Goal: Task Accomplishment & Management: Complete application form

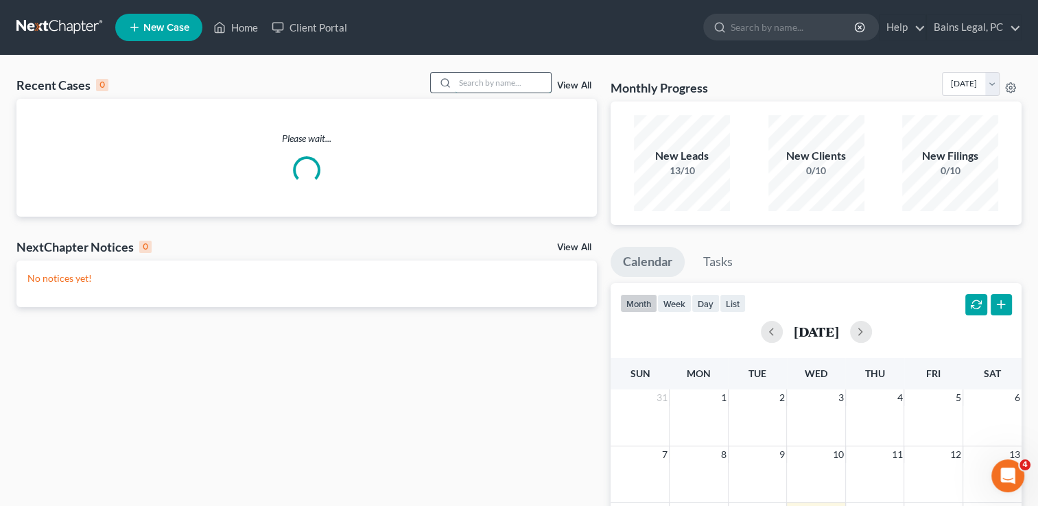
click at [486, 80] on input "search" at bounding box center [503, 83] width 96 height 20
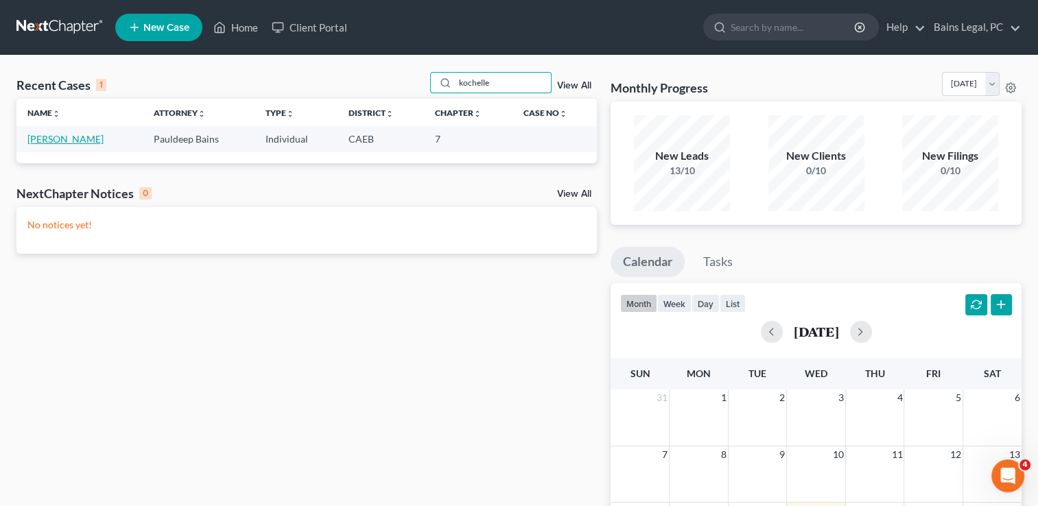
type input "kochelle"
click at [60, 141] on link "[PERSON_NAME]" at bounding box center [65, 139] width 76 height 12
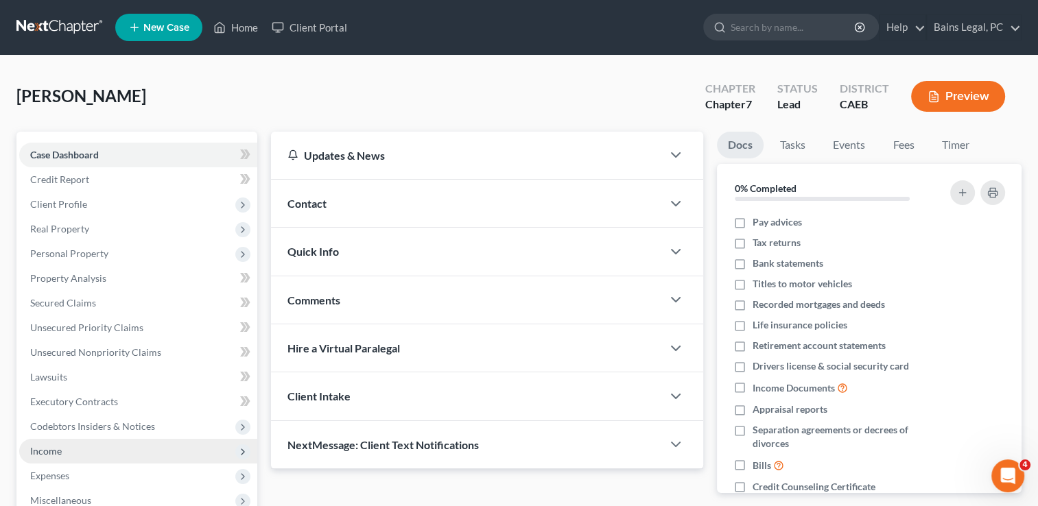
click at [83, 450] on span "Income" at bounding box center [138, 451] width 238 height 25
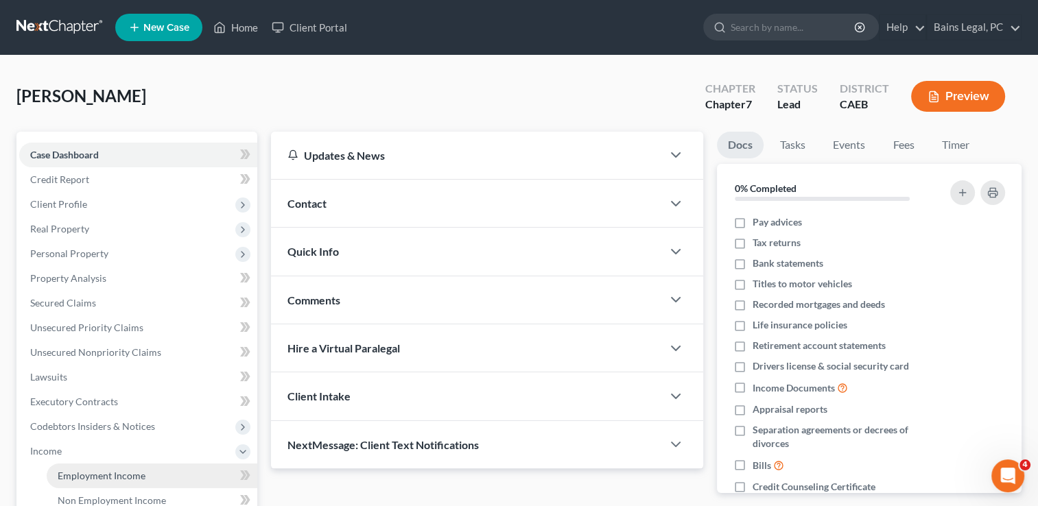
click at [82, 471] on span "Employment Income" at bounding box center [102, 476] width 88 height 12
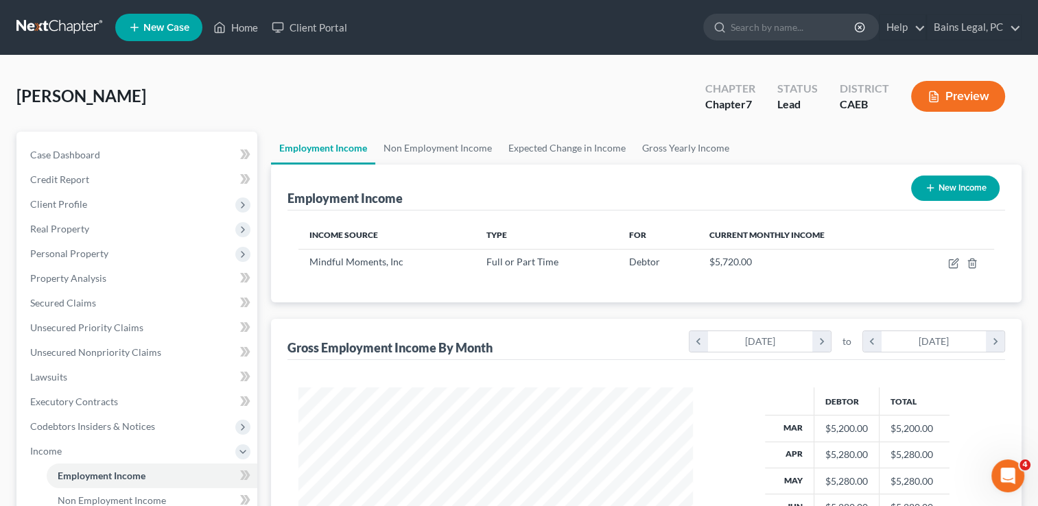
scroll to position [244, 422]
click at [460, 112] on div "[PERSON_NAME] Upgraded Chapter Chapter 7 Status Lead District CAEB Preview" at bounding box center [518, 102] width 1005 height 60
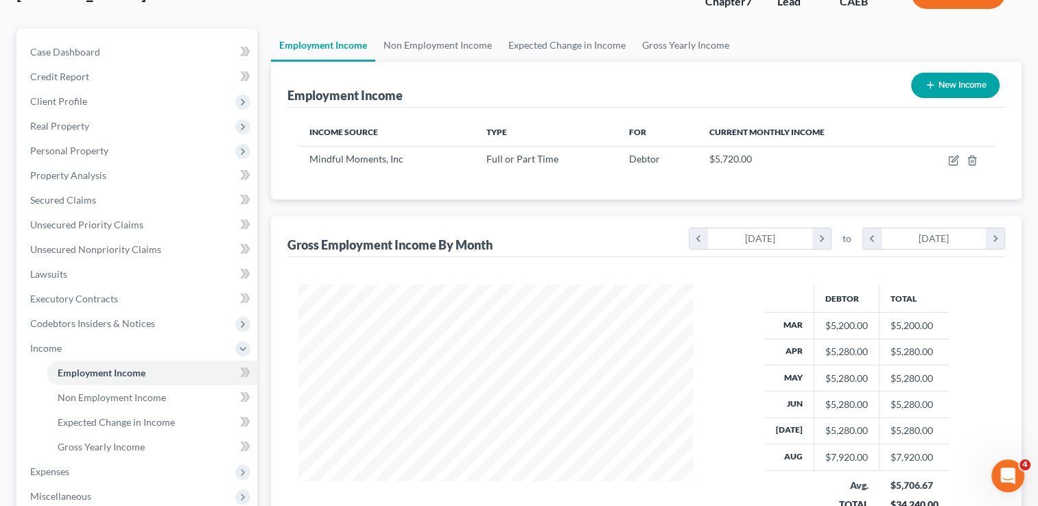
scroll to position [137, 0]
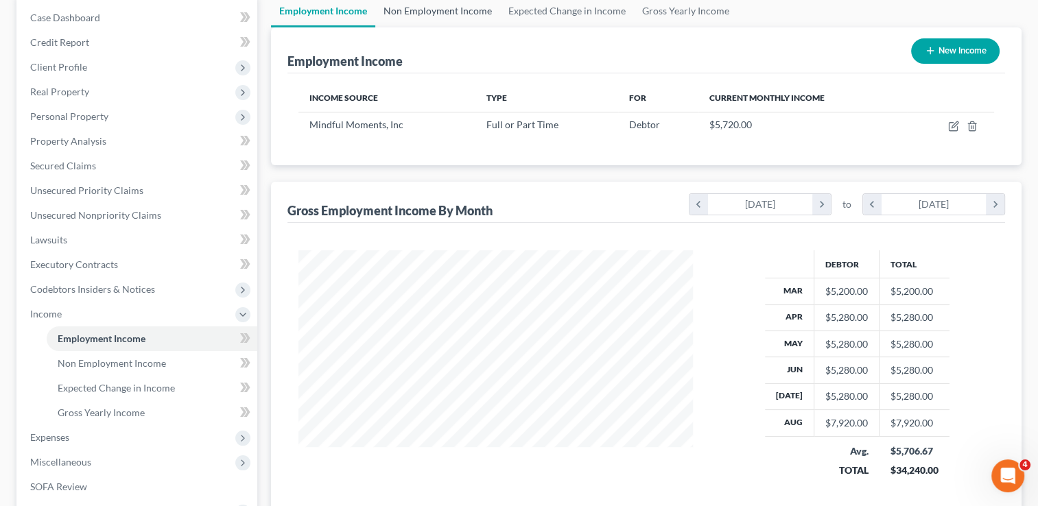
click at [448, 16] on link "Non Employment Income" at bounding box center [437, 11] width 125 height 33
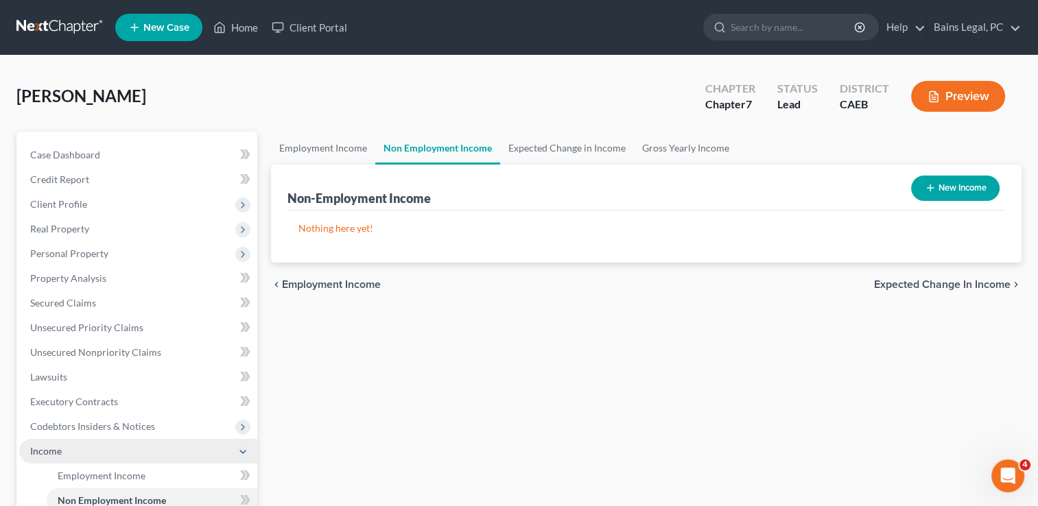
click at [62, 443] on span "Income" at bounding box center [138, 451] width 238 height 25
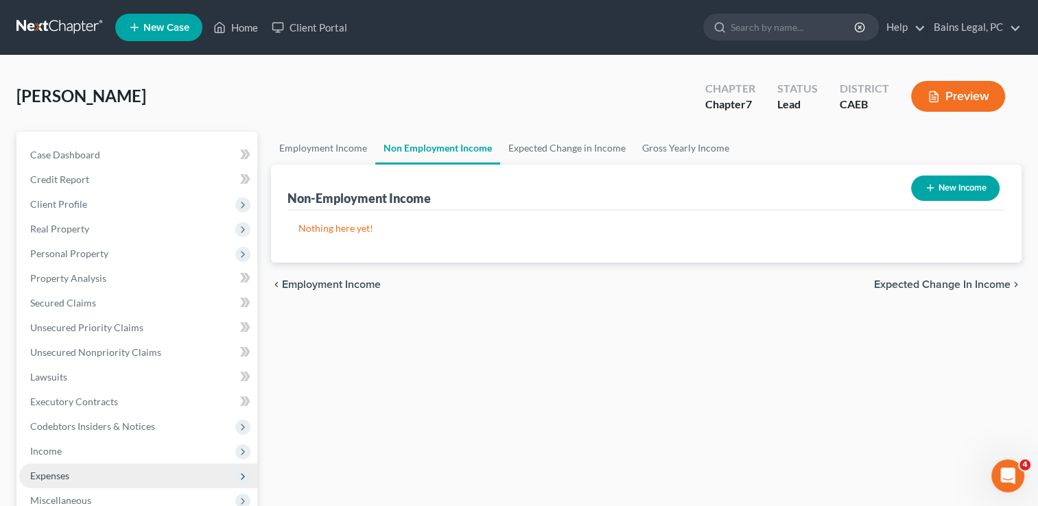
click at [154, 481] on span "Expenses" at bounding box center [138, 476] width 238 height 25
click at [148, 498] on link "Home" at bounding box center [152, 500] width 211 height 25
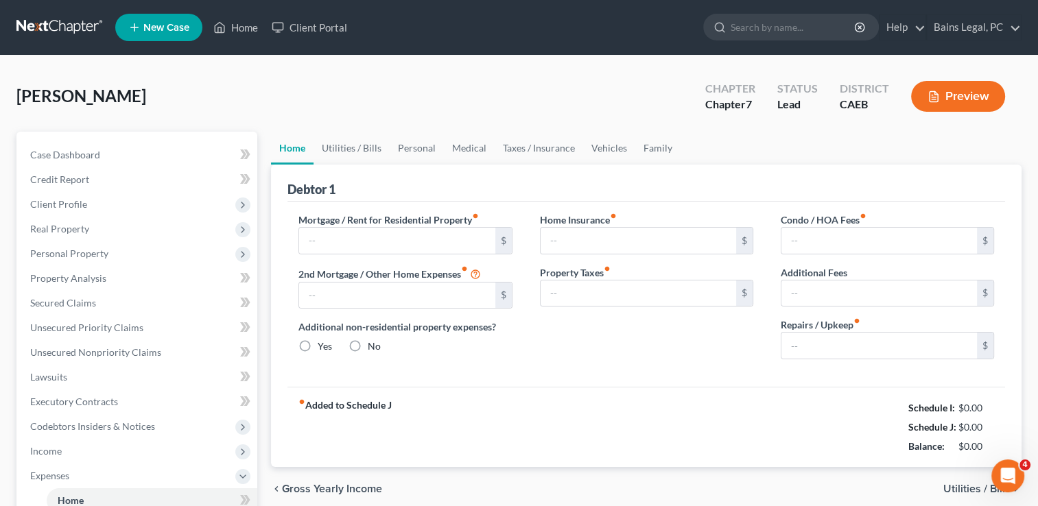
type input "1,050.00"
type input "0.00"
radio input "true"
type input "0.00"
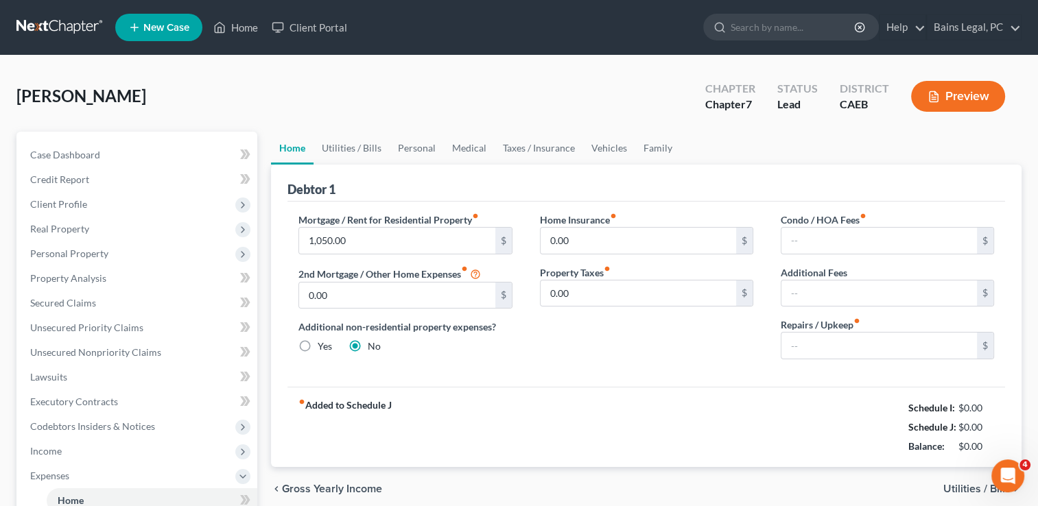
type input "0.00"
type input "30.00"
click at [363, 144] on link "Utilities / Bills" at bounding box center [352, 148] width 76 height 33
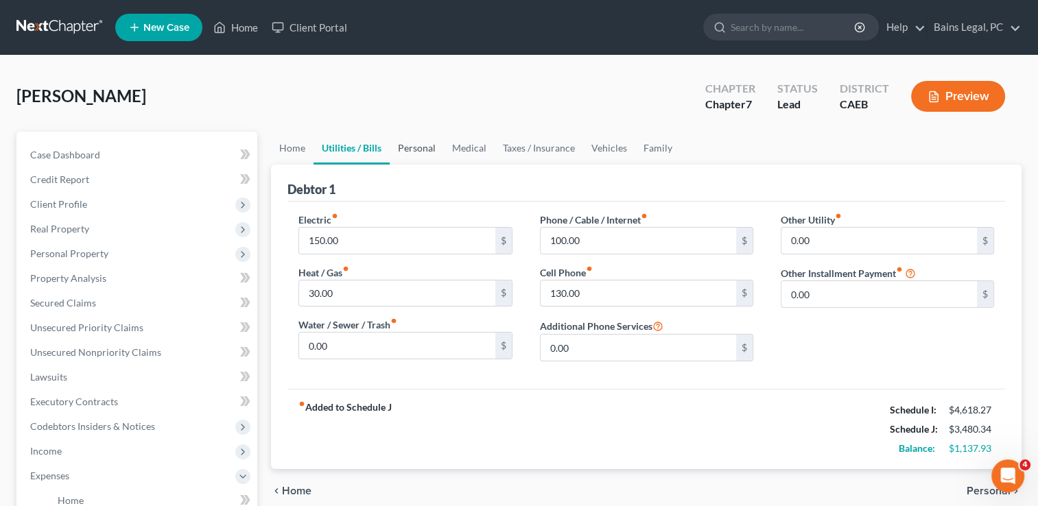
click at [413, 145] on link "Personal" at bounding box center [417, 148] width 54 height 33
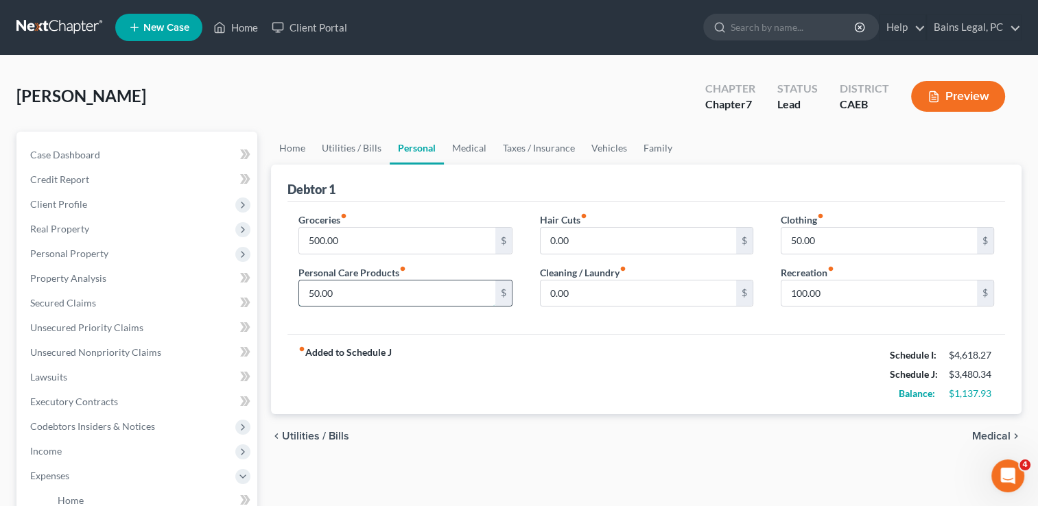
click at [464, 287] on input "50.00" at bounding box center [397, 294] width 196 height 26
type input "1"
type input "150"
type input "200"
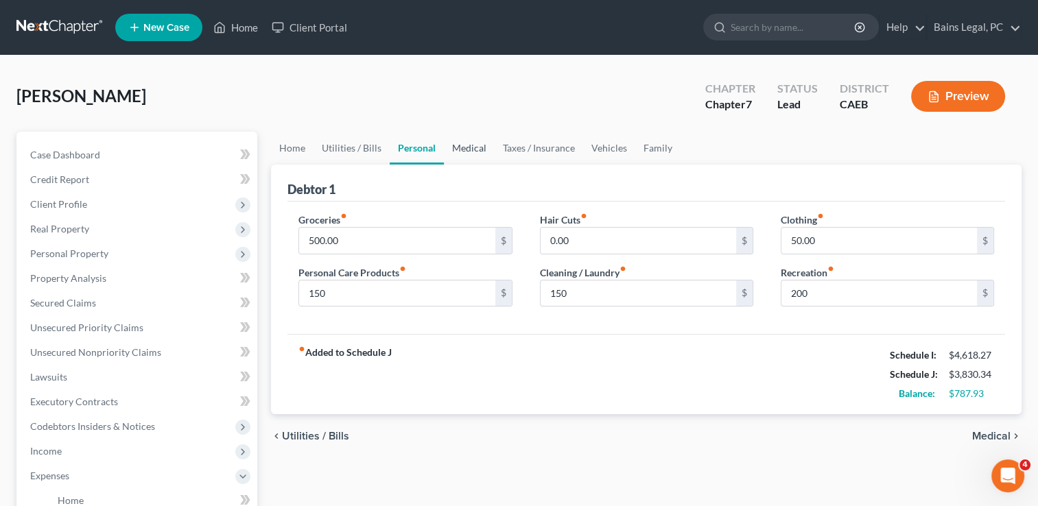
click at [453, 148] on link "Medical" at bounding box center [469, 148] width 51 height 33
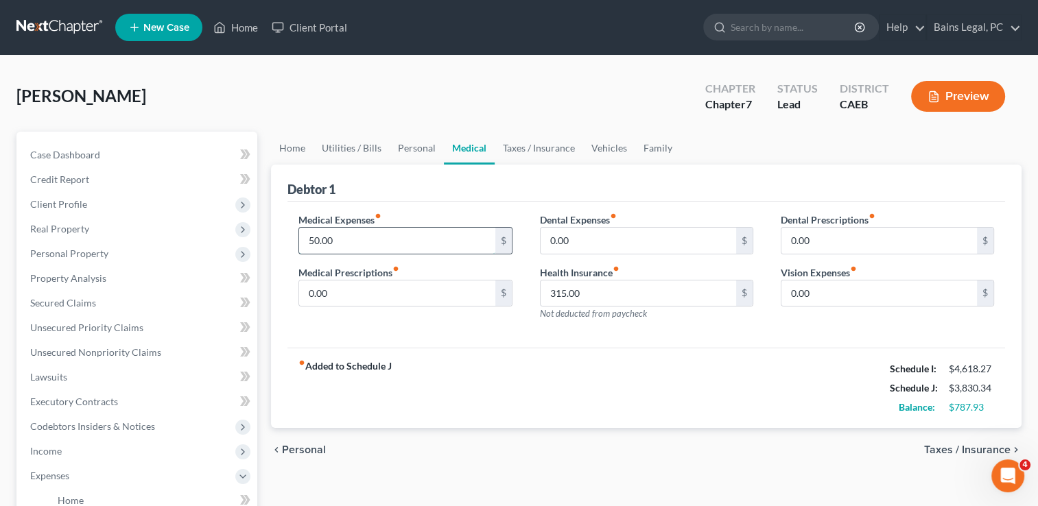
click at [410, 240] on input "50.00" at bounding box center [397, 241] width 196 height 26
type input "175"
click at [554, 142] on link "Taxes / Insurance" at bounding box center [539, 148] width 89 height 33
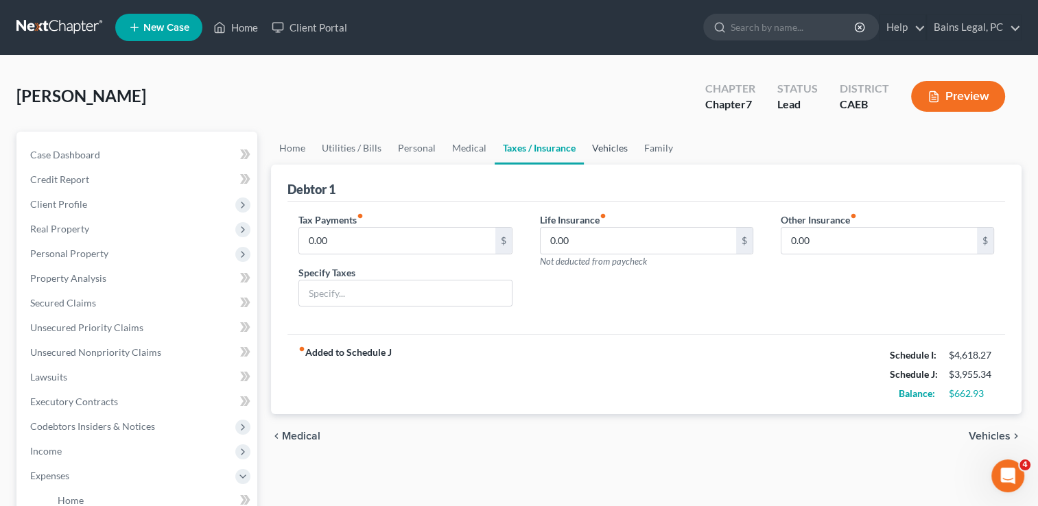
click at [621, 145] on link "Vehicles" at bounding box center [610, 148] width 52 height 33
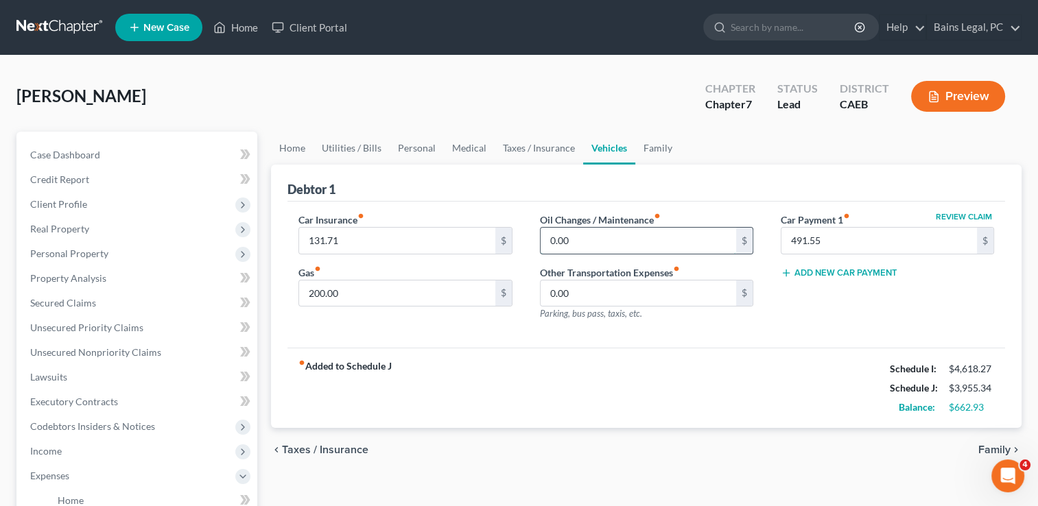
click at [602, 233] on input "0.00" at bounding box center [639, 241] width 196 height 26
type input "300"
click at [650, 147] on link "Family" at bounding box center [657, 148] width 45 height 33
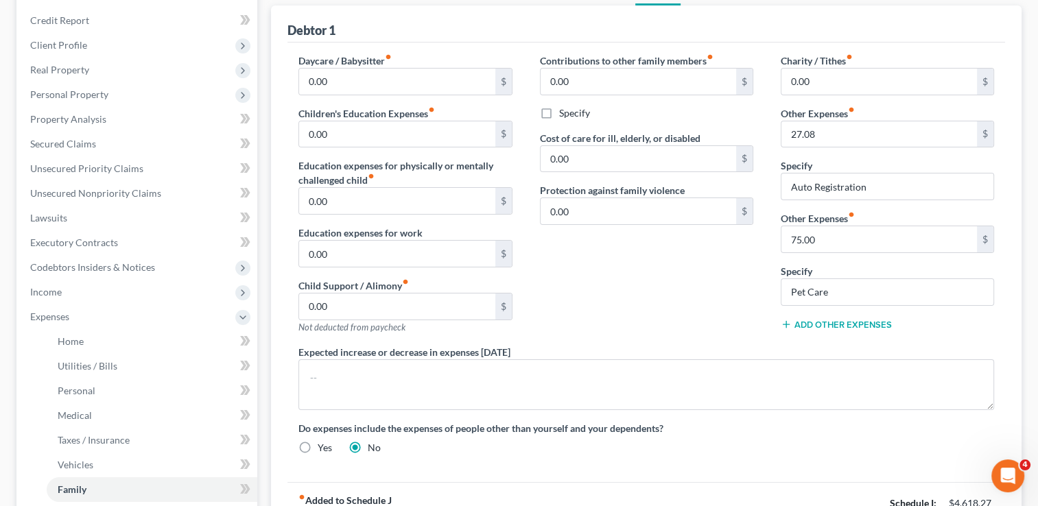
scroll to position [178, 0]
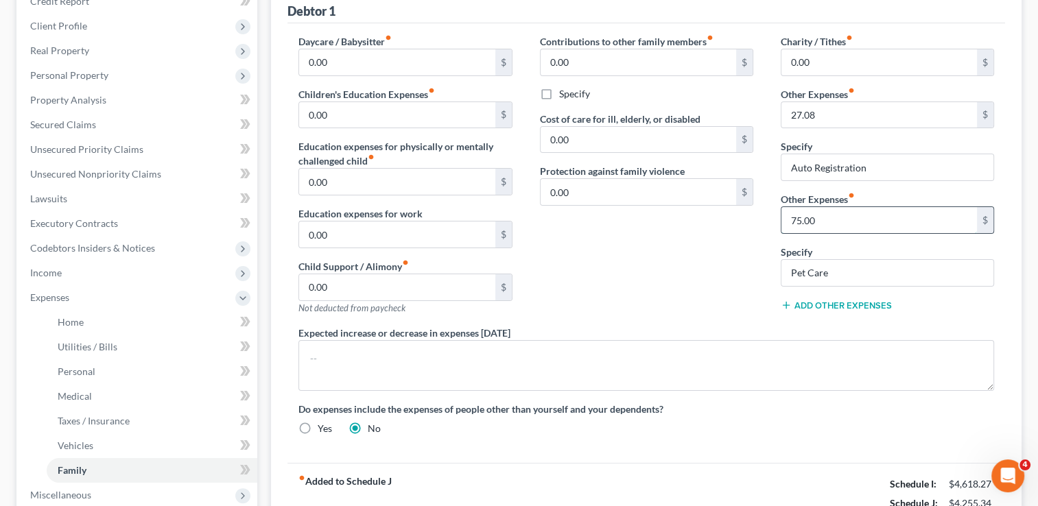
click at [826, 207] on input "75.00" at bounding box center [879, 220] width 196 height 26
type input "100"
click at [851, 316] on div "Charity / Tithes fiber_manual_record 0.00 $ Other Expenses fiber_manual_record …" at bounding box center [887, 180] width 241 height 292
click at [842, 304] on button "Add Other Expenses" at bounding box center [836, 305] width 111 height 11
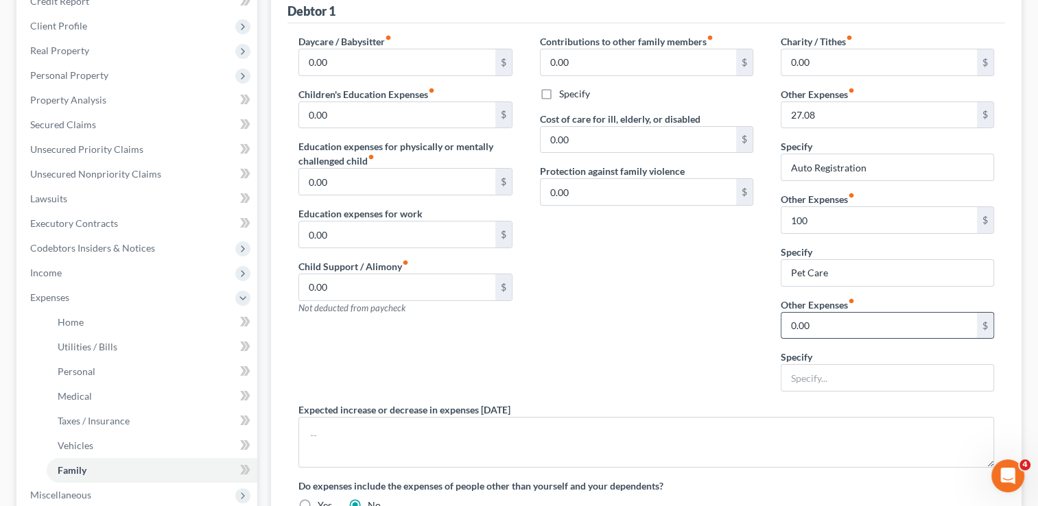
click at [818, 326] on input "0.00" at bounding box center [879, 326] width 196 height 26
type input "100"
type input "Replacement of household items"
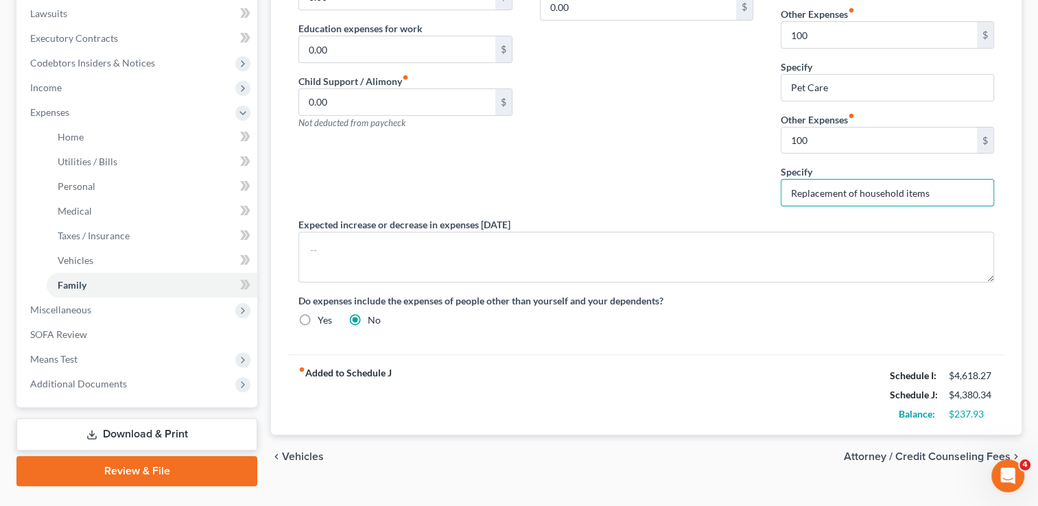
scroll to position [0, 0]
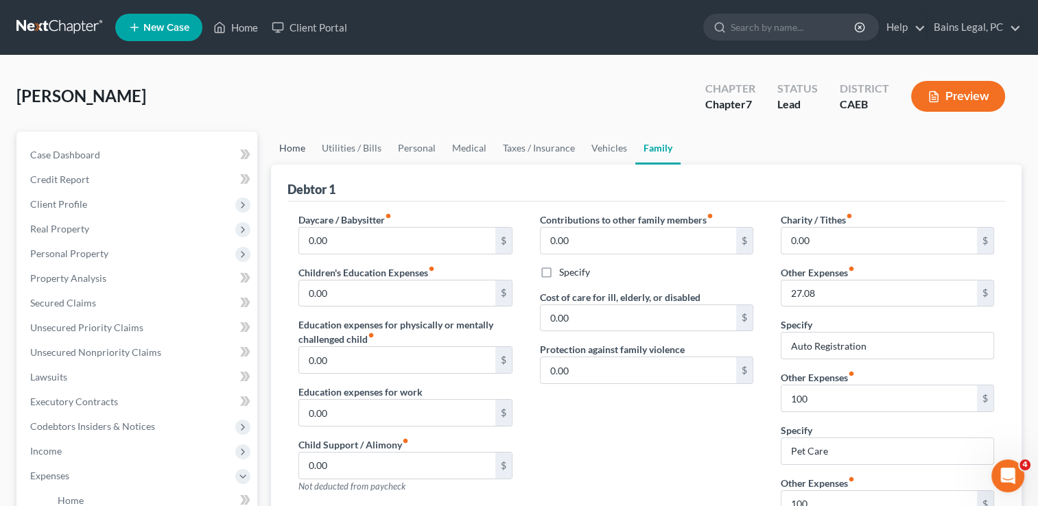
click at [300, 144] on link "Home" at bounding box center [292, 148] width 43 height 33
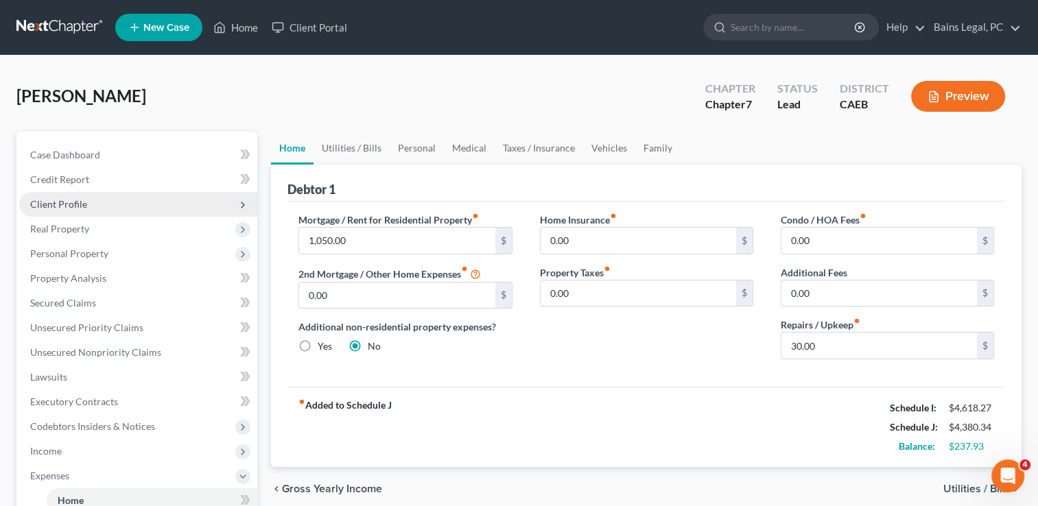
click at [86, 209] on span "Client Profile" at bounding box center [138, 204] width 238 height 25
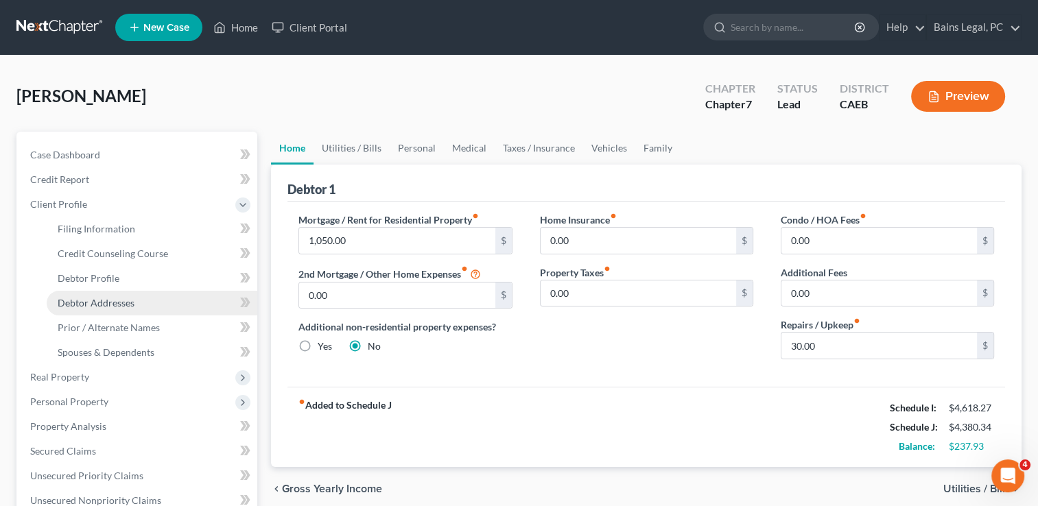
click at [86, 307] on span "Debtor Addresses" at bounding box center [96, 303] width 77 height 12
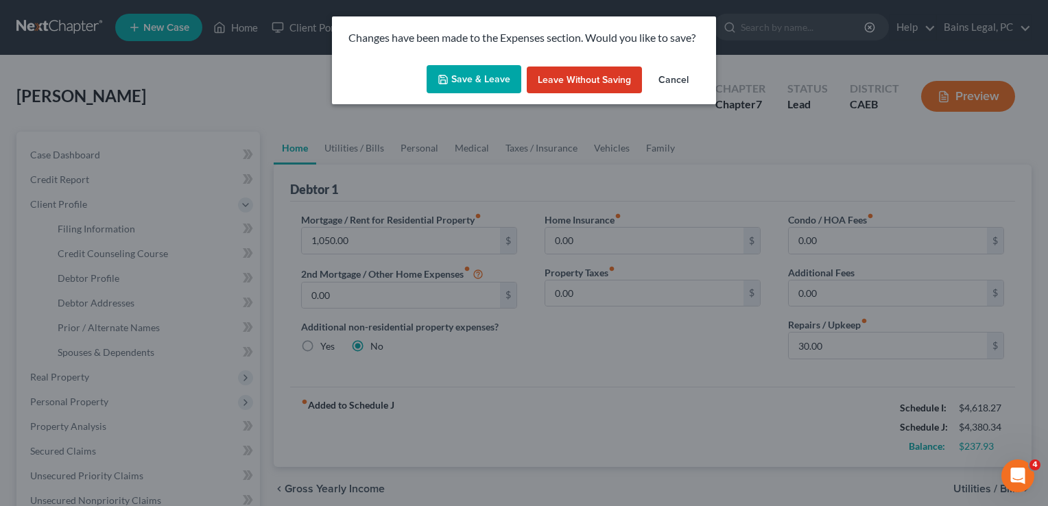
click at [453, 76] on button "Save & Leave" at bounding box center [474, 79] width 95 height 29
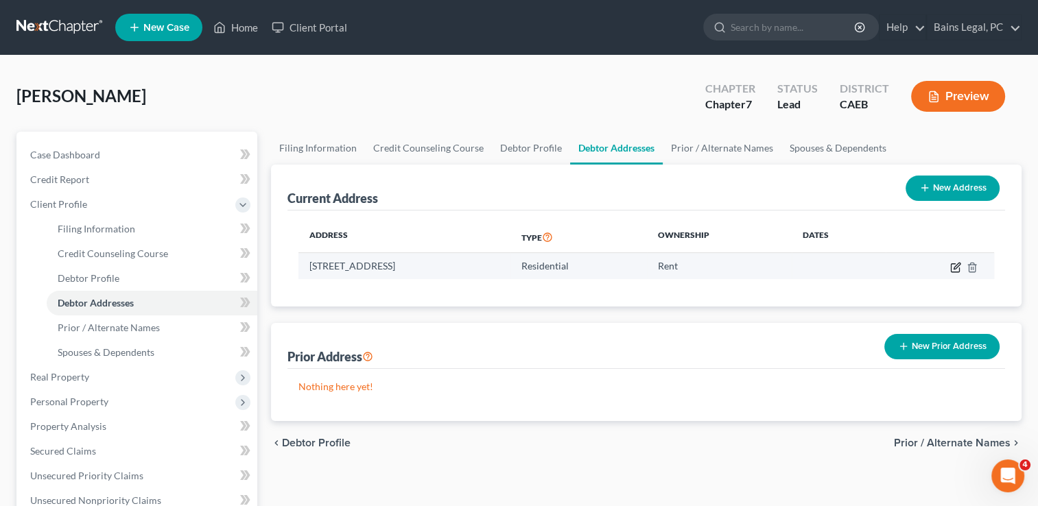
click at [956, 266] on icon "button" at bounding box center [957, 266] width 6 height 6
select select "4"
select select "0"
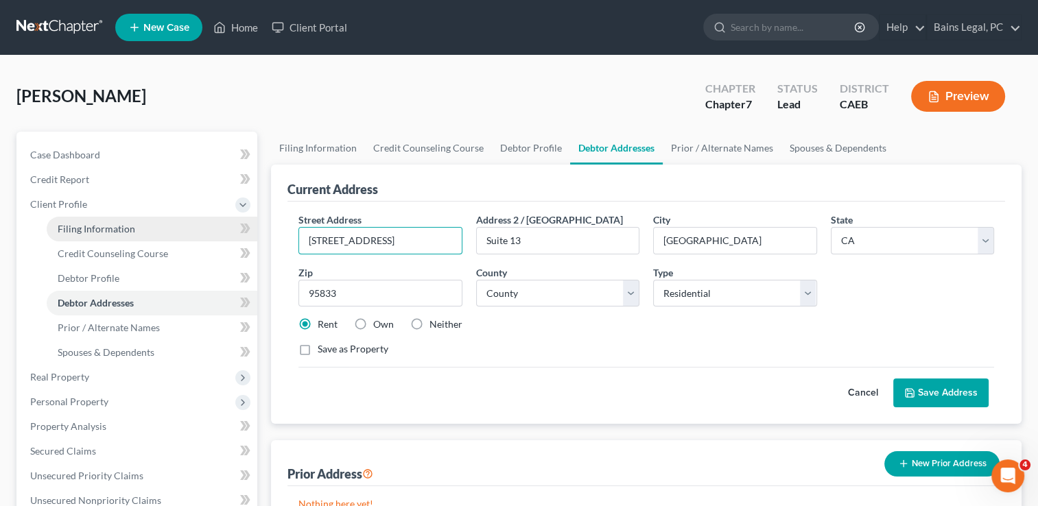
drag, startPoint x: 443, startPoint y: 238, endPoint x: 179, endPoint y: 238, distance: 264.1
click at [179, 238] on div "Petition Navigation Case Dashboard Payments Invoices Payments Payments Credit R…" at bounding box center [519, 479] width 1019 height 694
type input "[STREET_ADDRESS]"
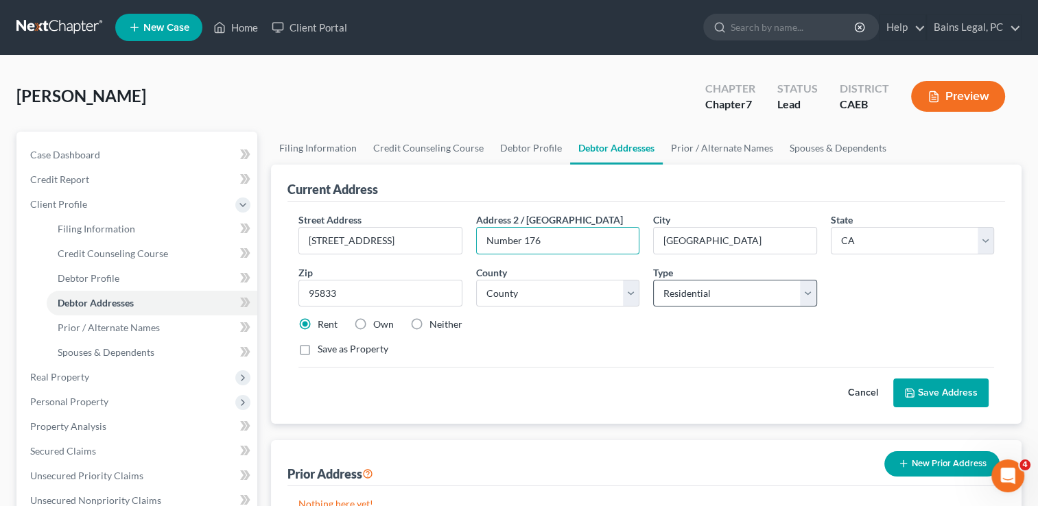
type input "Number 176"
click at [692, 295] on select "Select Residential Mailing Rental Business" at bounding box center [734, 293] width 163 height 27
select select "1"
click at [653, 280] on select "Select Residential Mailing Rental Business" at bounding box center [734, 293] width 163 height 27
click at [954, 394] on button "Save Address" at bounding box center [940, 393] width 95 height 29
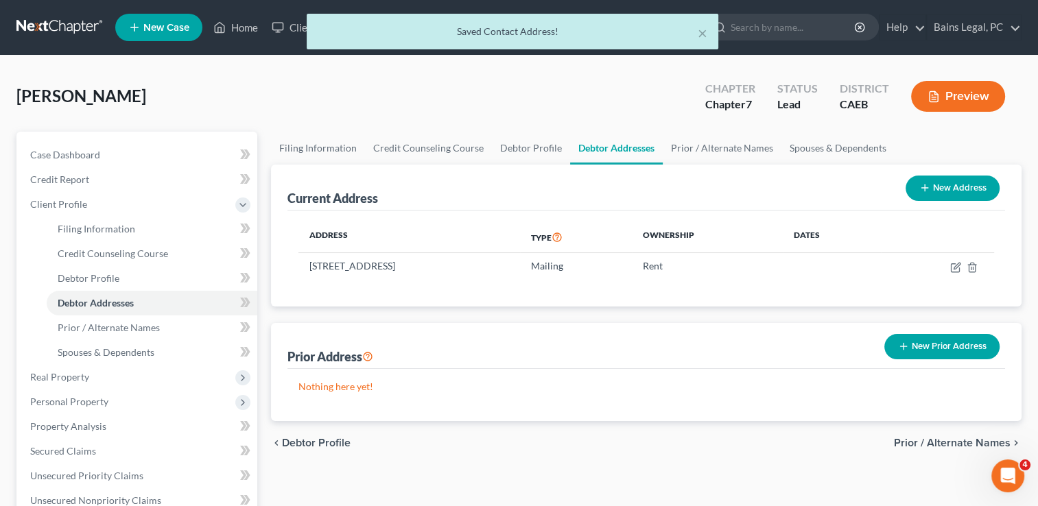
click at [939, 185] on button "New Address" at bounding box center [953, 188] width 94 height 25
select select "0"
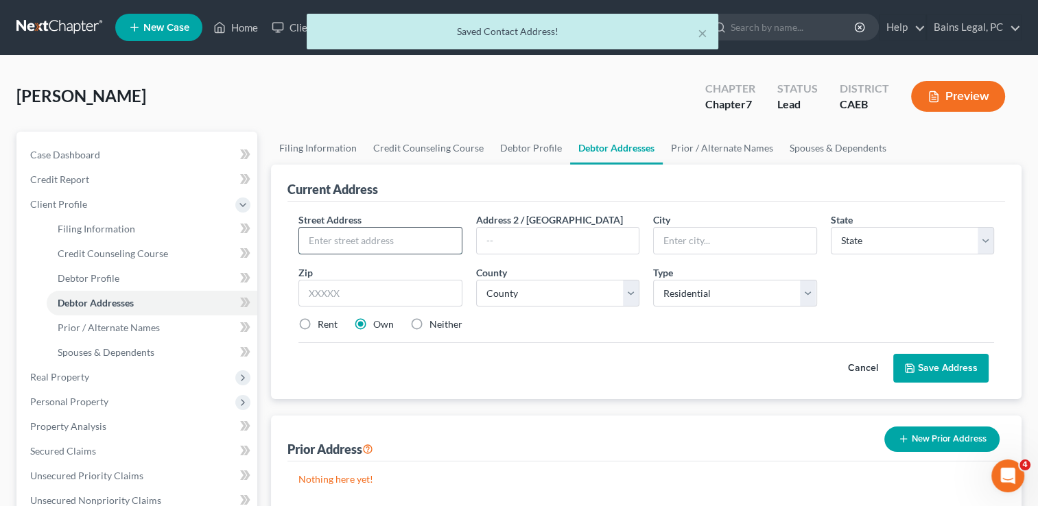
click at [341, 243] on input "text" at bounding box center [380, 241] width 162 height 26
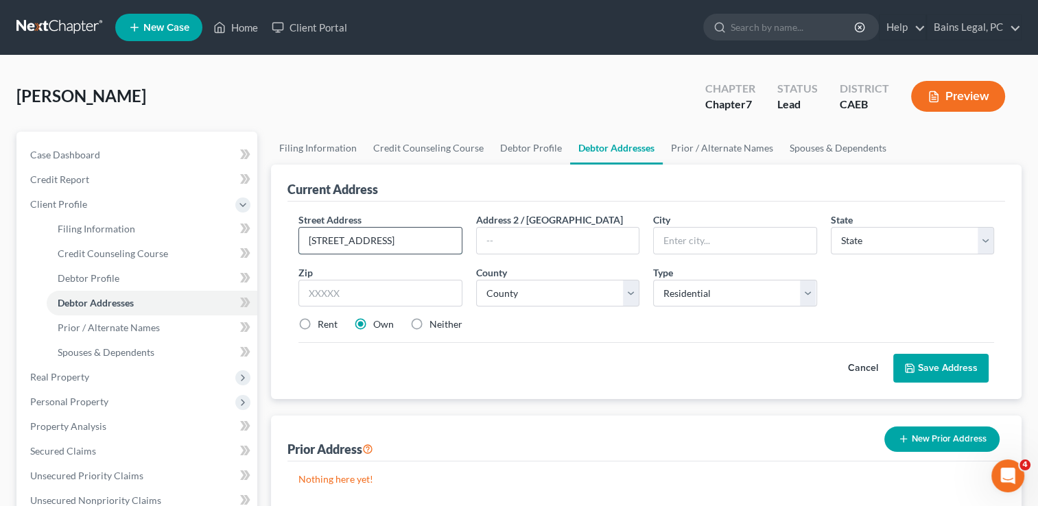
type input "[STREET_ADDRESS]"
type input "[GEOGRAPHIC_DATA]"
select select "4"
type input "95835"
click at [567, 297] on select "County [GEOGRAPHIC_DATA] [GEOGRAPHIC_DATA] [GEOGRAPHIC_DATA] [GEOGRAPHIC_DATA] …" at bounding box center [557, 293] width 163 height 27
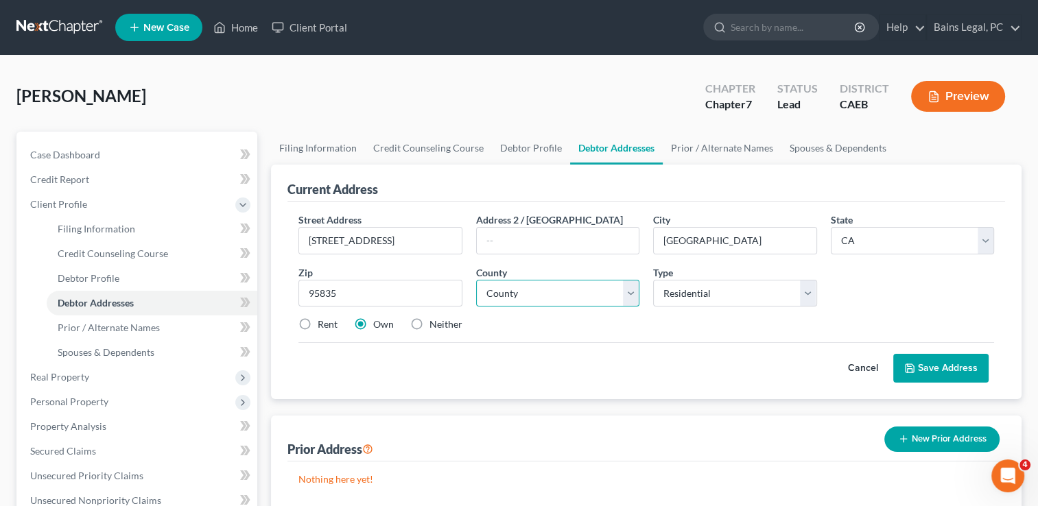
select select "33"
click at [476, 280] on select "County [GEOGRAPHIC_DATA] [GEOGRAPHIC_DATA] [GEOGRAPHIC_DATA] [GEOGRAPHIC_DATA] …" at bounding box center [557, 293] width 163 height 27
click at [316, 321] on div "Rent" at bounding box center [317, 325] width 39 height 14
click at [741, 292] on select "Select Residential Mailing Rental Business" at bounding box center [734, 293] width 163 height 27
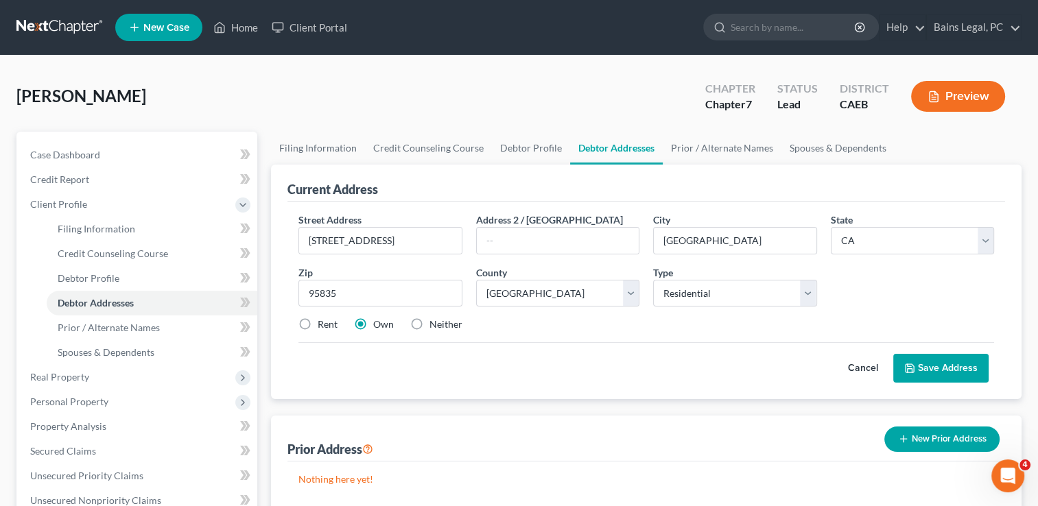
click at [955, 372] on button "Save Address" at bounding box center [940, 368] width 95 height 29
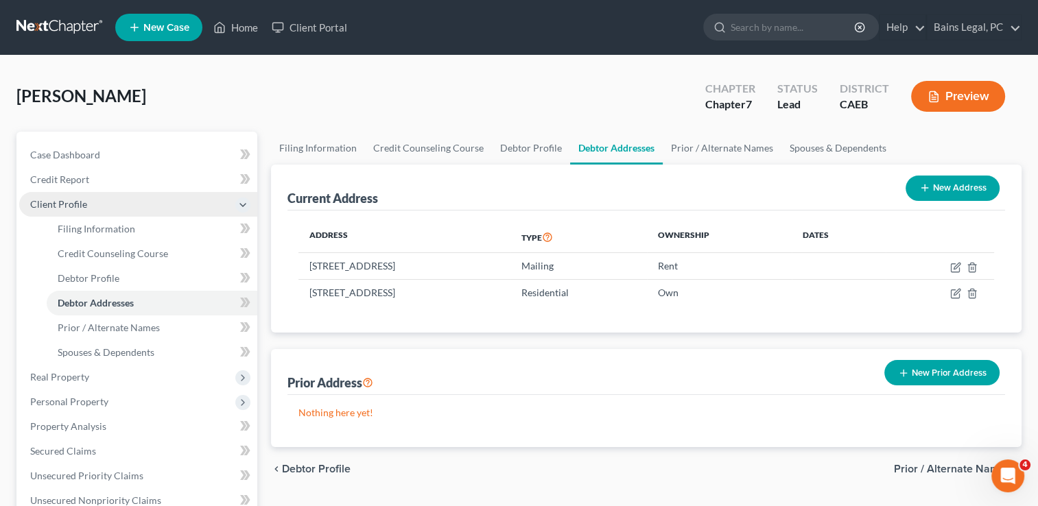
click at [99, 207] on span "Client Profile" at bounding box center [138, 204] width 238 height 25
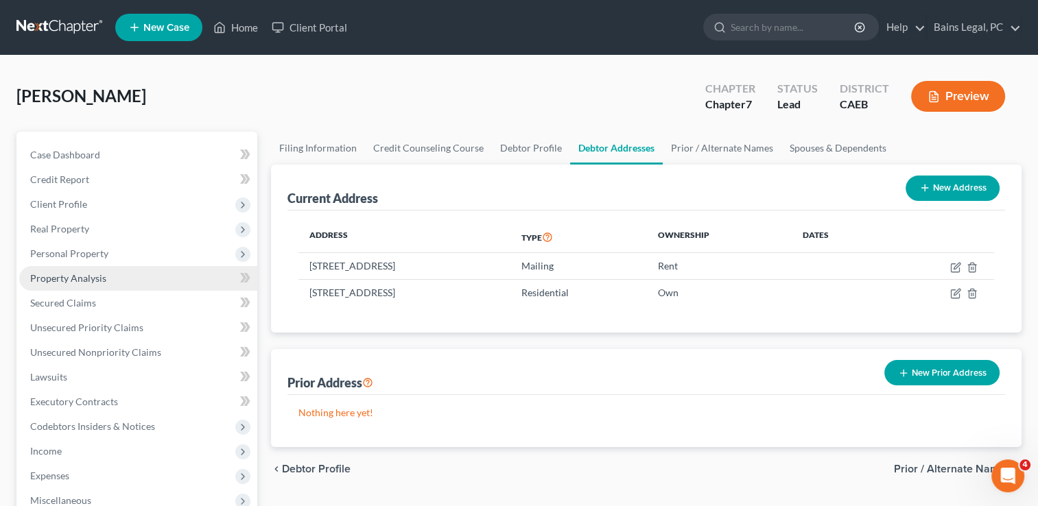
click at [85, 280] on span "Property Analysis" at bounding box center [68, 278] width 76 height 12
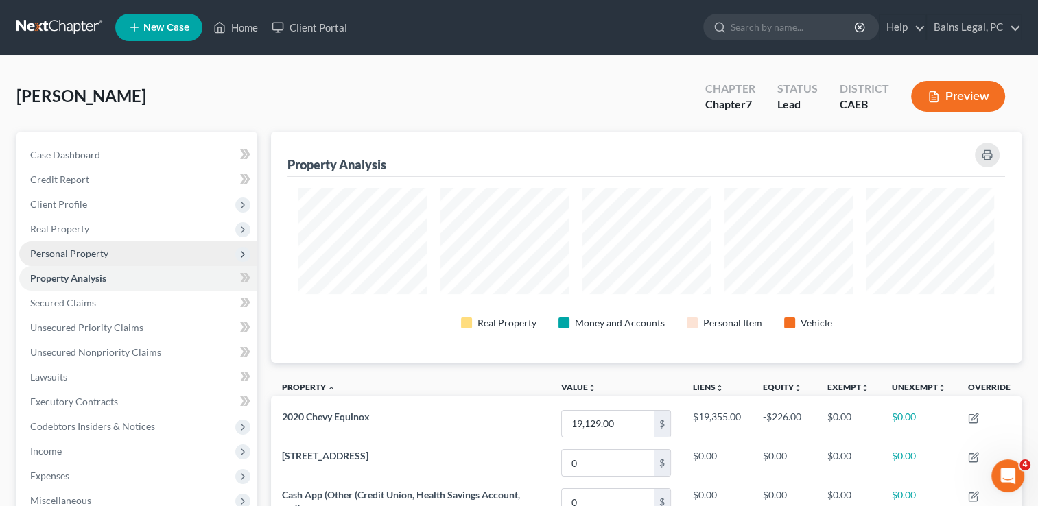
scroll to position [231, 750]
click at [82, 256] on span "Personal Property" at bounding box center [69, 254] width 78 height 12
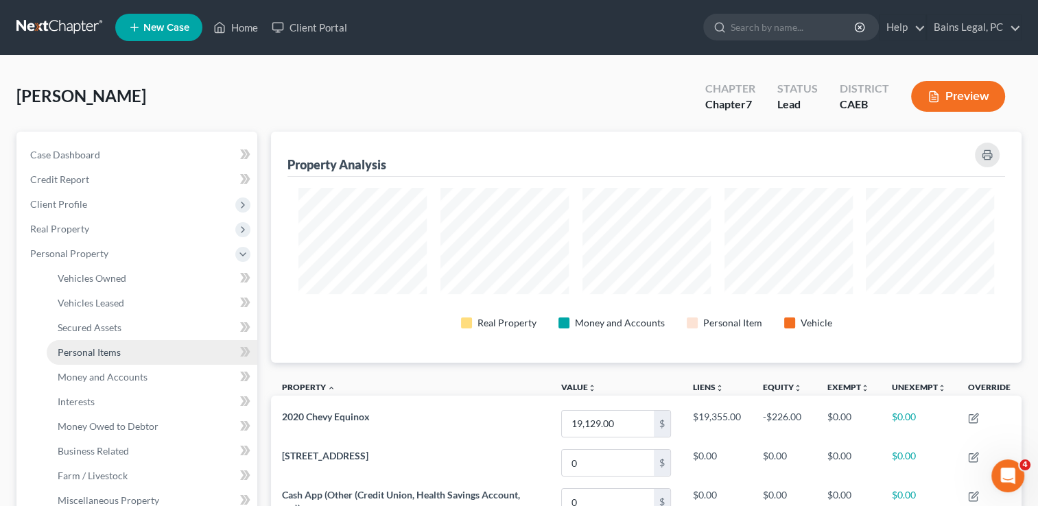
click at [93, 358] on link "Personal Items" at bounding box center [152, 352] width 211 height 25
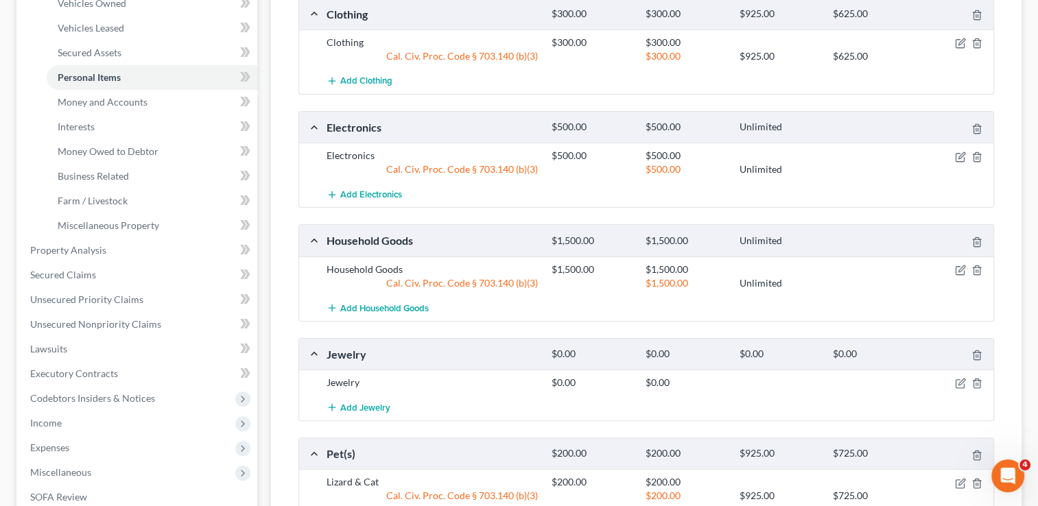
scroll to position [368, 0]
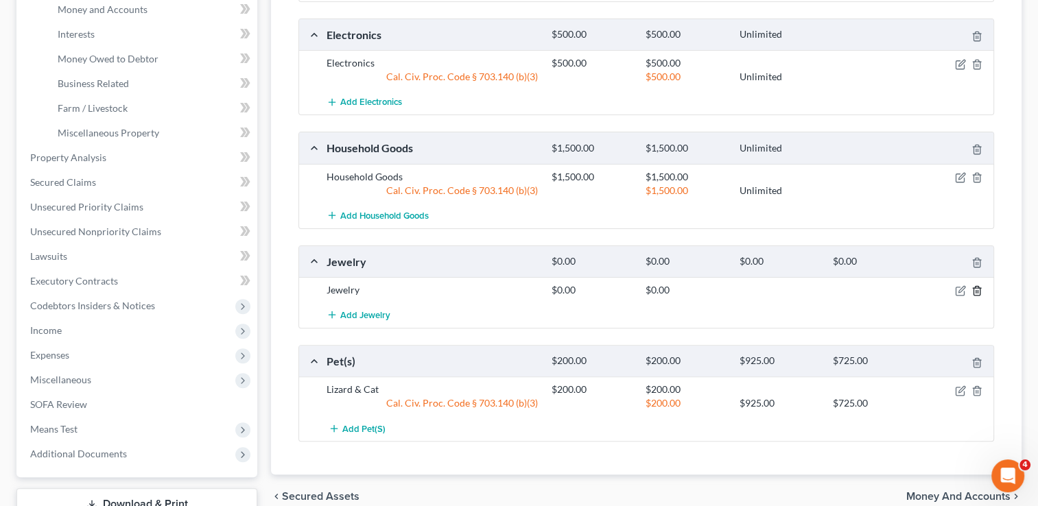
click at [971, 288] on icon "button" at bounding box center [976, 290] width 11 height 11
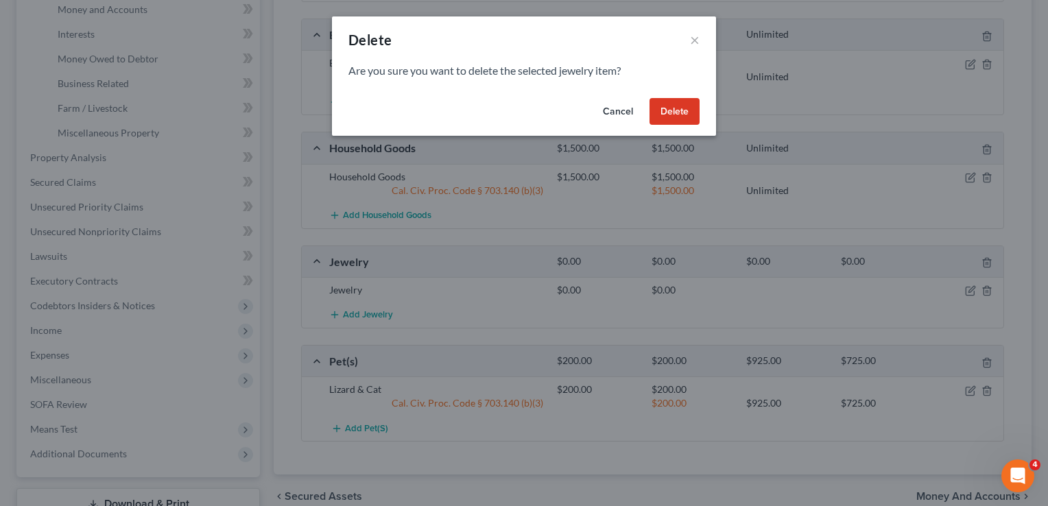
click at [683, 113] on button "Delete" at bounding box center [675, 111] width 50 height 27
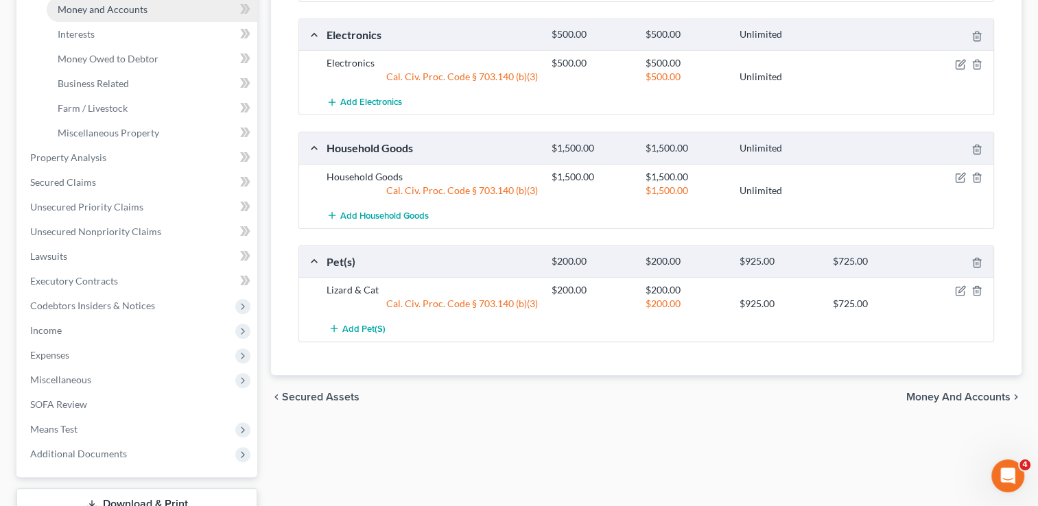
click at [112, 5] on span "Money and Accounts" at bounding box center [103, 9] width 90 height 12
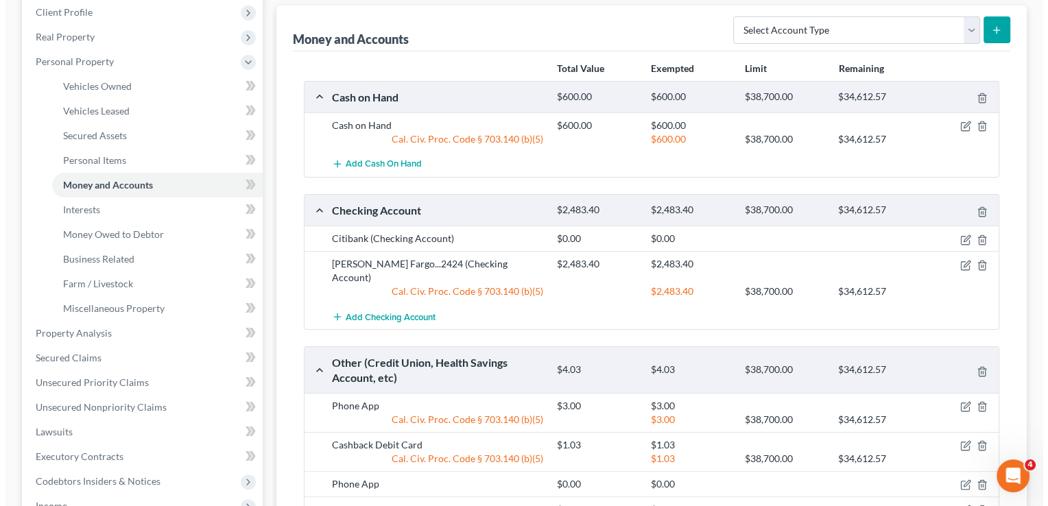
scroll to position [229, 0]
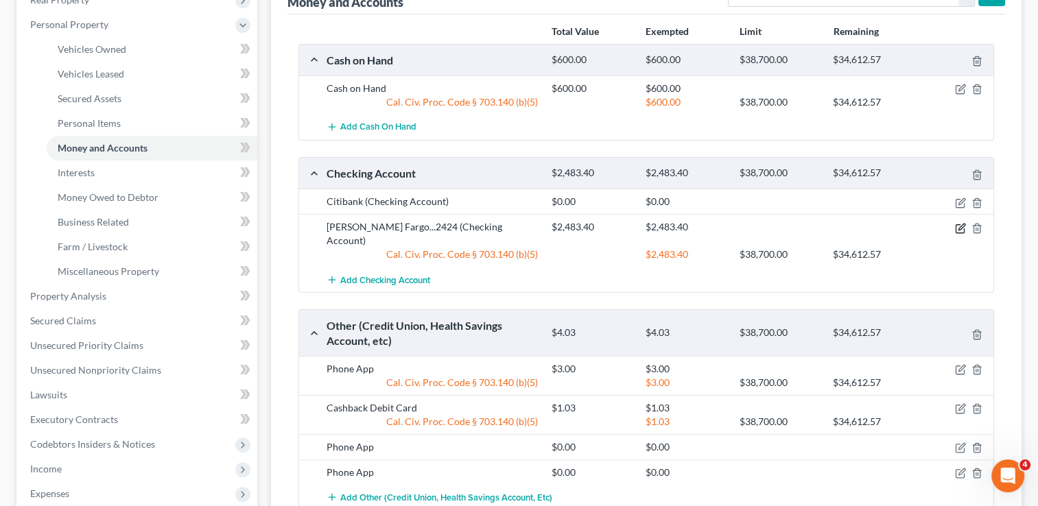
click at [958, 223] on icon "button" at bounding box center [960, 228] width 11 height 11
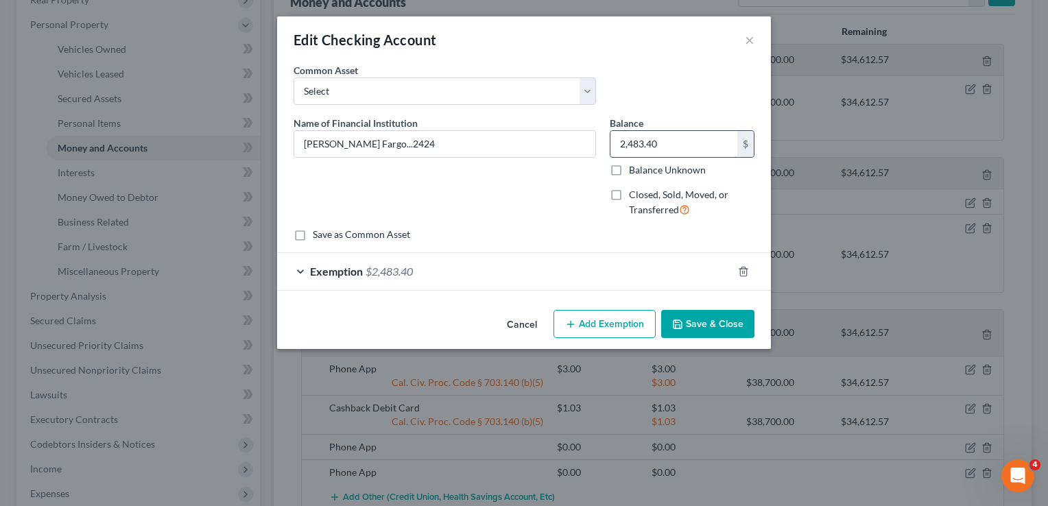
click at [670, 141] on input "2,483.40" at bounding box center [674, 144] width 127 height 26
type input "2"
type input "2,000"
click at [646, 266] on div "Exemption $2,483.40" at bounding box center [505, 271] width 456 height 36
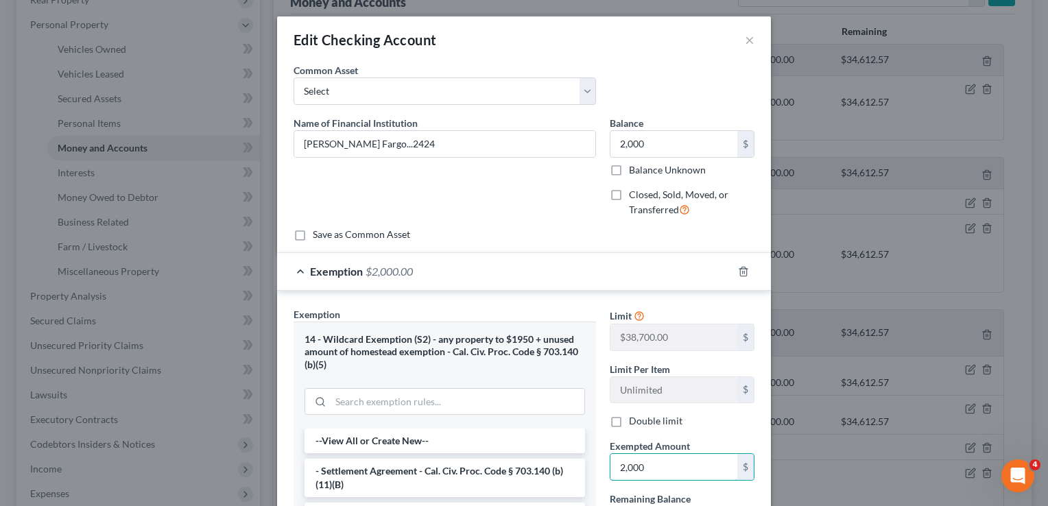
type input "2,000"
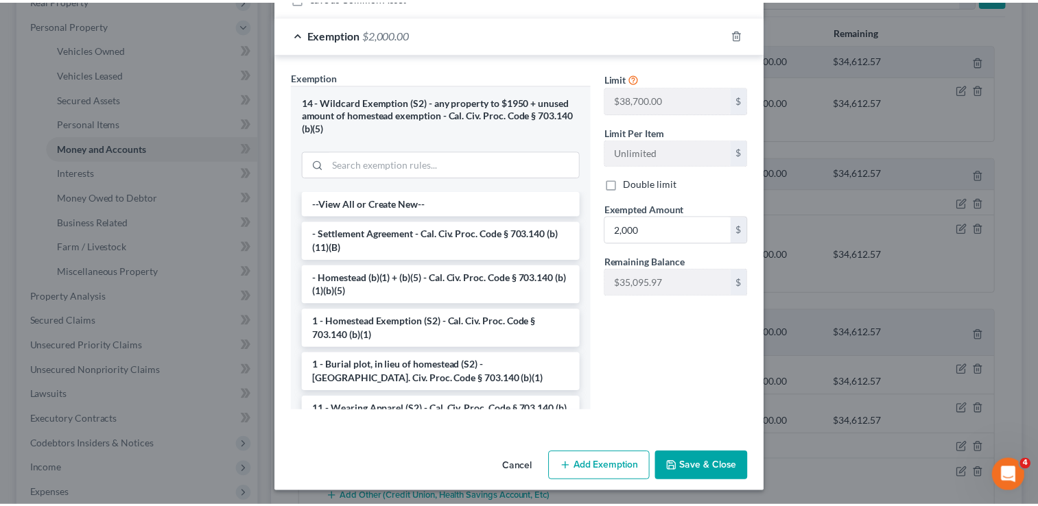
scroll to position [239, 0]
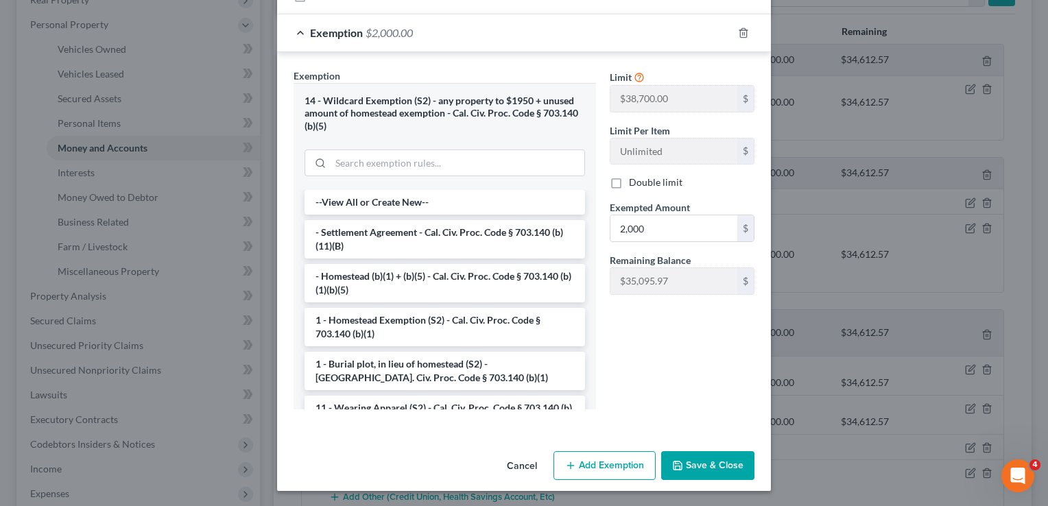
click at [711, 473] on button "Save & Close" at bounding box center [707, 465] width 93 height 29
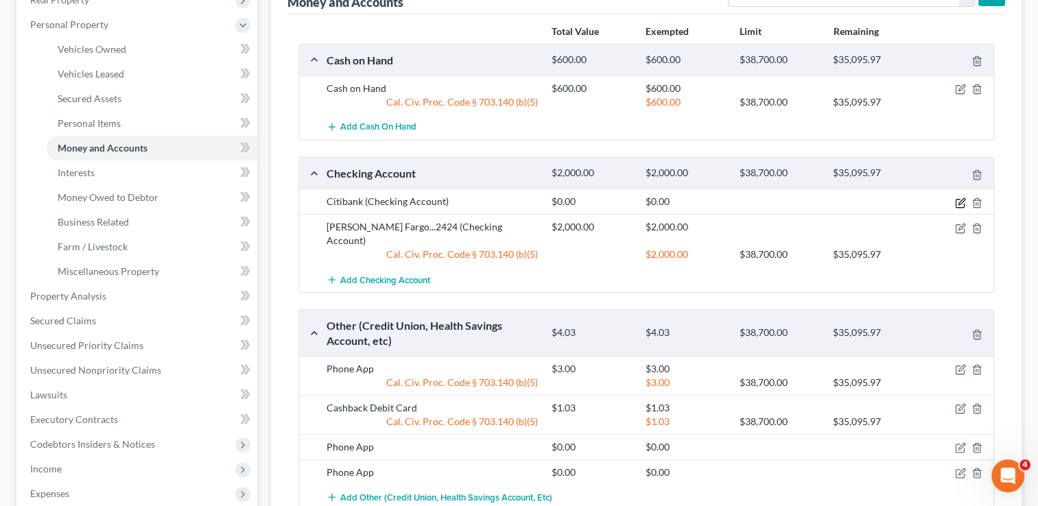
click at [960, 206] on icon "button" at bounding box center [960, 203] width 8 height 8
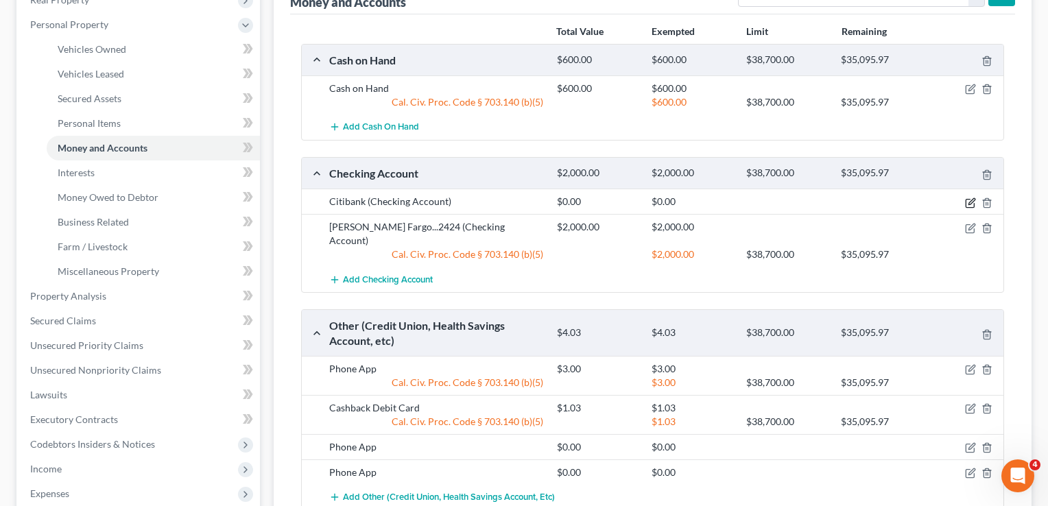
select select "43"
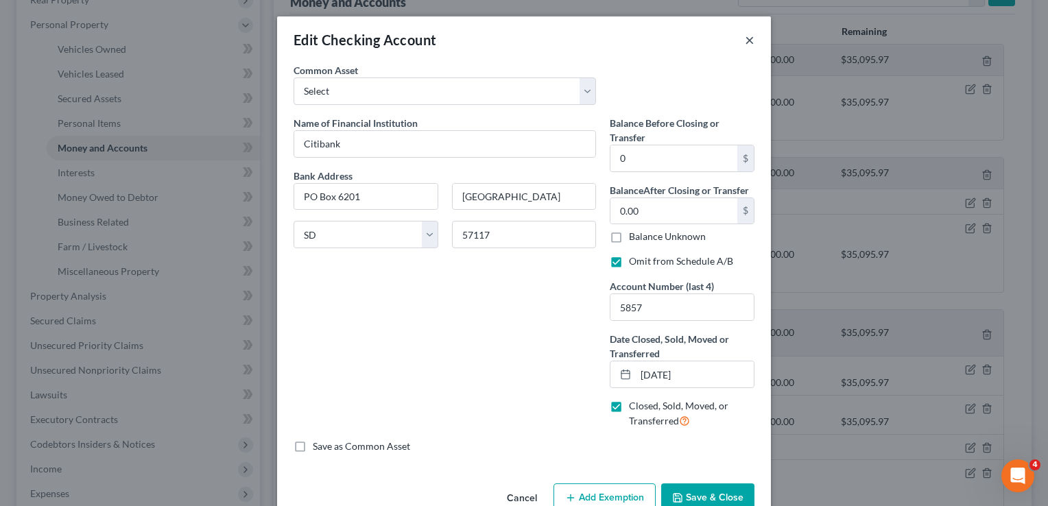
click at [745, 39] on button "×" at bounding box center [750, 40] width 10 height 16
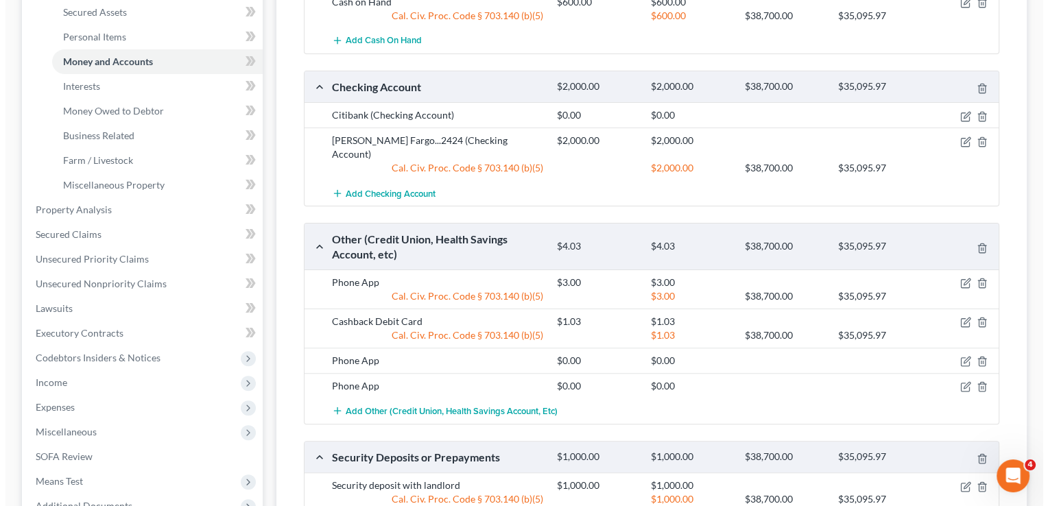
scroll to position [368, 0]
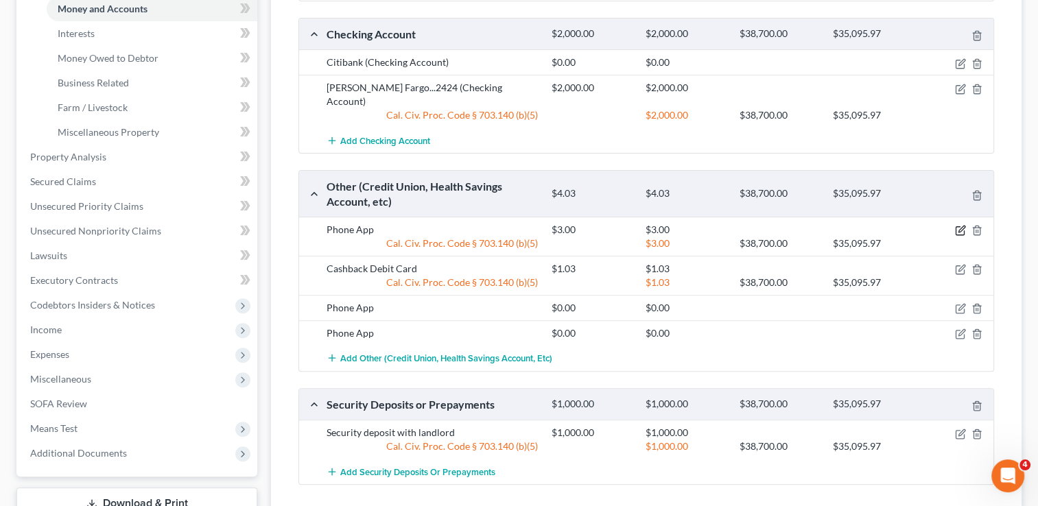
click at [960, 225] on icon "button" at bounding box center [960, 230] width 11 height 11
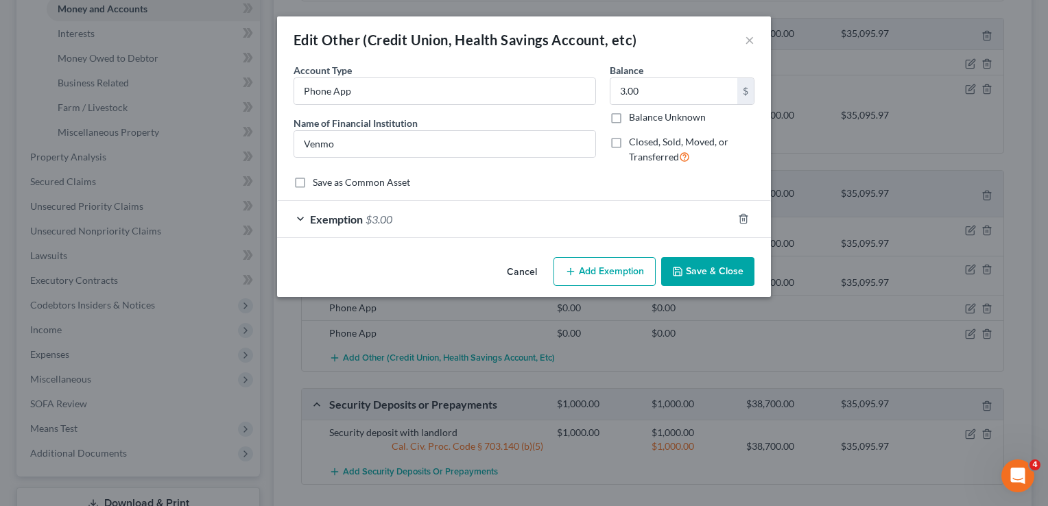
click at [523, 269] on button "Cancel" at bounding box center [522, 272] width 52 height 27
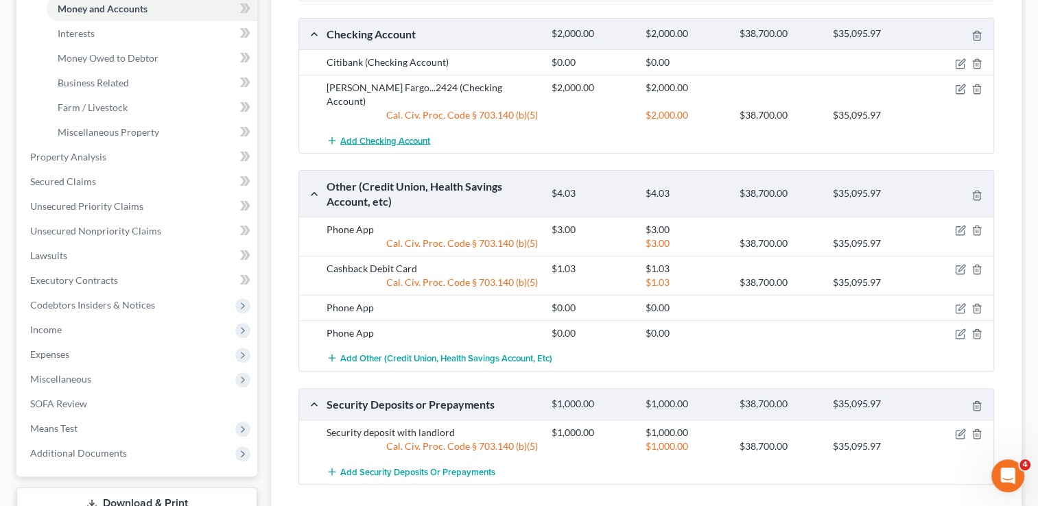
click at [368, 135] on span "Add Checking Account" at bounding box center [385, 140] width 90 height 11
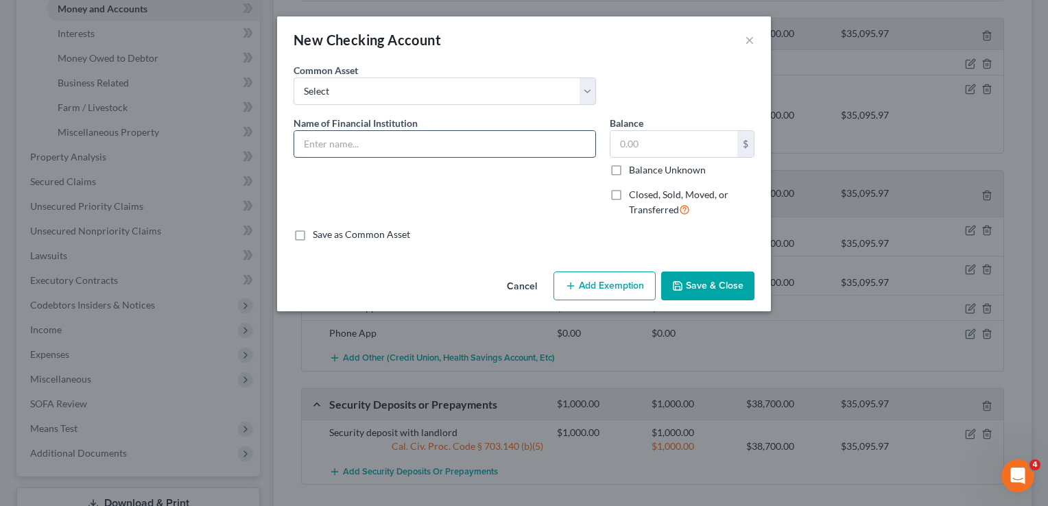
click at [392, 147] on input "text" at bounding box center [444, 144] width 301 height 26
type input "Discover...9878"
type input "1.03"
click at [592, 292] on button "Add Exemption" at bounding box center [605, 286] width 102 height 29
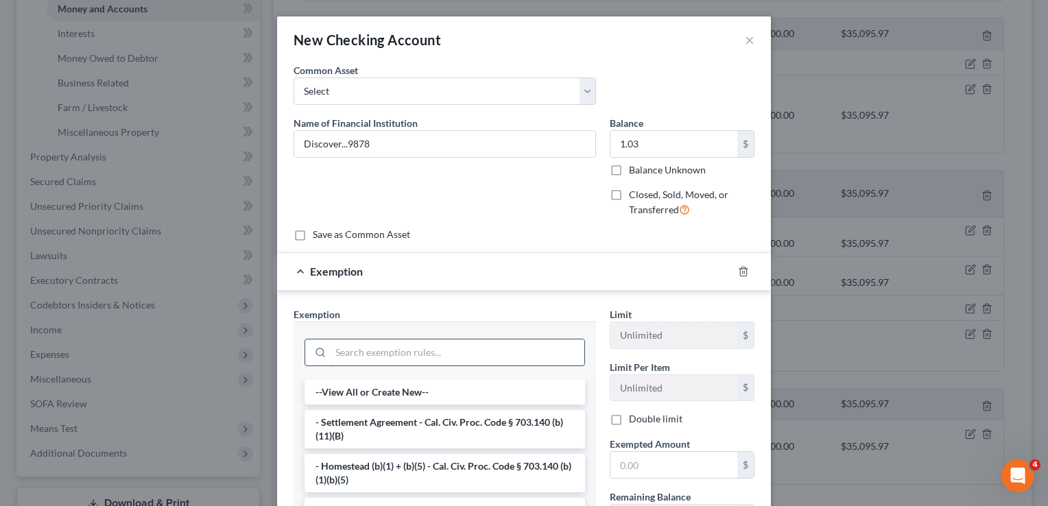
click at [519, 347] on input "search" at bounding box center [458, 353] width 254 height 26
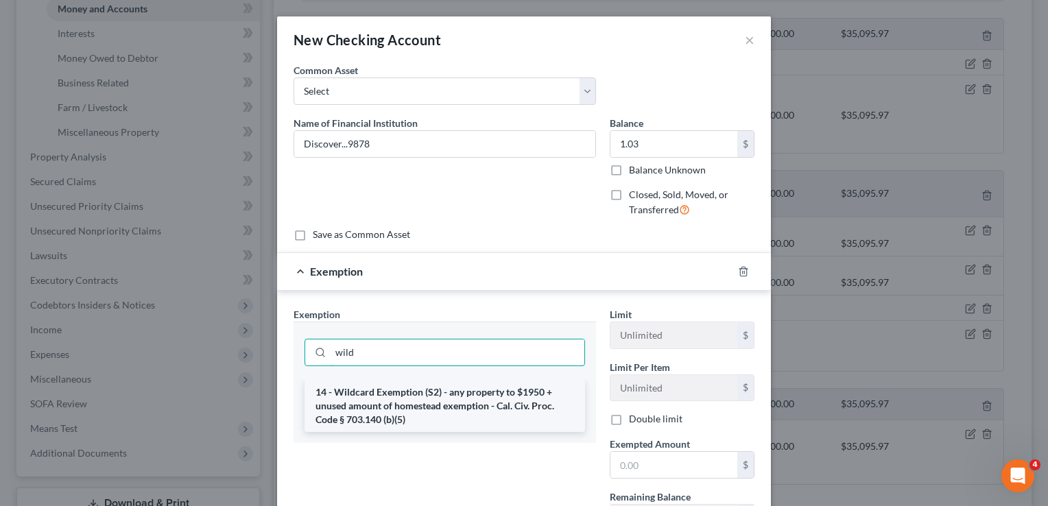
type input "wild"
click at [524, 392] on li "14 - Wildcard Exemption (S2) - any property to $1950 + unused amount of homeste…" at bounding box center [445, 406] width 281 height 52
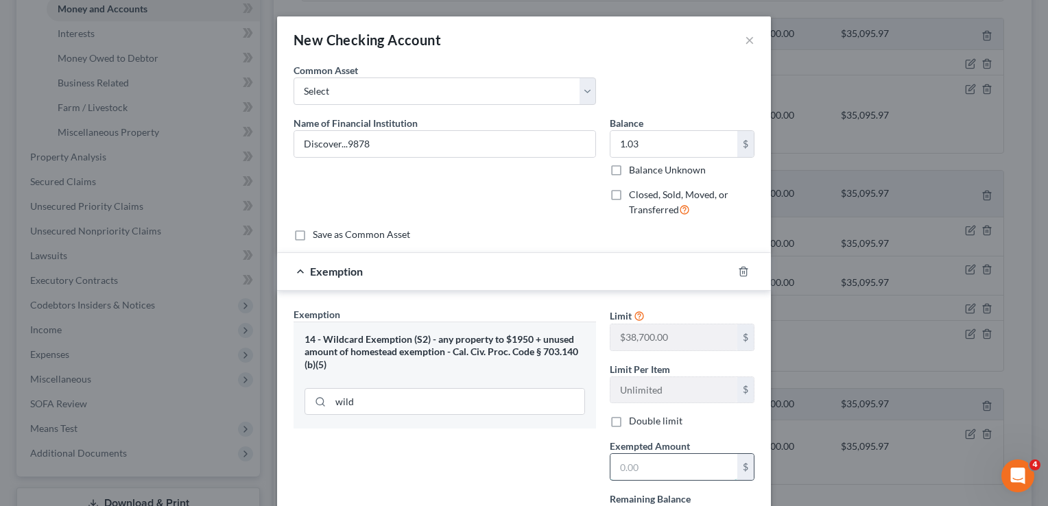
click at [662, 459] on input "text" at bounding box center [674, 467] width 127 height 26
type input "1.03"
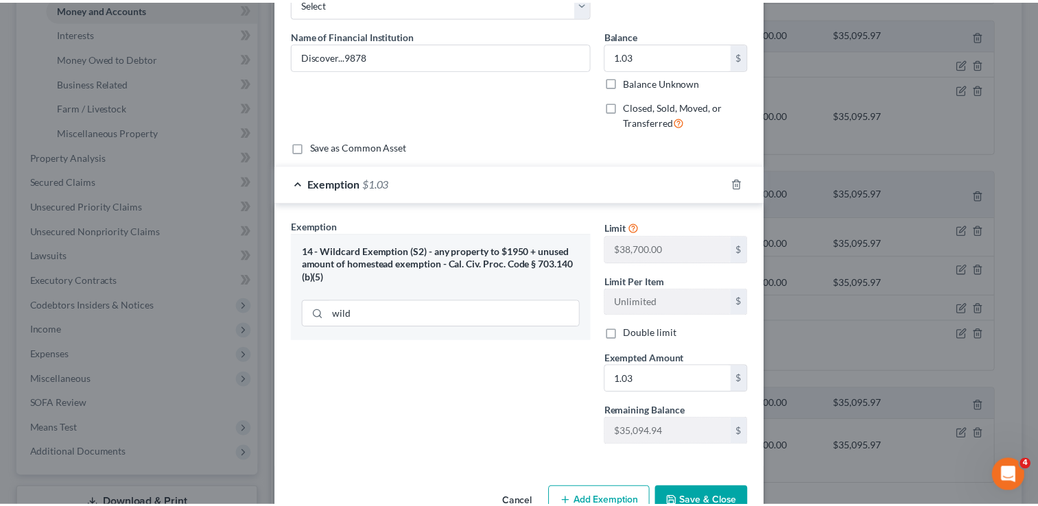
scroll to position [123, 0]
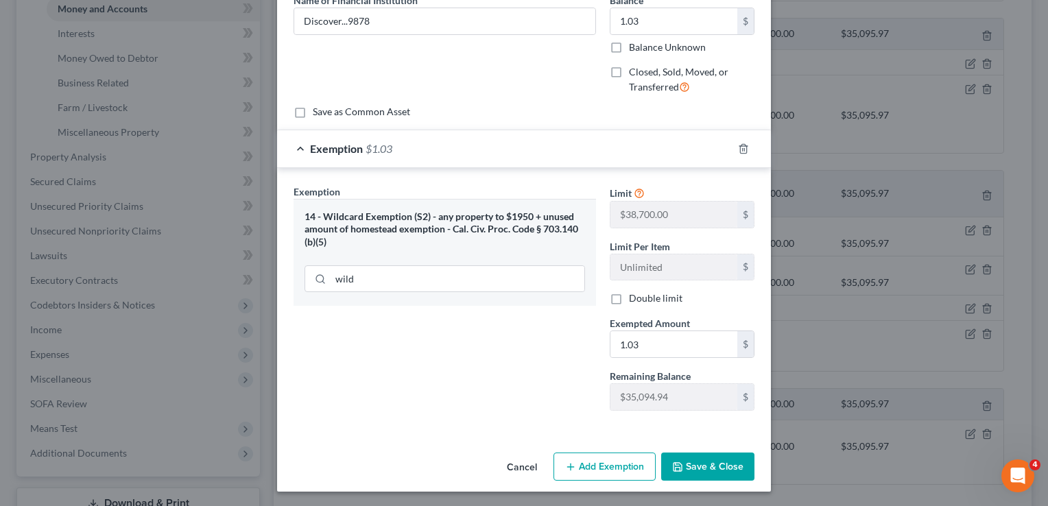
click at [735, 460] on button "Save & Close" at bounding box center [707, 467] width 93 height 29
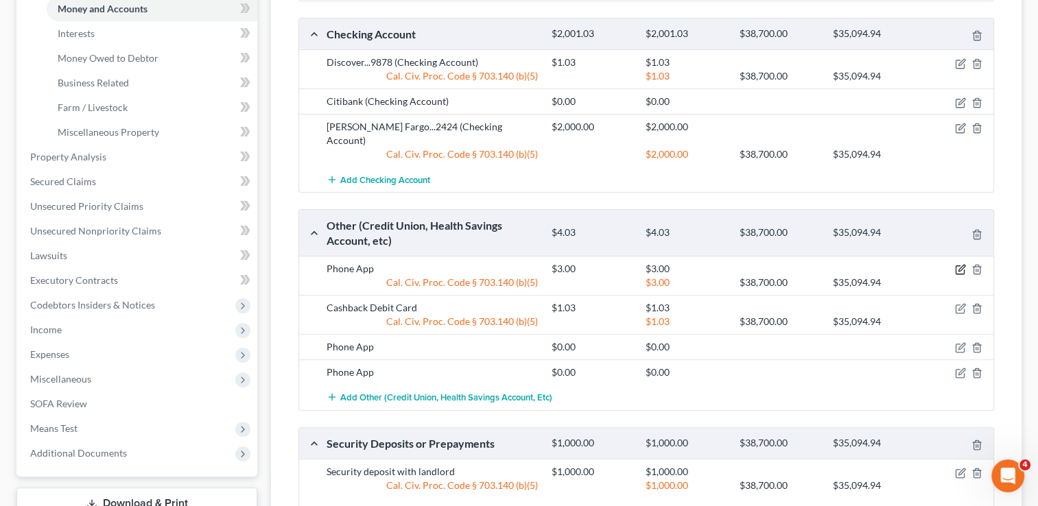
click at [958, 264] on icon "button" at bounding box center [960, 269] width 11 height 11
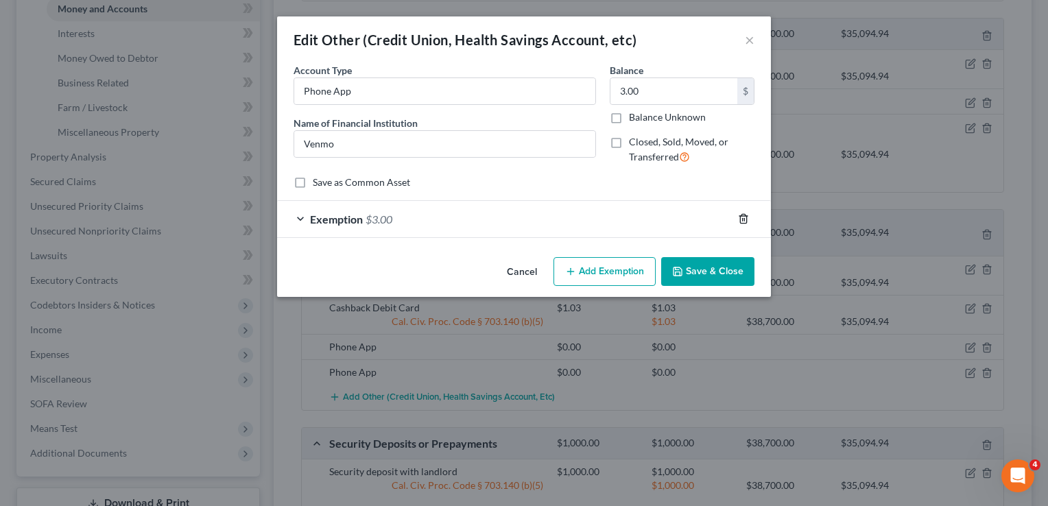
click at [740, 218] on icon "button" at bounding box center [743, 218] width 11 height 11
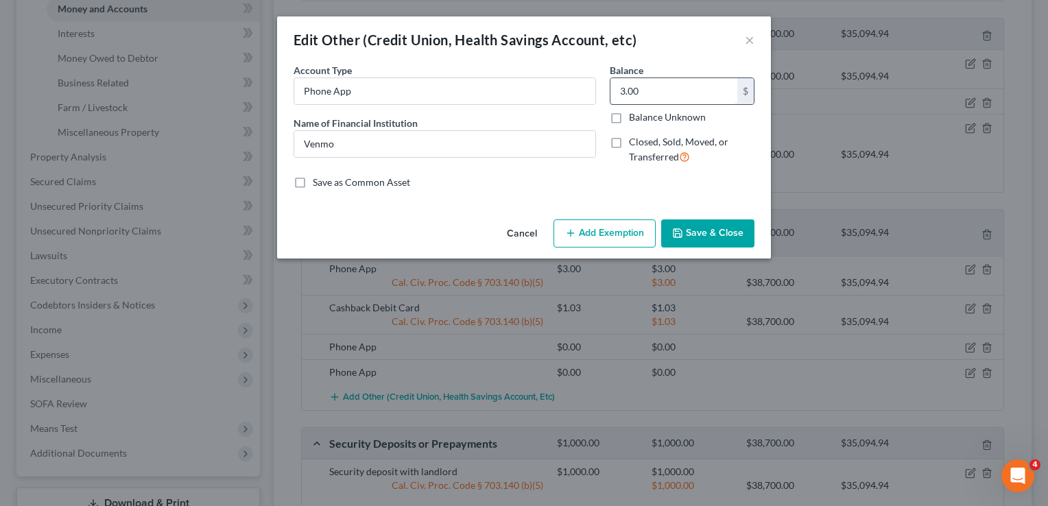
click at [656, 89] on input "3.00" at bounding box center [674, 91] width 127 height 26
click at [722, 220] on button "Save & Close" at bounding box center [707, 234] width 93 height 29
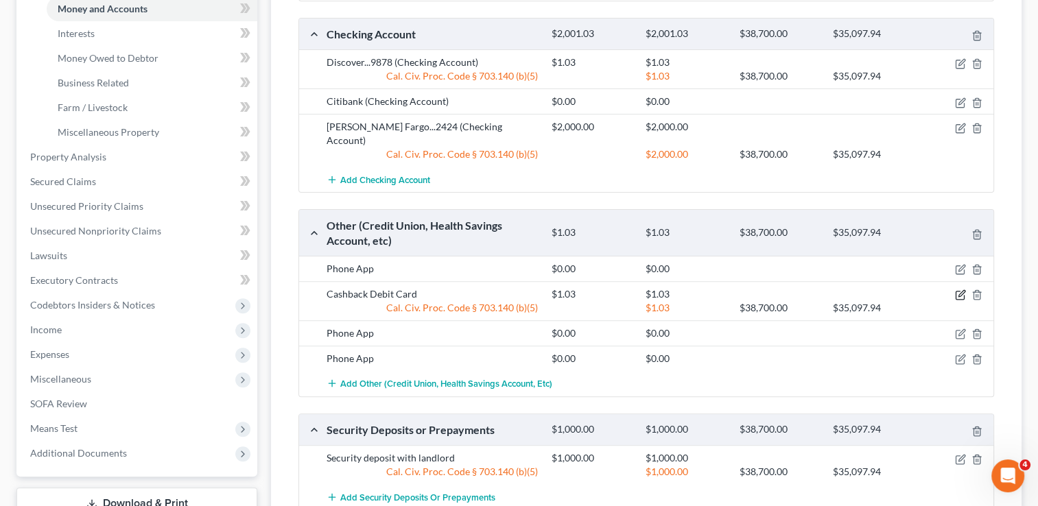
click at [956, 290] on icon "button" at bounding box center [960, 295] width 11 height 11
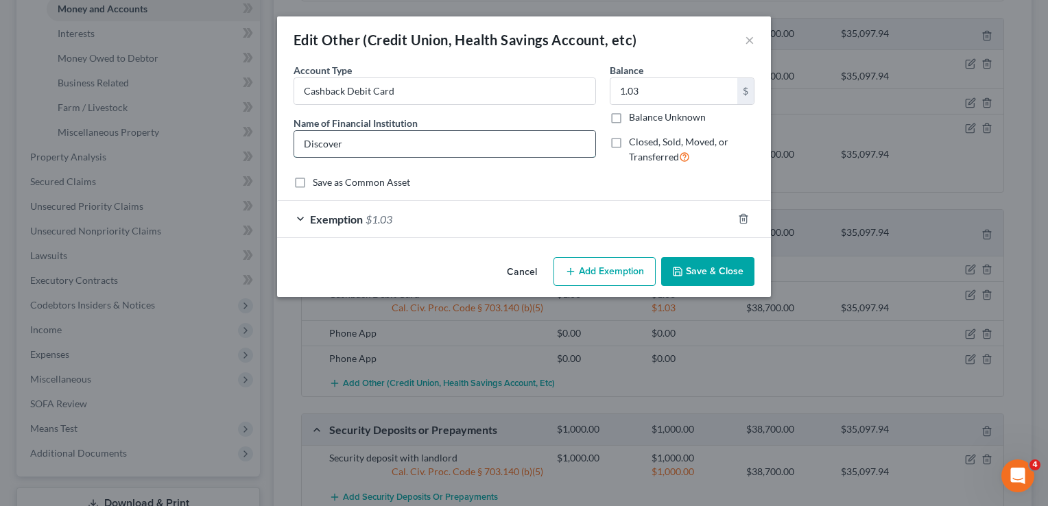
click at [554, 147] on input "Discover" at bounding box center [444, 144] width 301 height 26
type input "Discover (Cashback Debit Account)"
click at [716, 263] on button "Save & Close" at bounding box center [707, 271] width 93 height 29
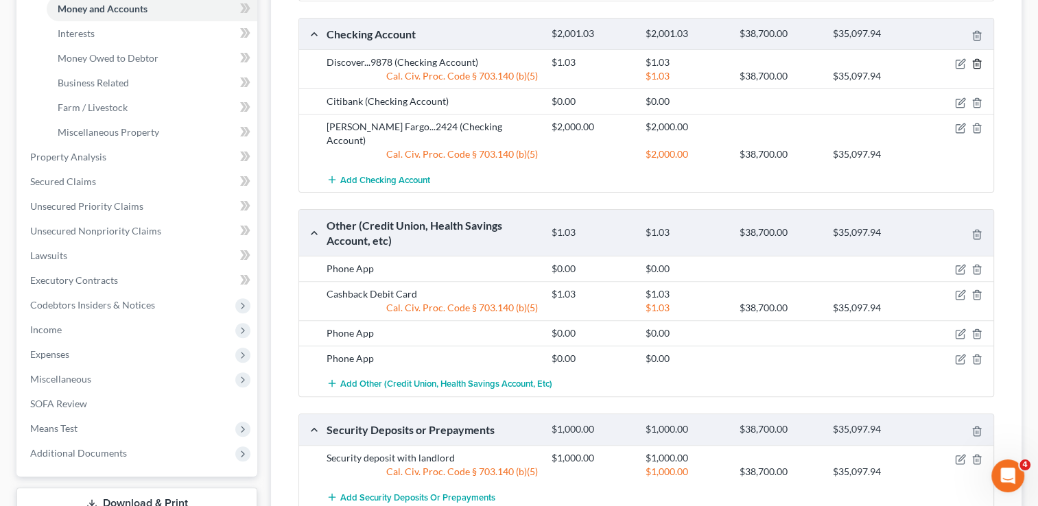
click at [979, 58] on icon "button" at bounding box center [976, 63] width 11 height 11
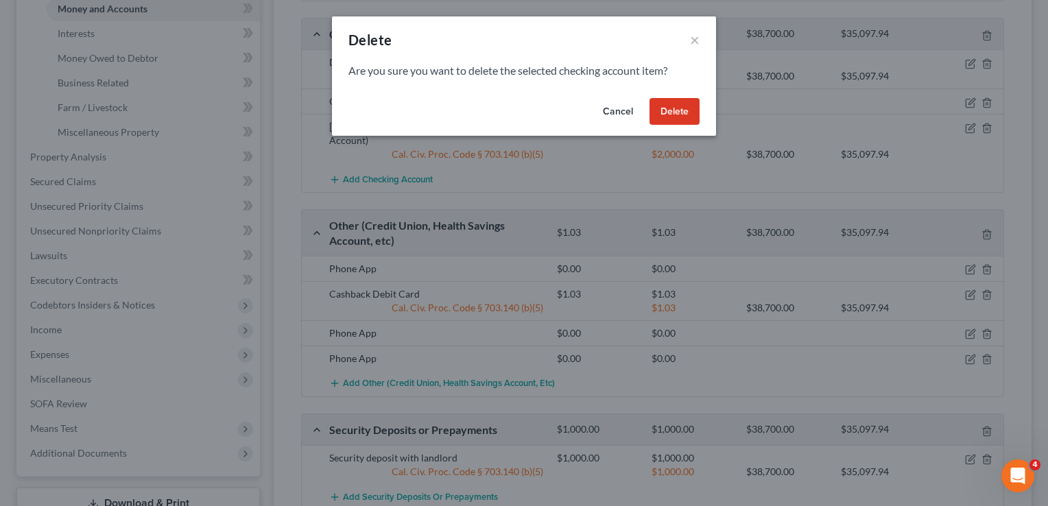
click at [683, 108] on button "Delete" at bounding box center [675, 111] width 50 height 27
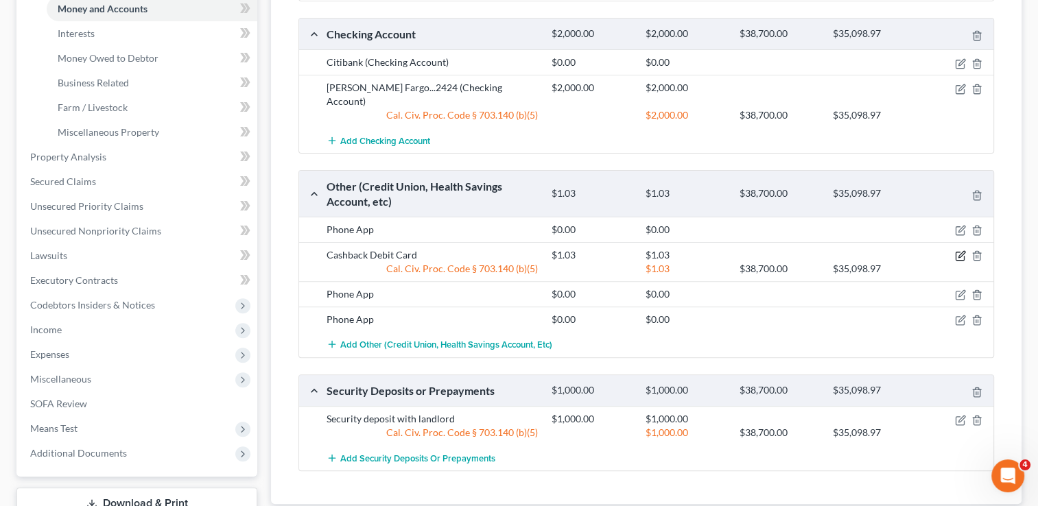
click at [960, 252] on icon "button" at bounding box center [961, 255] width 6 height 6
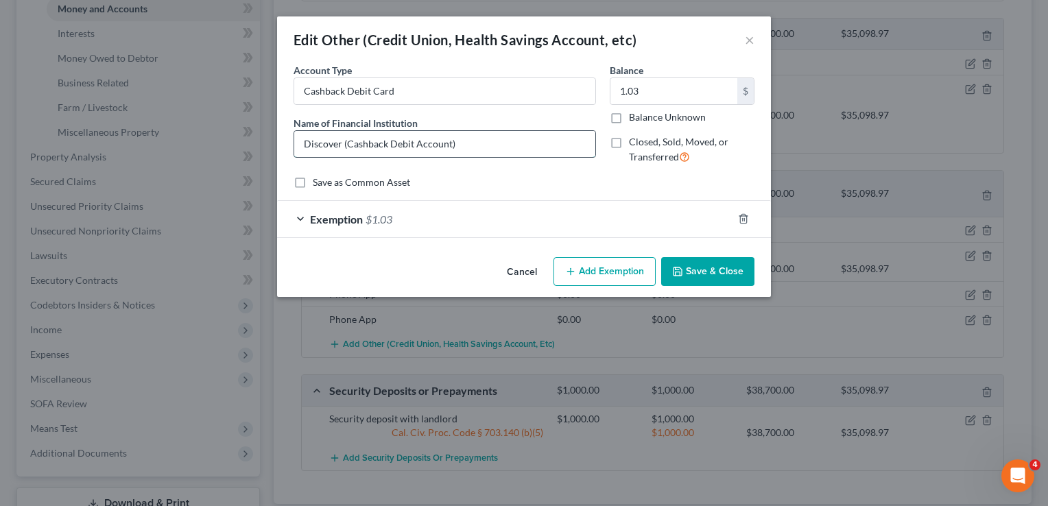
click at [502, 144] on input "Discover (Cashback Debit Account)" at bounding box center [444, 144] width 301 height 26
type input "Discover (Cashback Debit Account)...9878"
click at [697, 261] on button "Save & Close" at bounding box center [707, 271] width 93 height 29
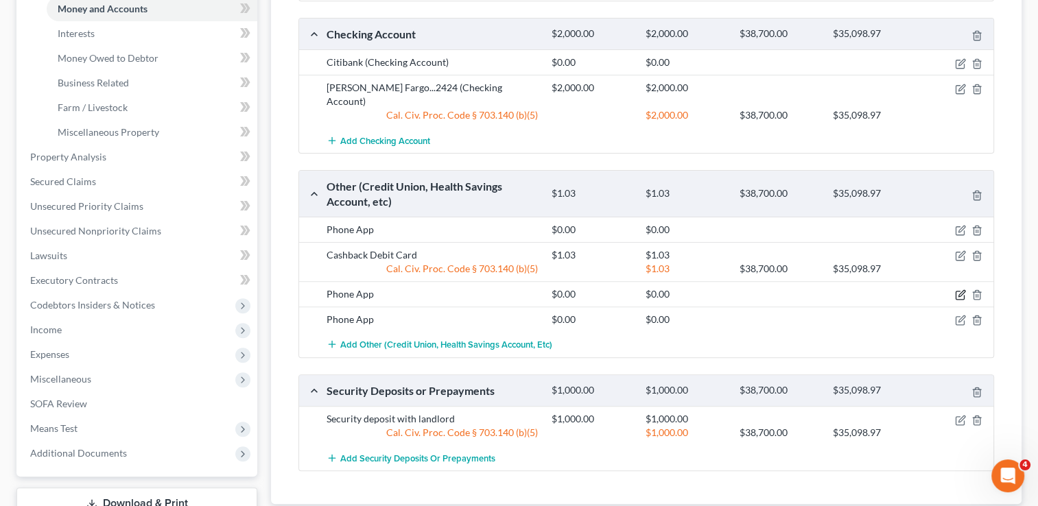
click at [963, 291] on icon "button" at bounding box center [961, 294] width 6 height 6
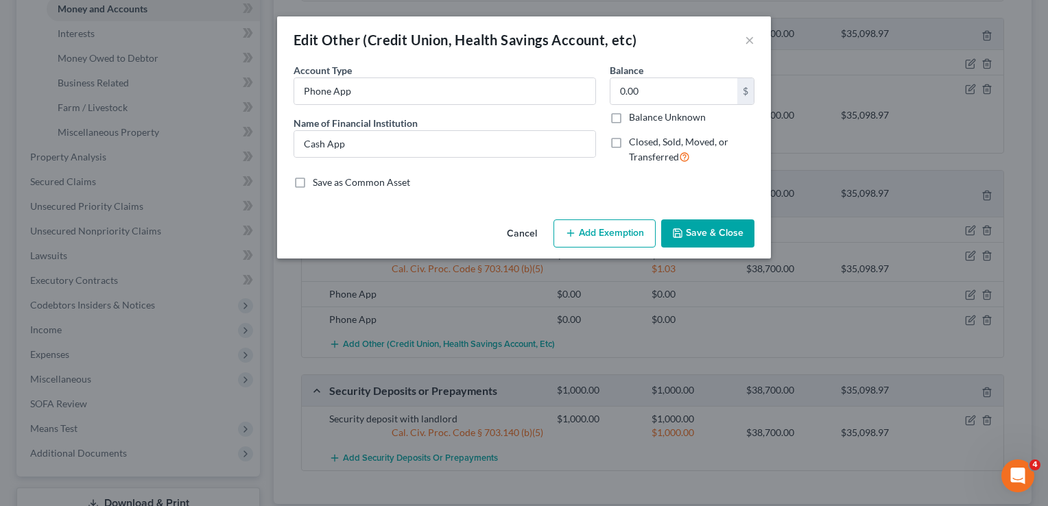
click at [700, 226] on button "Save & Close" at bounding box center [707, 234] width 93 height 29
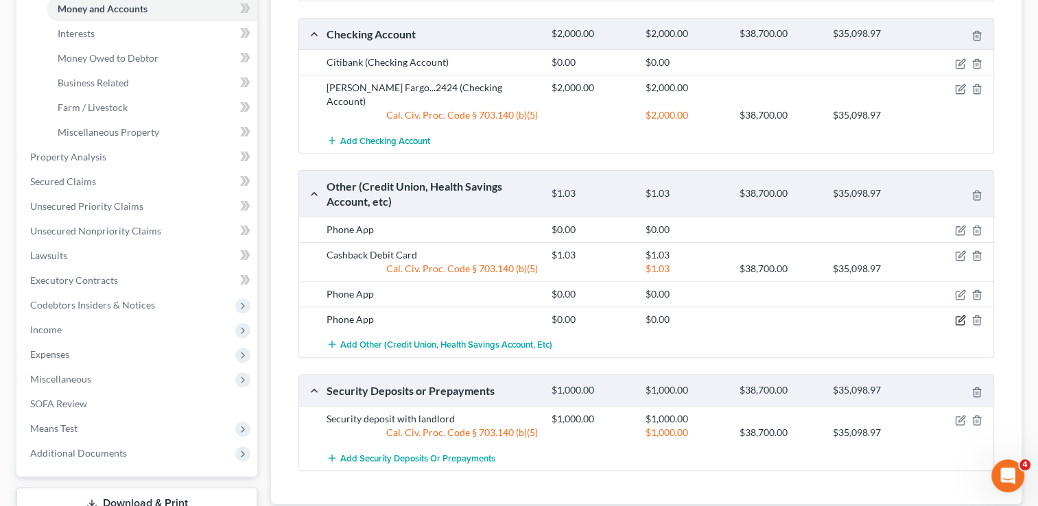
click at [960, 316] on icon "button" at bounding box center [961, 319] width 6 height 6
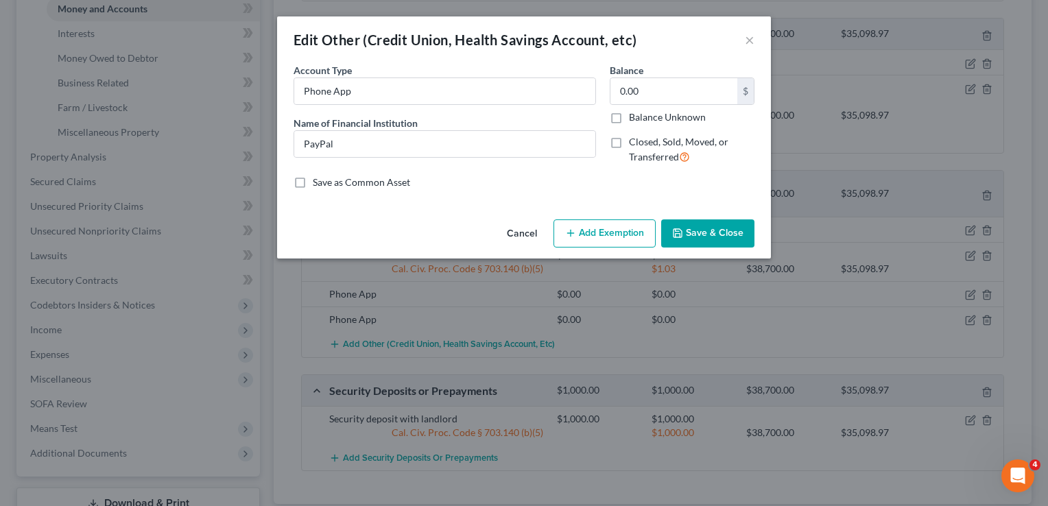
click at [693, 226] on button "Save & Close" at bounding box center [707, 234] width 93 height 29
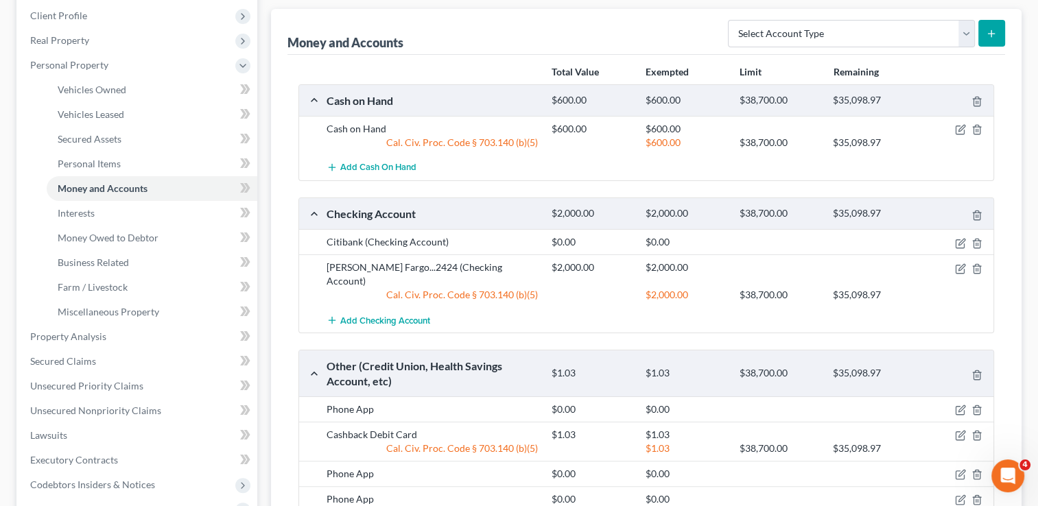
scroll to position [162, 0]
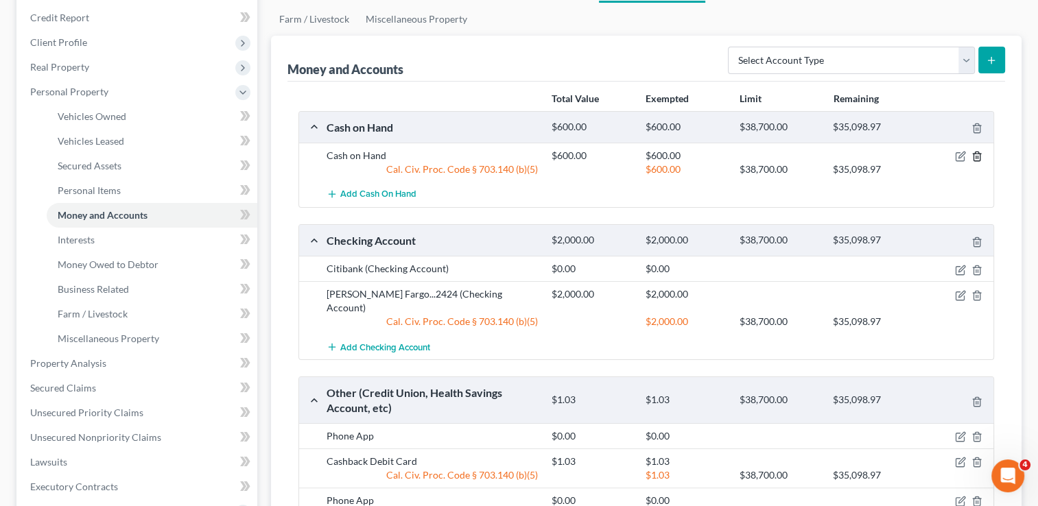
click at [980, 154] on icon "button" at bounding box center [977, 156] width 6 height 9
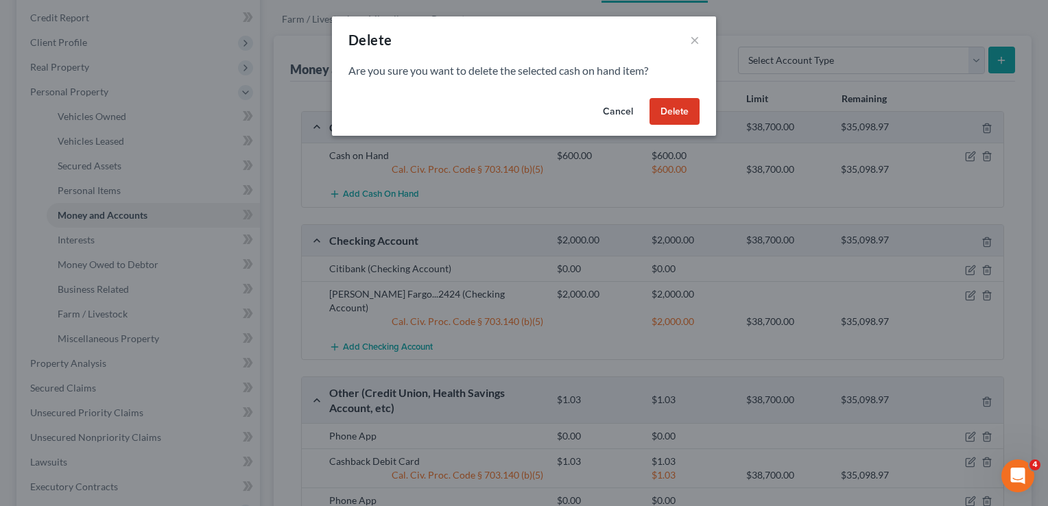
click at [683, 111] on button "Delete" at bounding box center [675, 111] width 50 height 27
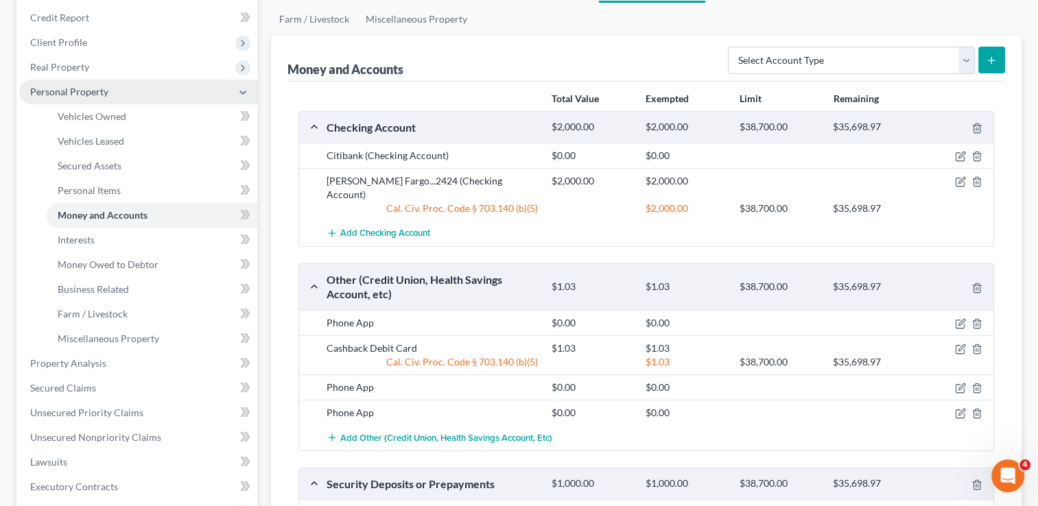
click at [78, 99] on span "Personal Property" at bounding box center [138, 92] width 238 height 25
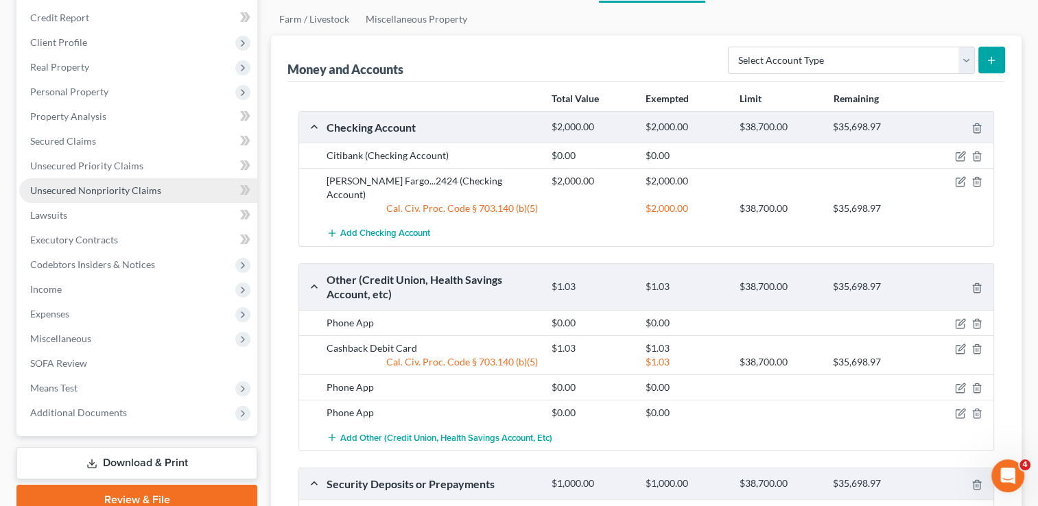
click at [82, 190] on span "Unsecured Nonpriority Claims" at bounding box center [95, 191] width 131 height 12
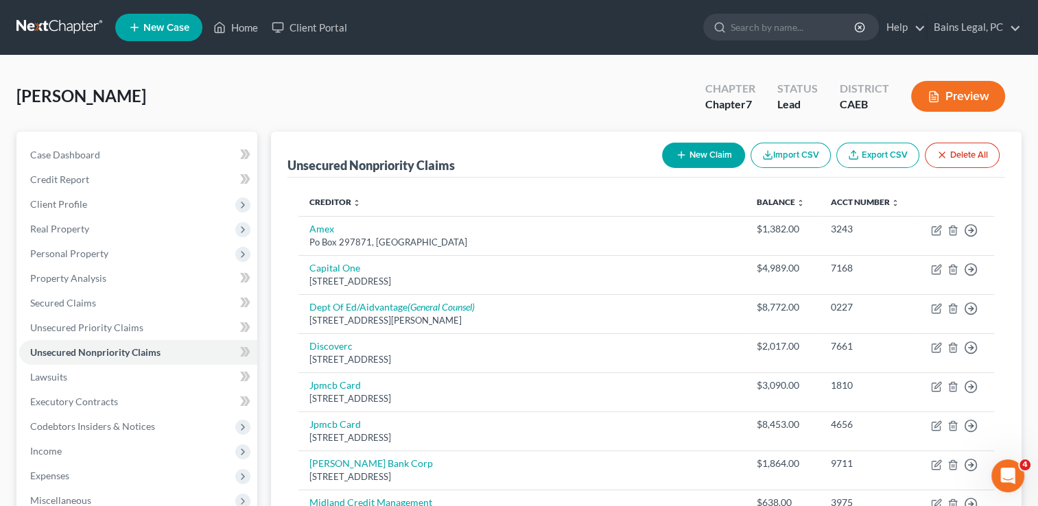
click at [697, 159] on button "New Claim" at bounding box center [703, 155] width 83 height 25
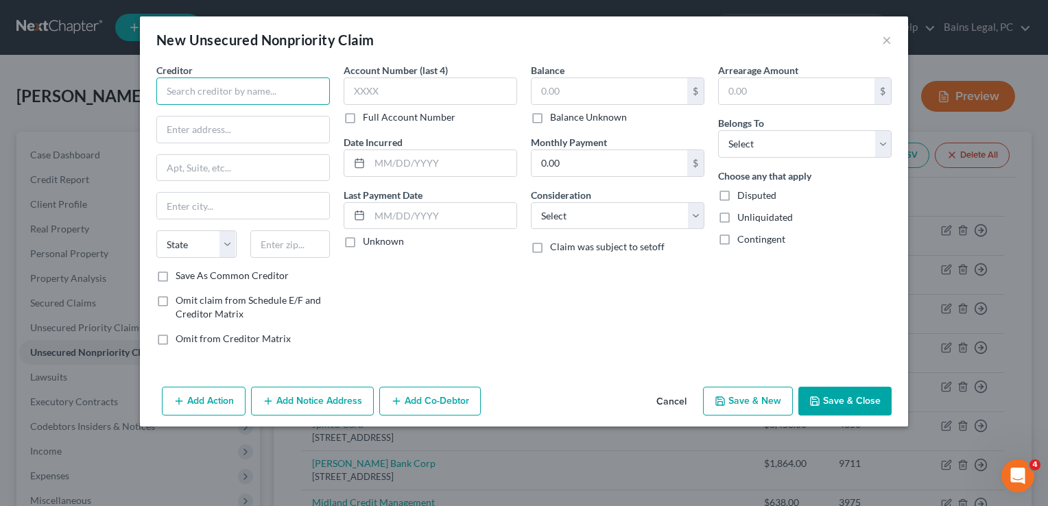
click at [288, 89] on input "text" at bounding box center [243, 91] width 174 height 27
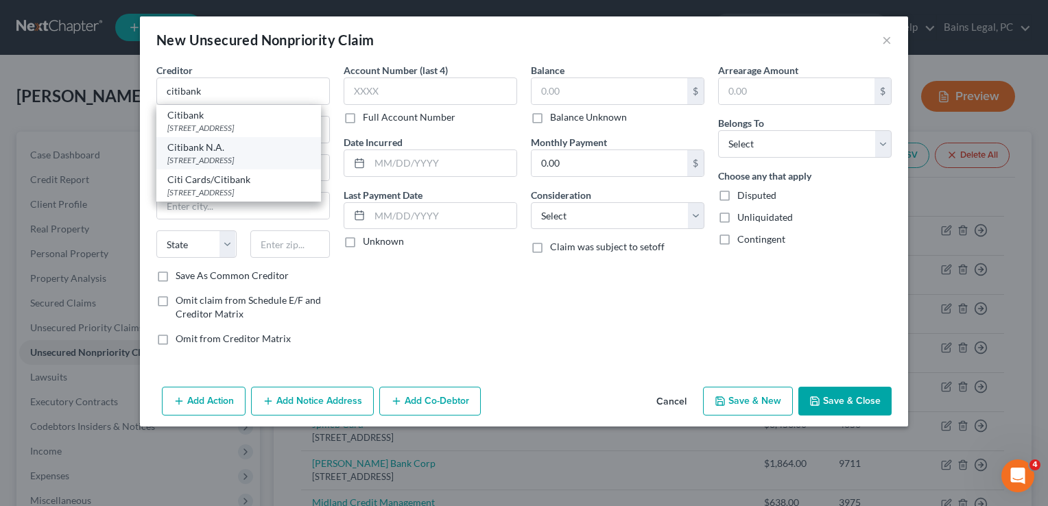
click at [224, 154] on div "[STREET_ADDRESS]" at bounding box center [238, 160] width 143 height 12
type input "Citibank N.A."
type input "5800 S Corporate Pl"
type input "[GEOGRAPHIC_DATA]"
select select "43"
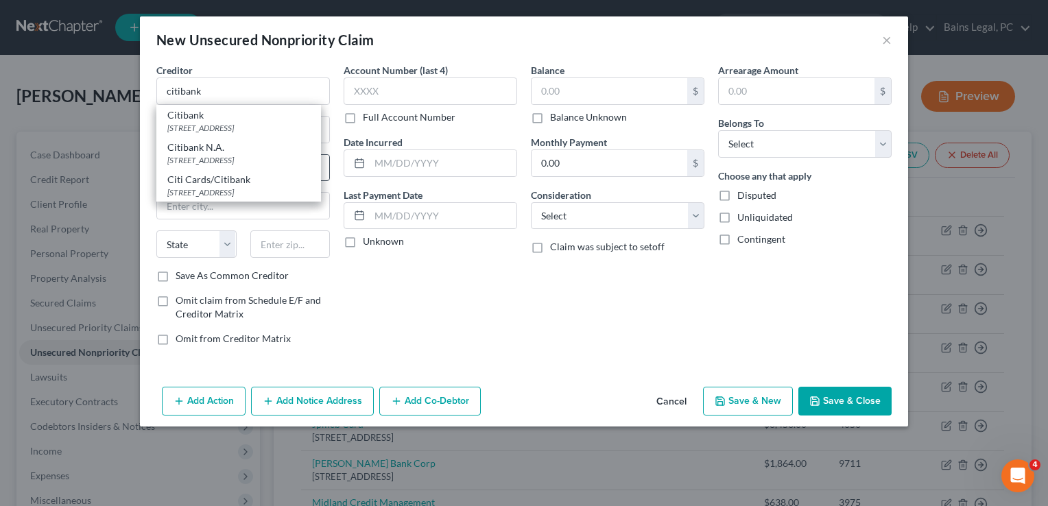
type input "57108"
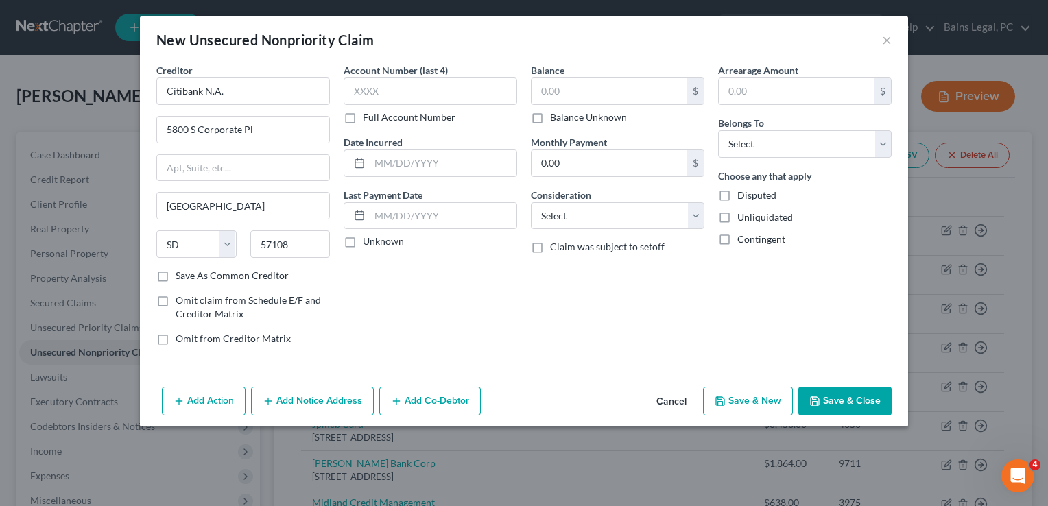
click at [314, 402] on button "Add Notice Address" at bounding box center [312, 401] width 123 height 29
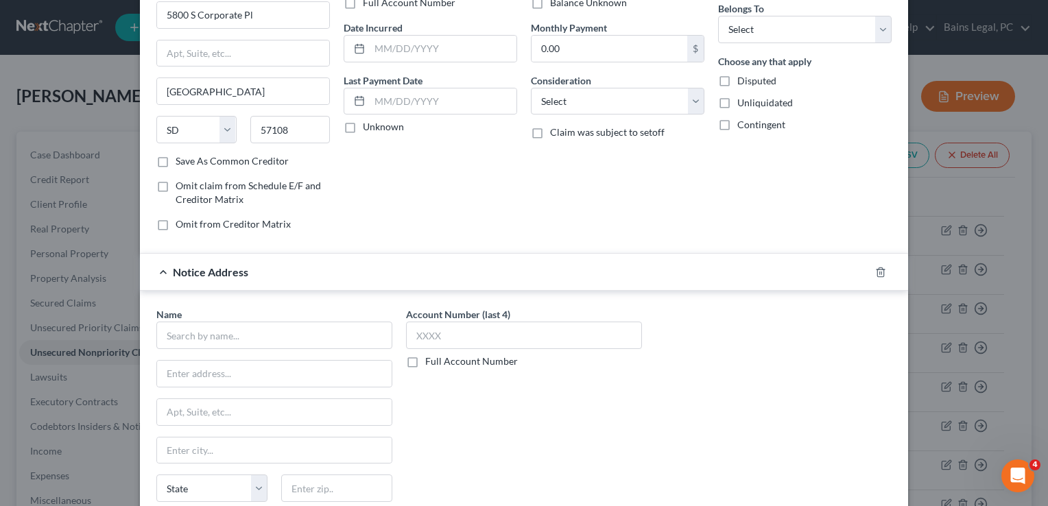
scroll to position [133, 0]
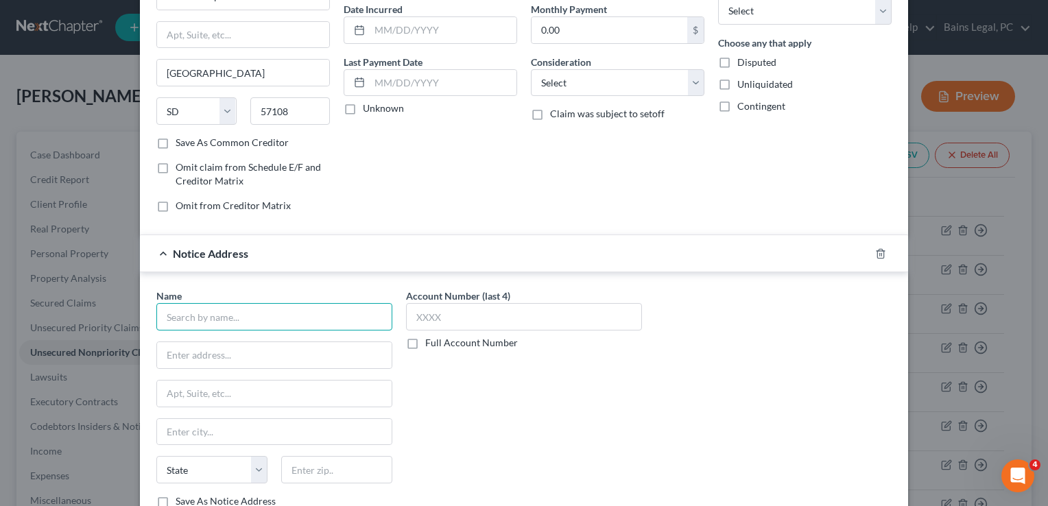
click at [292, 303] on input "text" at bounding box center [274, 316] width 236 height 27
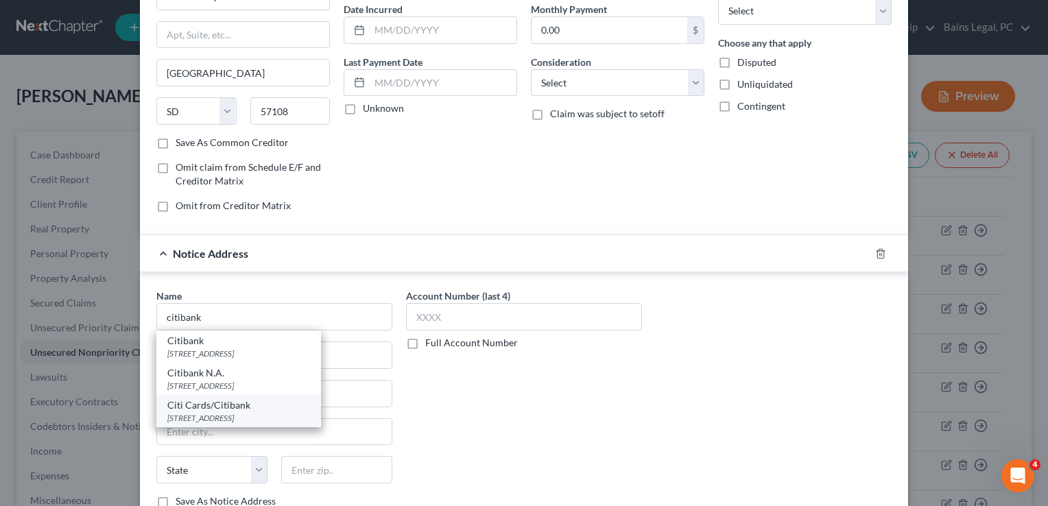
click at [226, 403] on div "Citi Cards/Citibank" at bounding box center [238, 406] width 143 height 14
type input "Citi Cards/Citibank"
type input "PO Box 6241"
type input "[GEOGRAPHIC_DATA]"
select select "43"
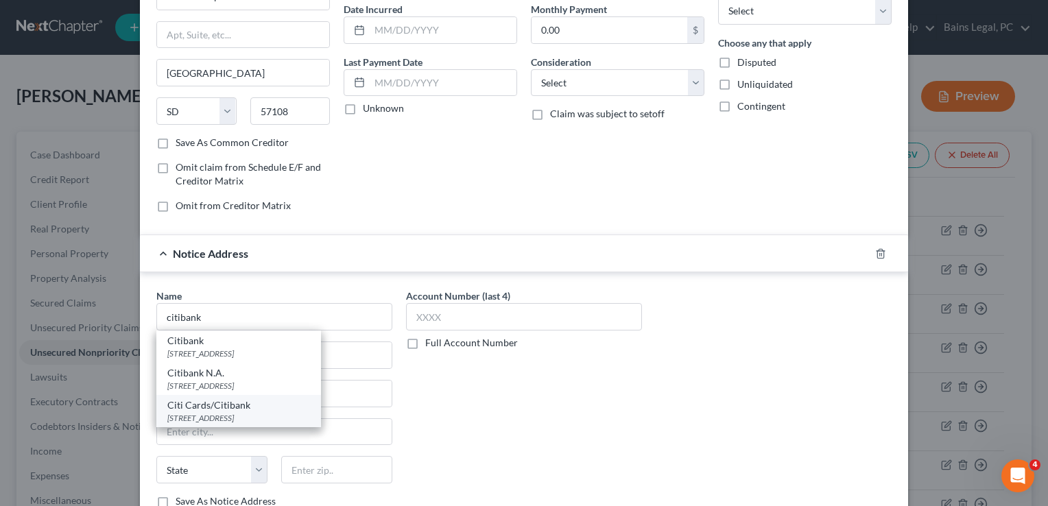
type input "57117"
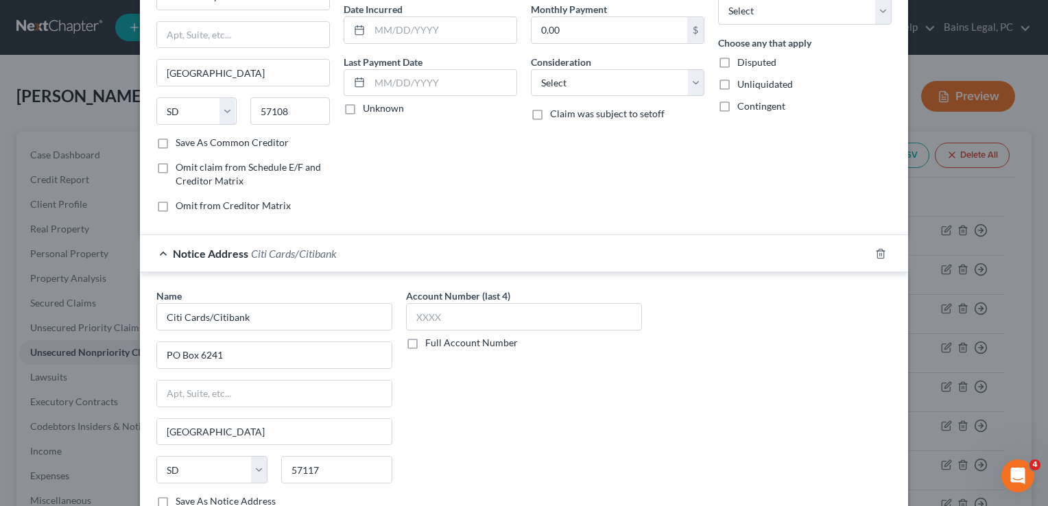
scroll to position [0, 0]
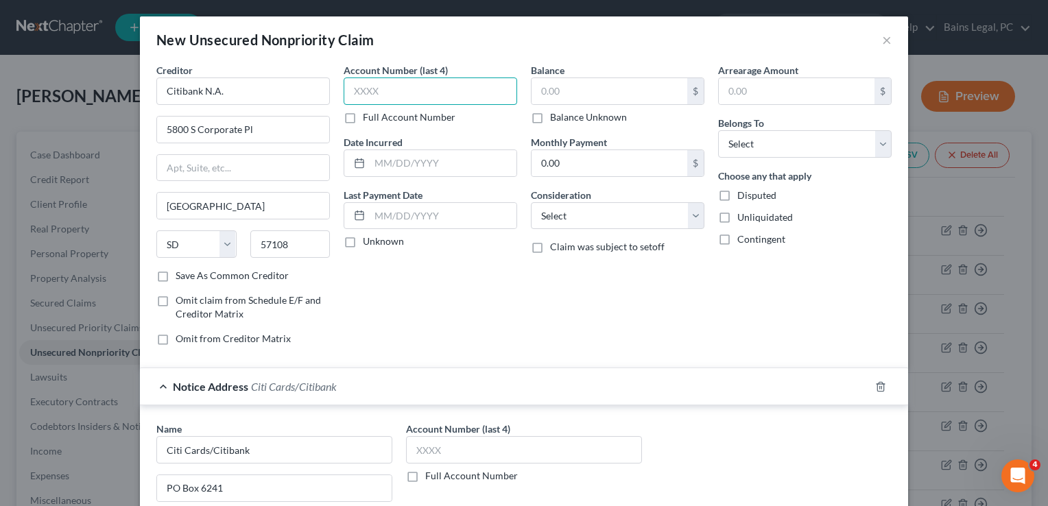
click at [458, 95] on input "text" at bounding box center [431, 91] width 174 height 27
click at [585, 86] on input "text" at bounding box center [610, 91] width 156 height 26
click at [467, 86] on input "text" at bounding box center [431, 91] width 174 height 27
click at [578, 86] on input "text" at bounding box center [610, 91] width 156 height 26
click at [516, 82] on div "Account Number (last 4) 4 Full Account Number Date Incurred Last Payment Date U…" at bounding box center [430, 210] width 187 height 294
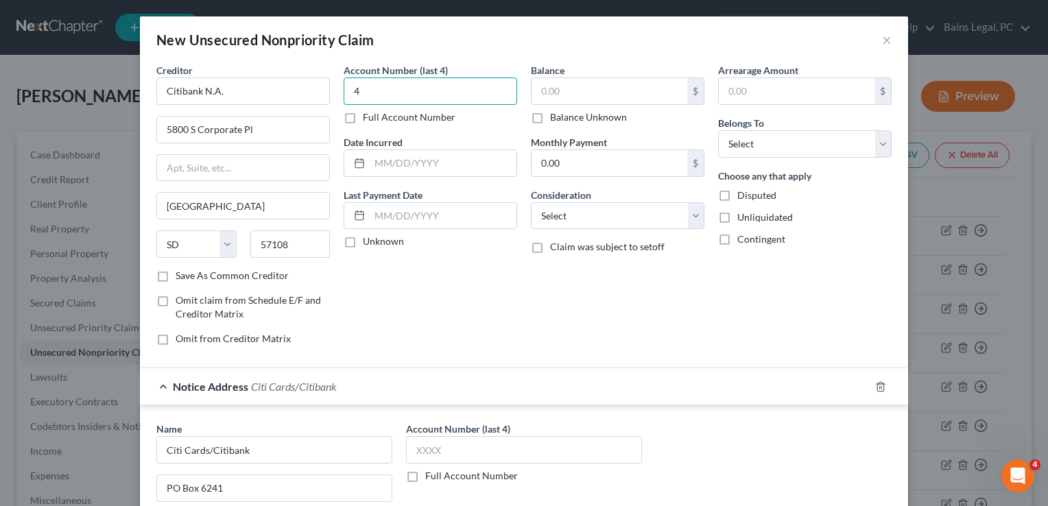
click at [497, 86] on input "4" at bounding box center [431, 91] width 174 height 27
type input "4201"
click at [579, 89] on input "text" at bounding box center [610, 91] width 156 height 26
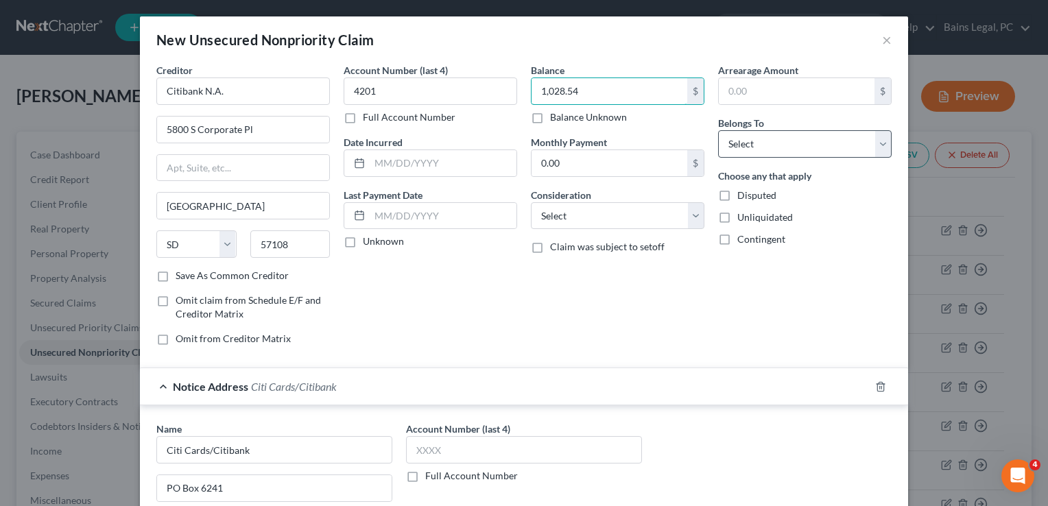
type input "1,028.54"
click at [775, 143] on select "Select Debtor 1 Only Debtor 2 Only Debtor 1 And Debtor 2 Only At Least One Of T…" at bounding box center [805, 143] width 174 height 27
select select "0"
click at [718, 130] on select "Select Debtor 1 Only Debtor 2 Only Debtor 1 And Debtor 2 Only At Least One Of T…" at bounding box center [805, 143] width 174 height 27
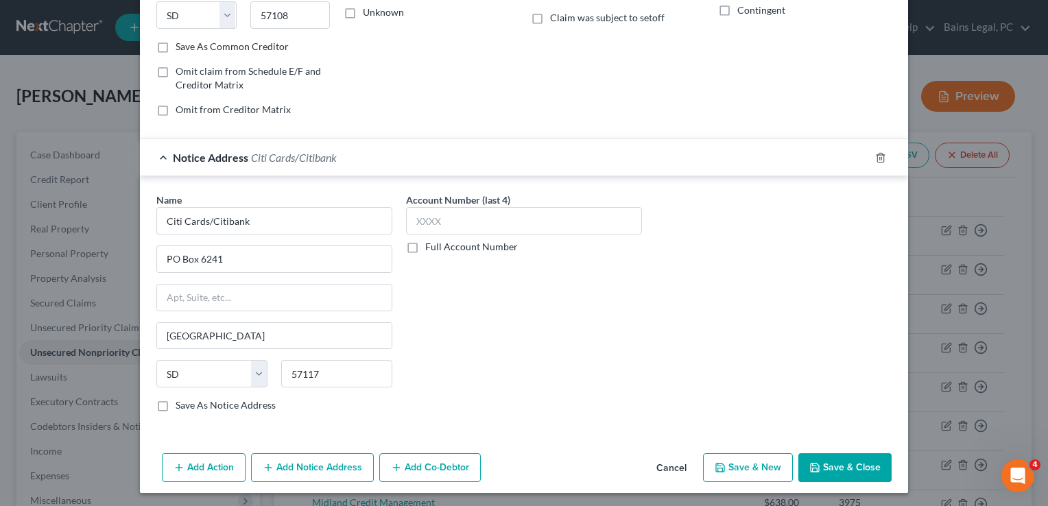
click at [837, 481] on div "Add Action Add Notice Address Add Co-Debtor Cancel Save & New Save & Close" at bounding box center [524, 470] width 768 height 45
click at [831, 468] on button "Save & Close" at bounding box center [845, 467] width 93 height 29
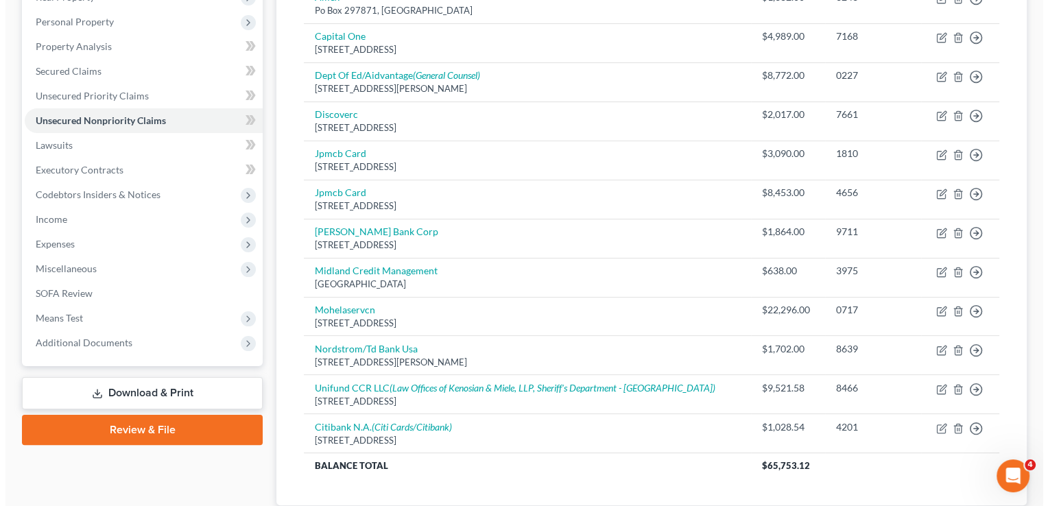
scroll to position [0, 0]
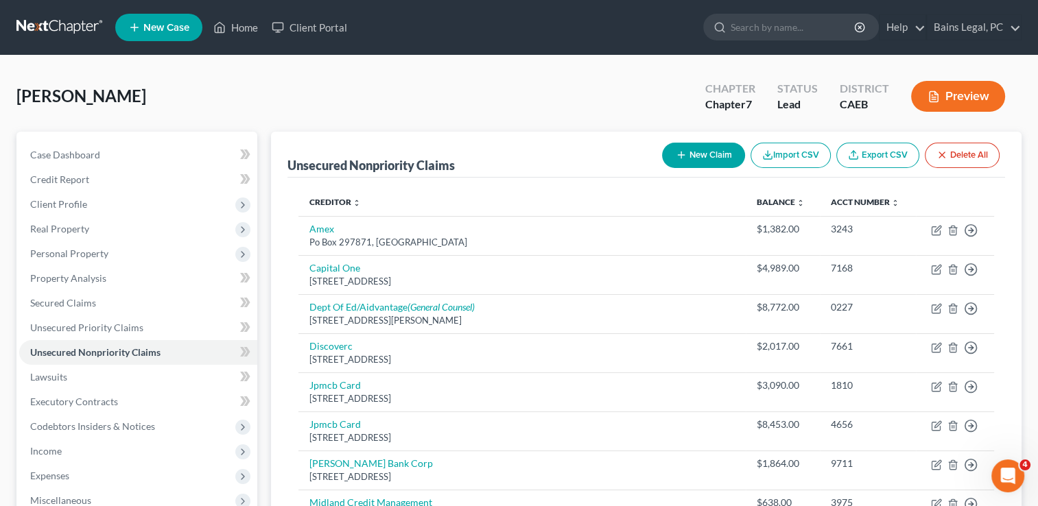
click at [705, 150] on button "New Claim" at bounding box center [703, 155] width 83 height 25
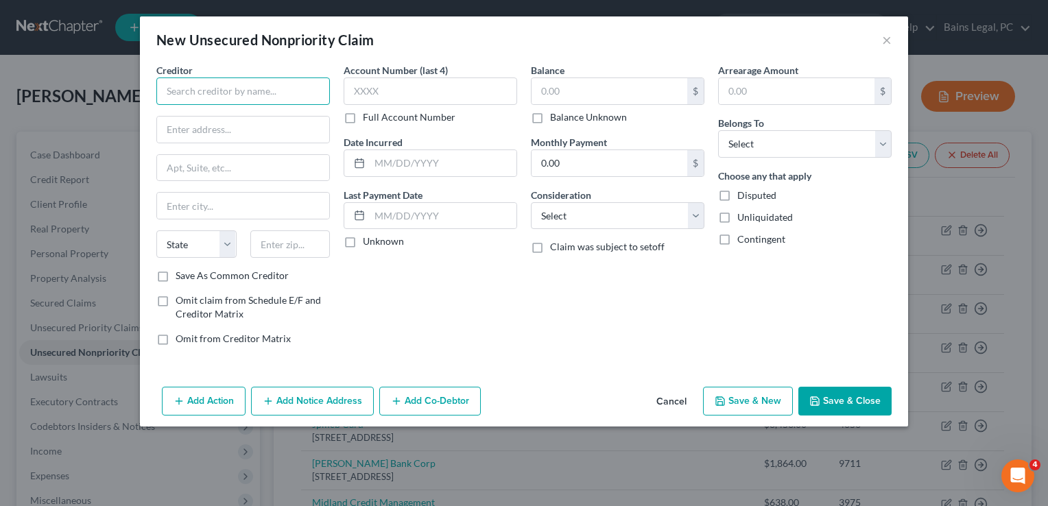
click at [274, 102] on input "text" at bounding box center [243, 91] width 174 height 27
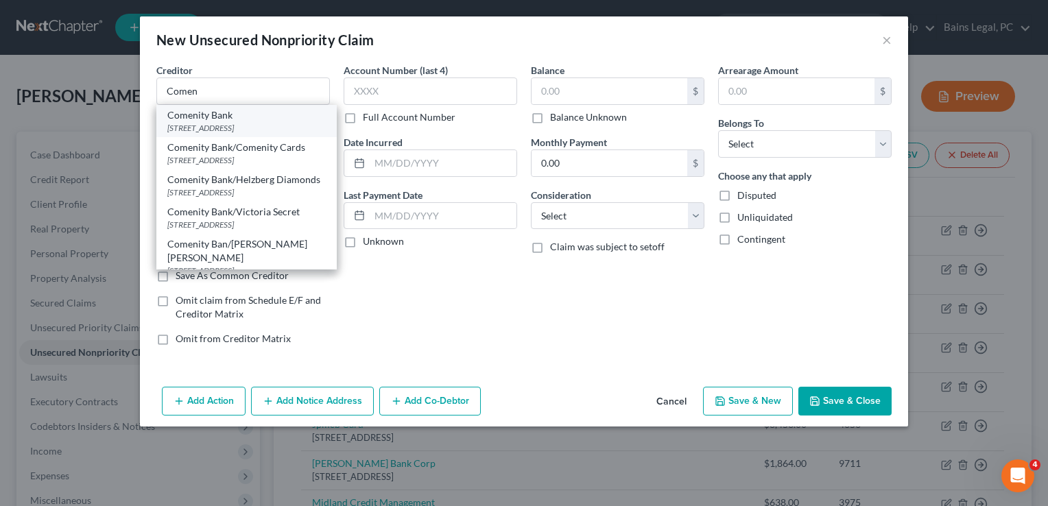
click at [248, 125] on div "[STREET_ADDRESS]" at bounding box center [246, 128] width 158 height 12
type input "Comenity Bank"
type input "PO Box 182789"
type input "Columbus"
select select "36"
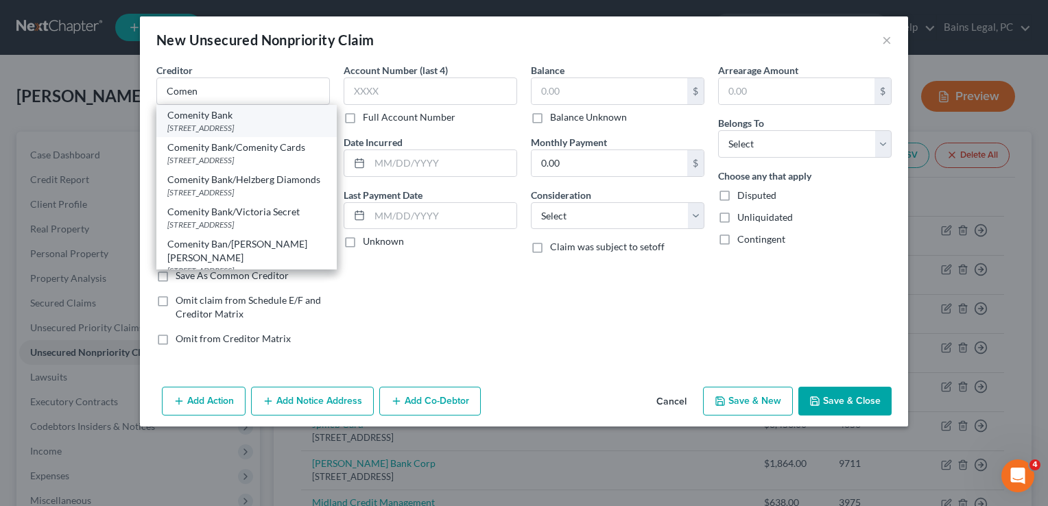
type input "43218"
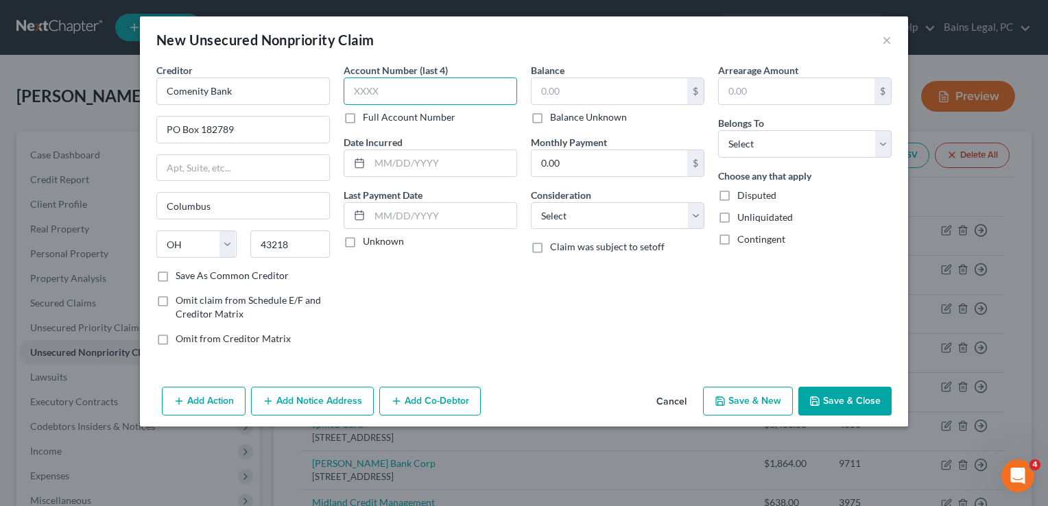
click at [466, 95] on input "text" at bounding box center [431, 91] width 174 height 27
type input "9360"
click at [598, 107] on div "$ Balance Unknown" at bounding box center [618, 101] width 174 height 47
click at [590, 102] on input "text" at bounding box center [610, 91] width 156 height 26
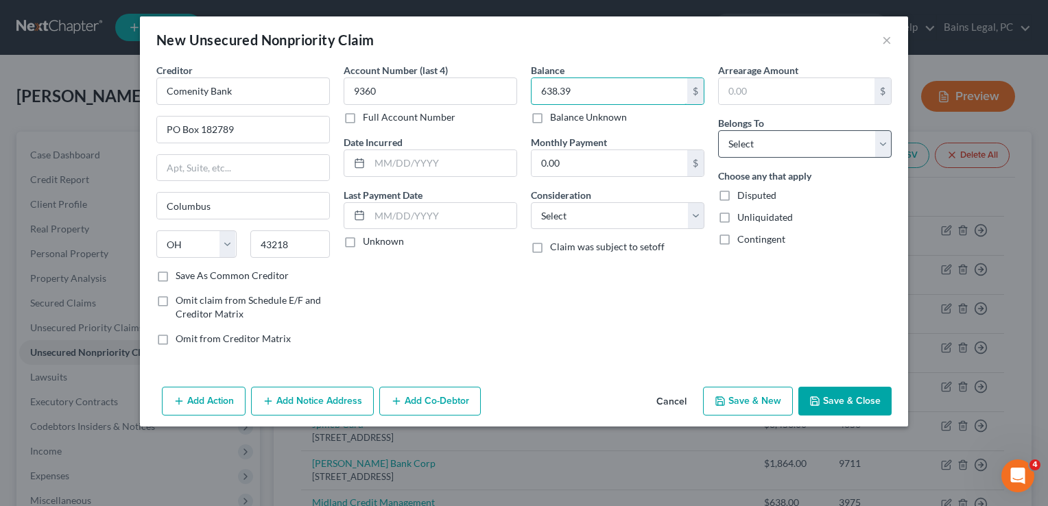
type input "638.39"
click at [749, 130] on select "Select Debtor 1 Only Debtor 2 Only Debtor 1 And Debtor 2 Only At Least One Of T…" at bounding box center [805, 143] width 174 height 27
select select "0"
click at [718, 130] on select "Select Debtor 1 Only Debtor 2 Only Debtor 1 And Debtor 2 Only At Least One Of T…" at bounding box center [805, 143] width 174 height 27
click at [303, 390] on button "Add Notice Address" at bounding box center [312, 401] width 123 height 29
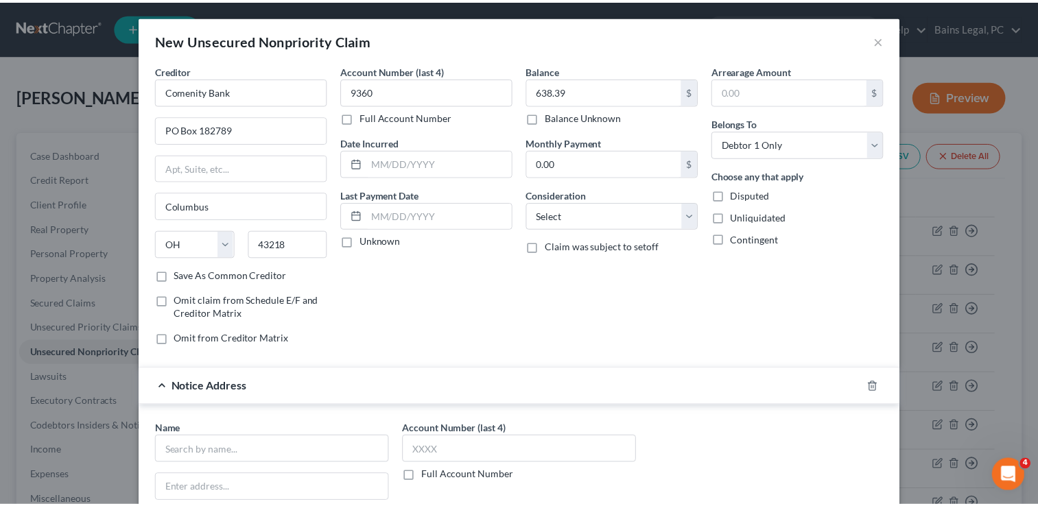
scroll to position [229, 0]
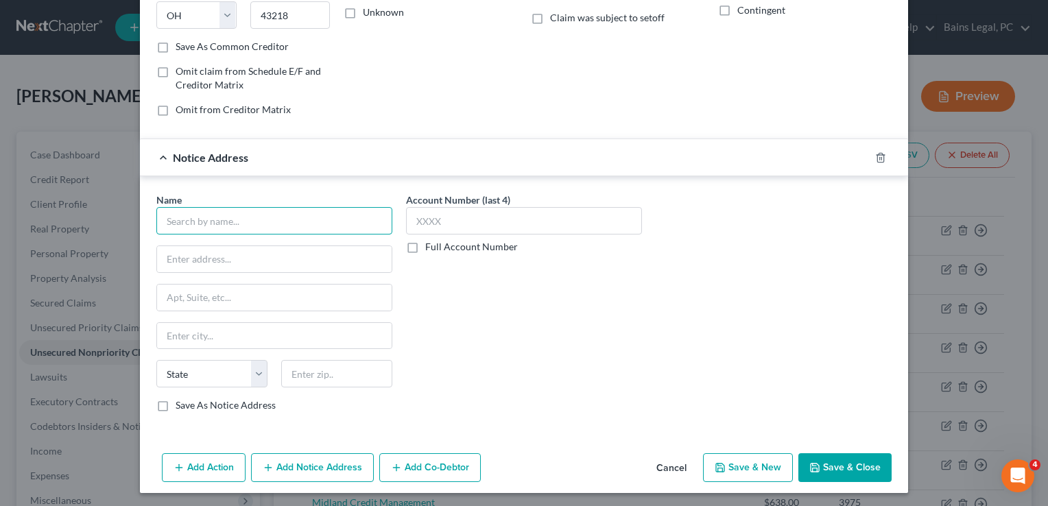
click at [335, 212] on input "text" at bounding box center [274, 220] width 236 height 27
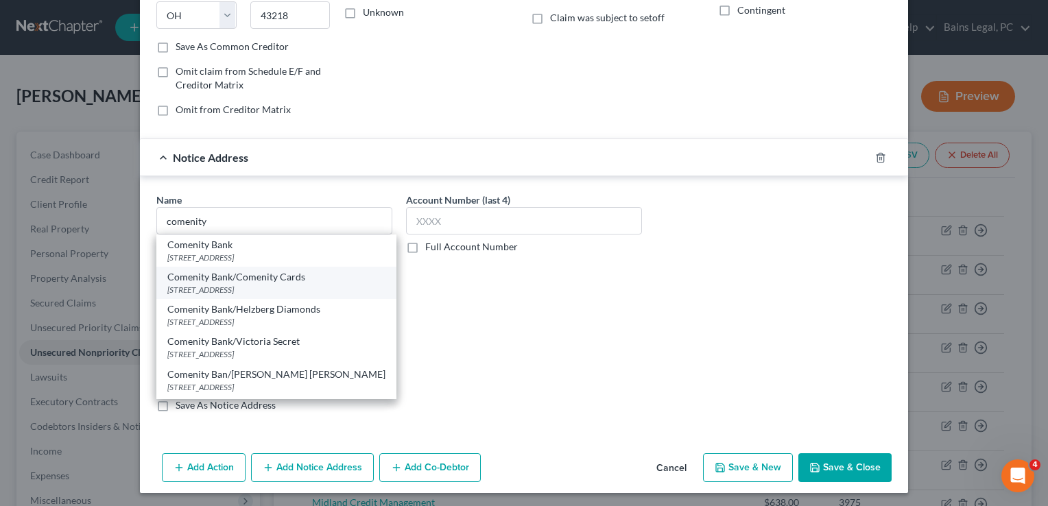
click at [280, 284] on div "[STREET_ADDRESS]" at bounding box center [276, 290] width 218 height 12
type input "Comenity Bank/Comenity Cards"
type input "[STREET_ADDRESS]"
type input "Bldg A"
type input "Columbus"
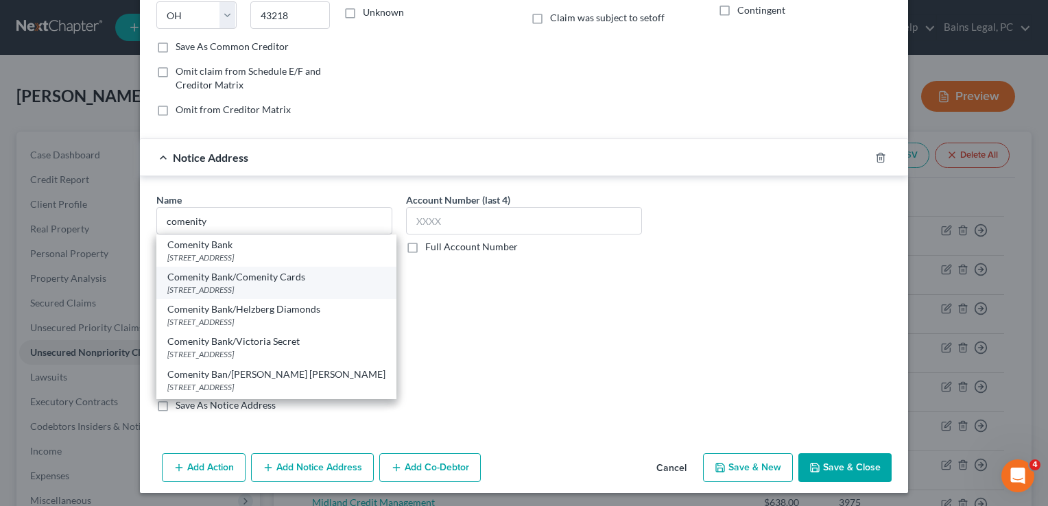
select select "36"
type input "43219"
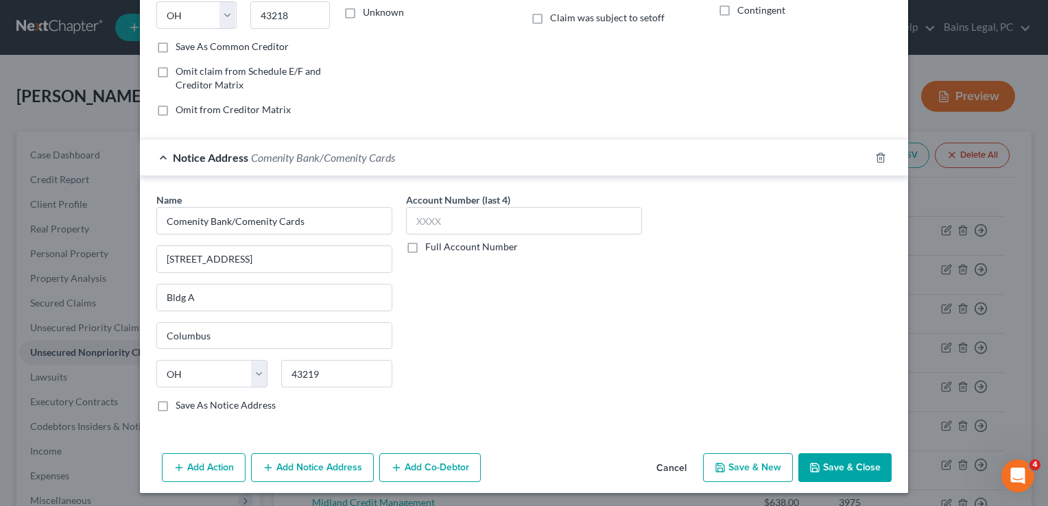
click at [856, 479] on button "Save & Close" at bounding box center [845, 467] width 93 height 29
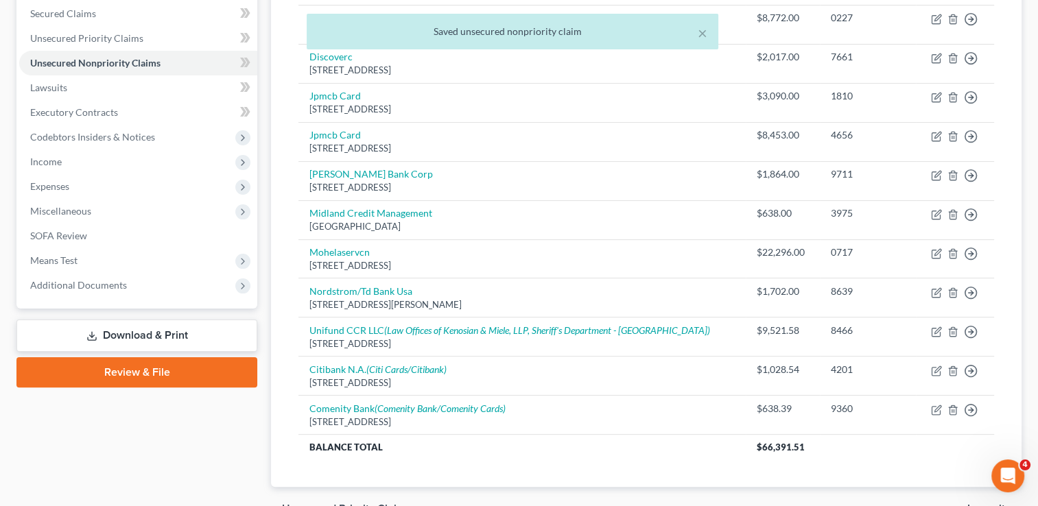
scroll to position [291, 0]
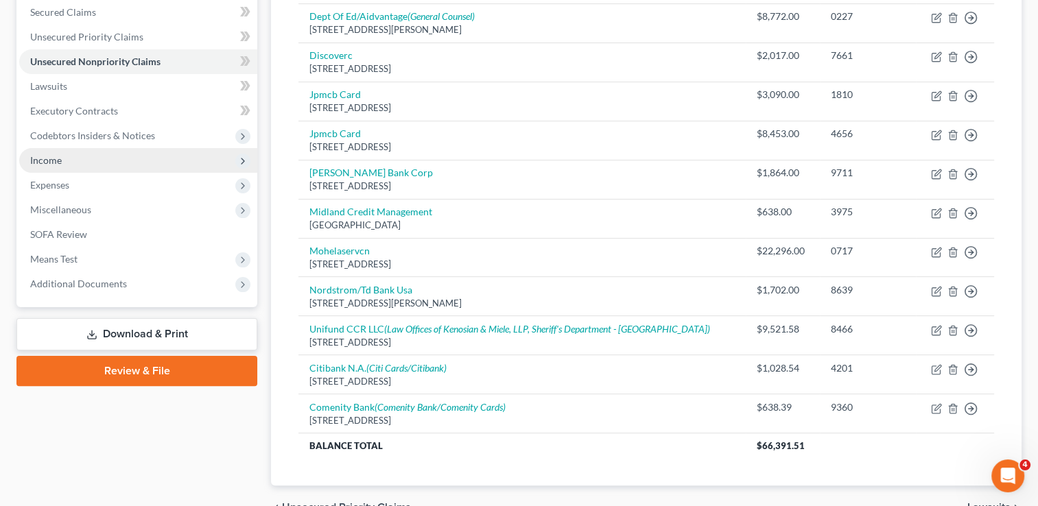
click at [87, 159] on span "Income" at bounding box center [138, 160] width 238 height 25
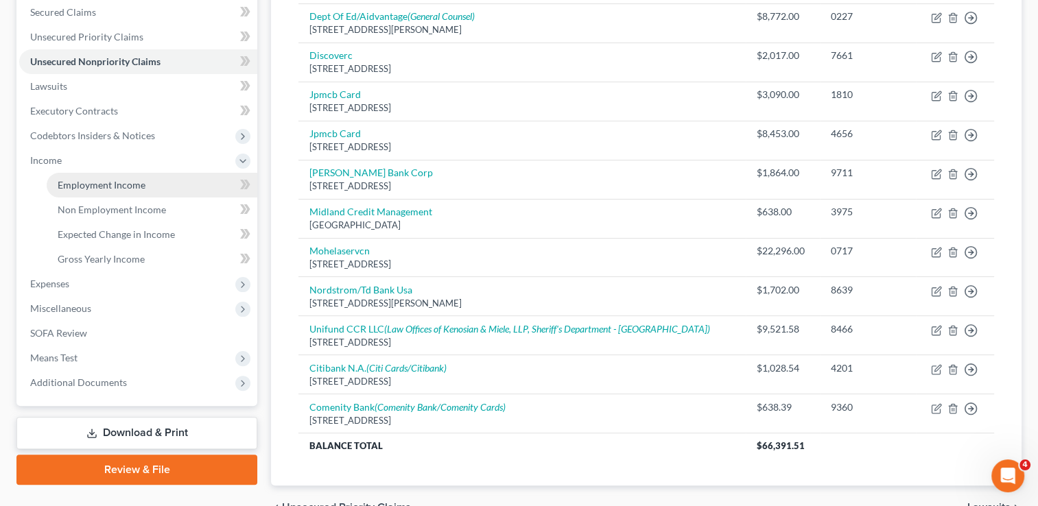
click at [88, 183] on span "Employment Income" at bounding box center [102, 185] width 88 height 12
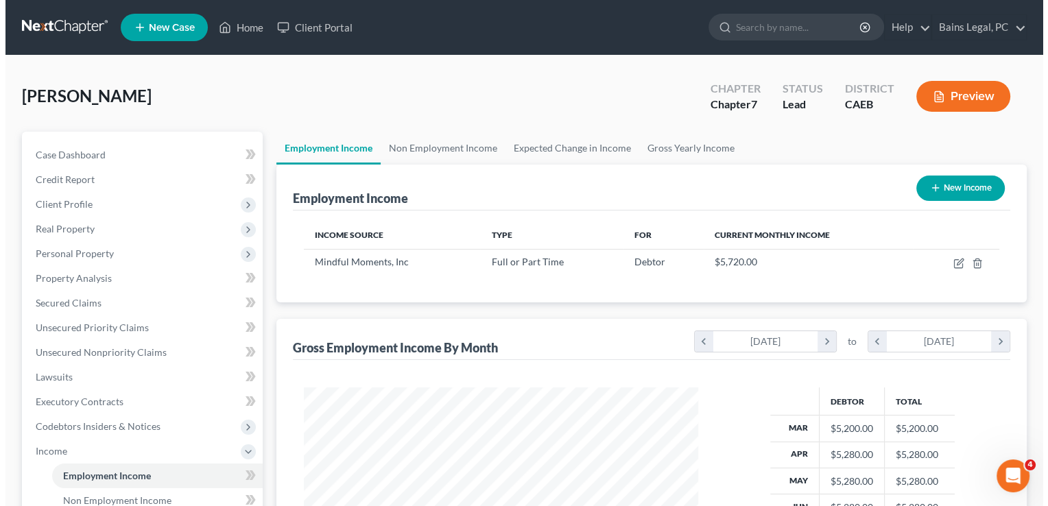
scroll to position [244, 422]
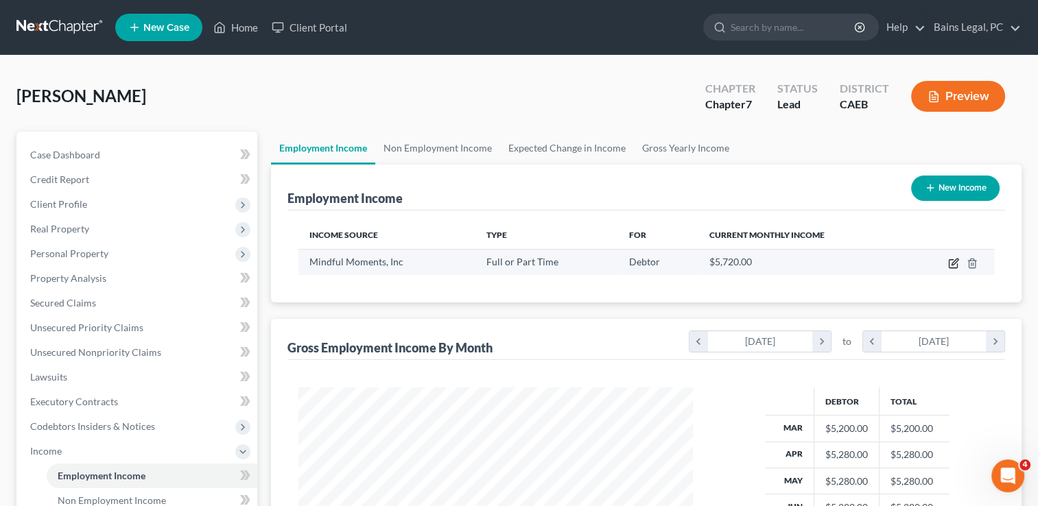
click at [951, 262] on icon "button" at bounding box center [953, 263] width 11 height 11
select select "0"
select select "4"
select select "2"
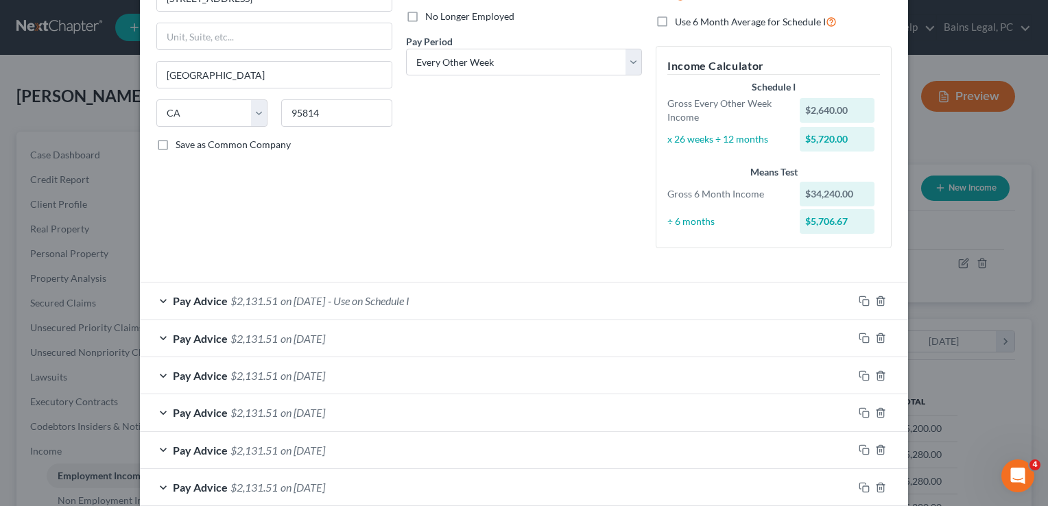
scroll to position [317, 0]
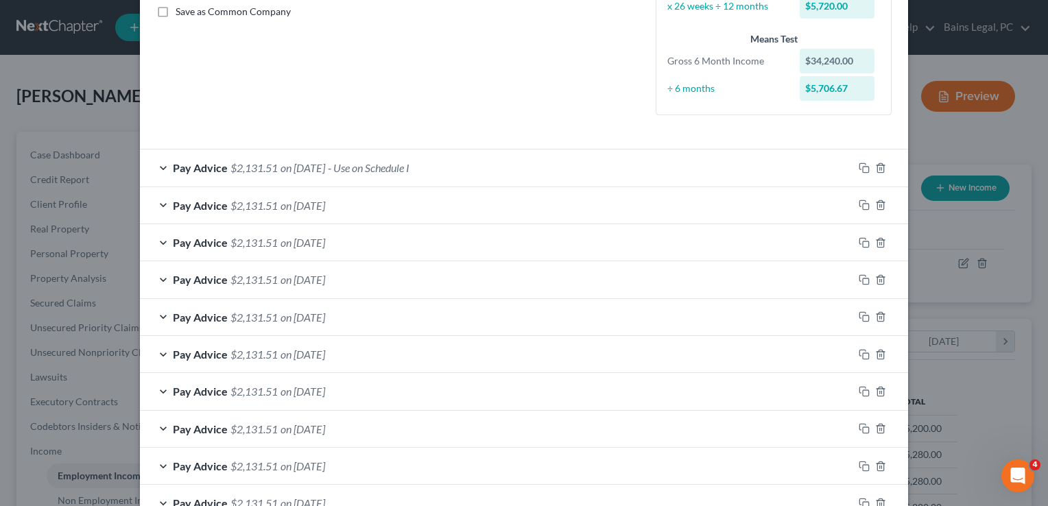
click at [410, 167] on span "- Use on Schedule I" at bounding box center [369, 167] width 82 height 13
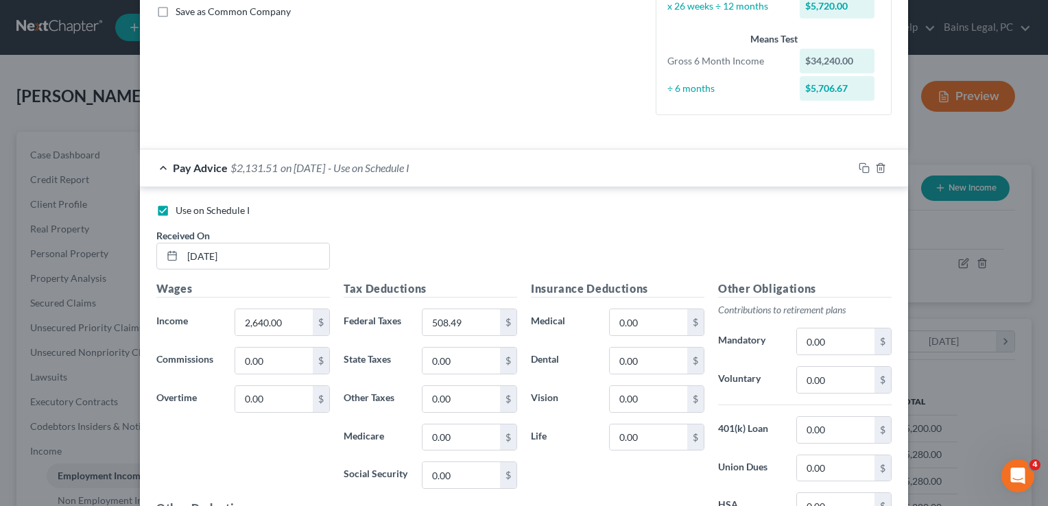
click at [481, 158] on div "Pay Advice $2,131.51 on [DATE] - Use on Schedule I" at bounding box center [496, 168] width 713 height 36
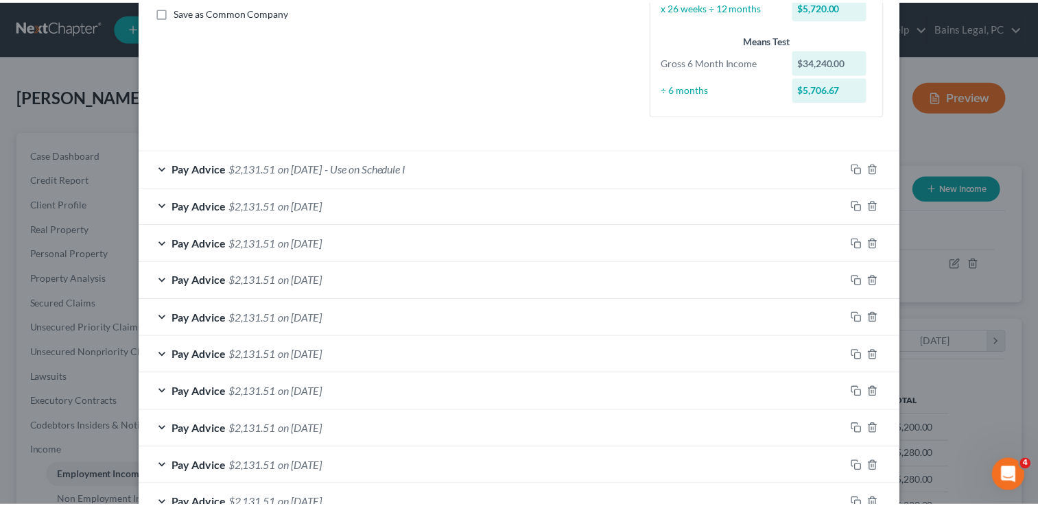
scroll to position [0, 0]
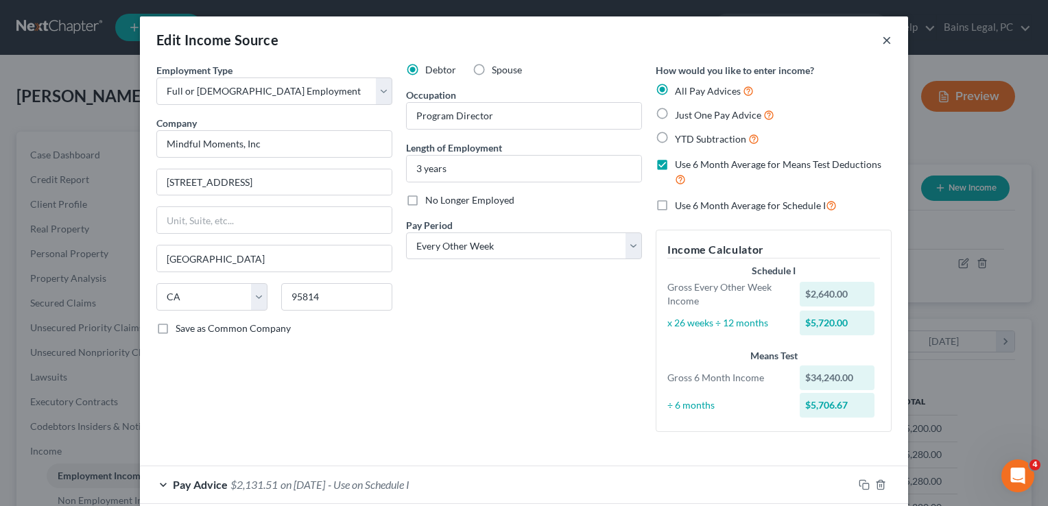
click at [882, 43] on button "×" at bounding box center [887, 40] width 10 height 16
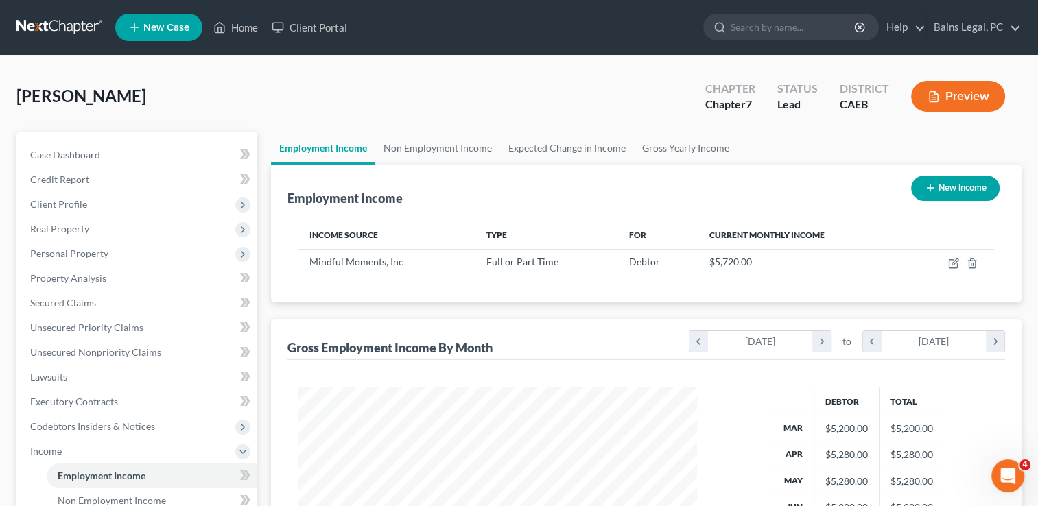
scroll to position [685811, 685633]
click at [110, 447] on span "Income" at bounding box center [138, 451] width 238 height 25
click at [86, 477] on span "Expenses" at bounding box center [138, 476] width 238 height 25
click at [89, 486] on span "Expenses" at bounding box center [138, 476] width 238 height 25
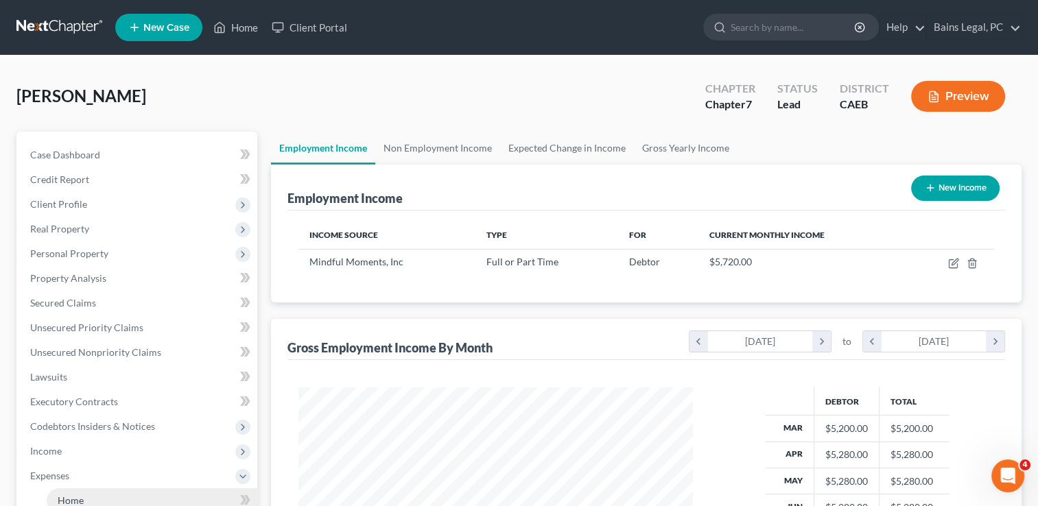
click at [91, 502] on link "Home" at bounding box center [152, 500] width 211 height 25
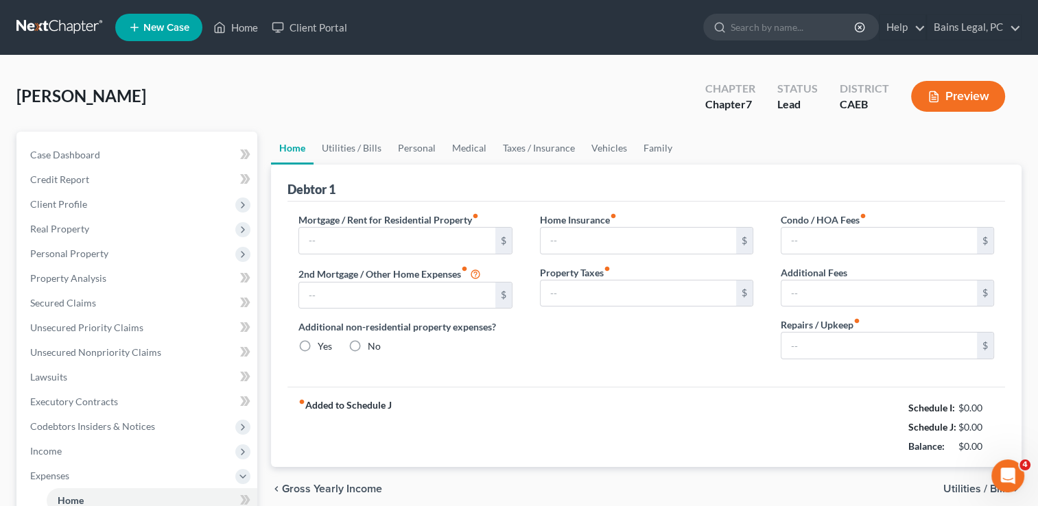
type input "1,050.00"
type input "0.00"
radio input "true"
type input "0.00"
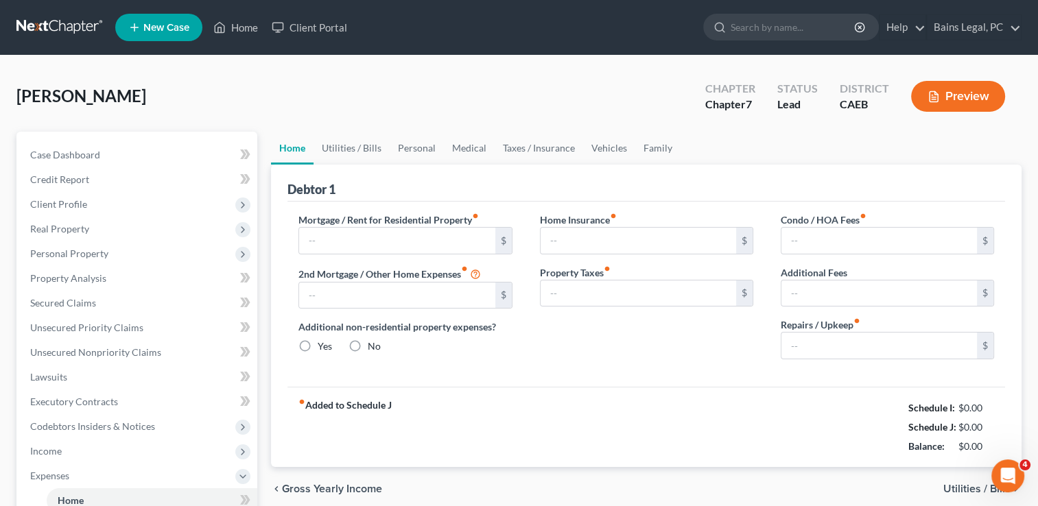
type input "0.00"
type input "30.00"
click at [565, 153] on link "Taxes / Insurance" at bounding box center [539, 148] width 89 height 33
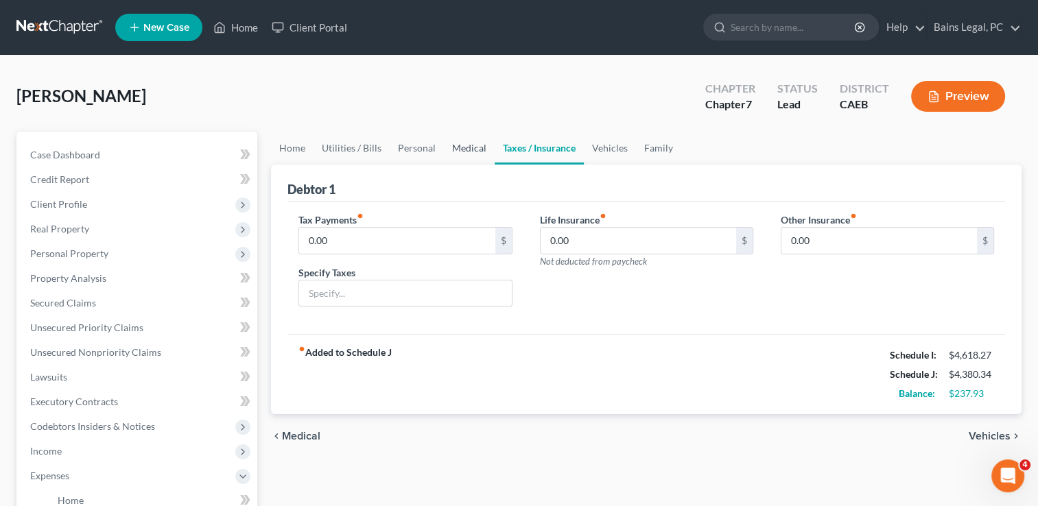
click at [454, 141] on link "Medical" at bounding box center [469, 148] width 51 height 33
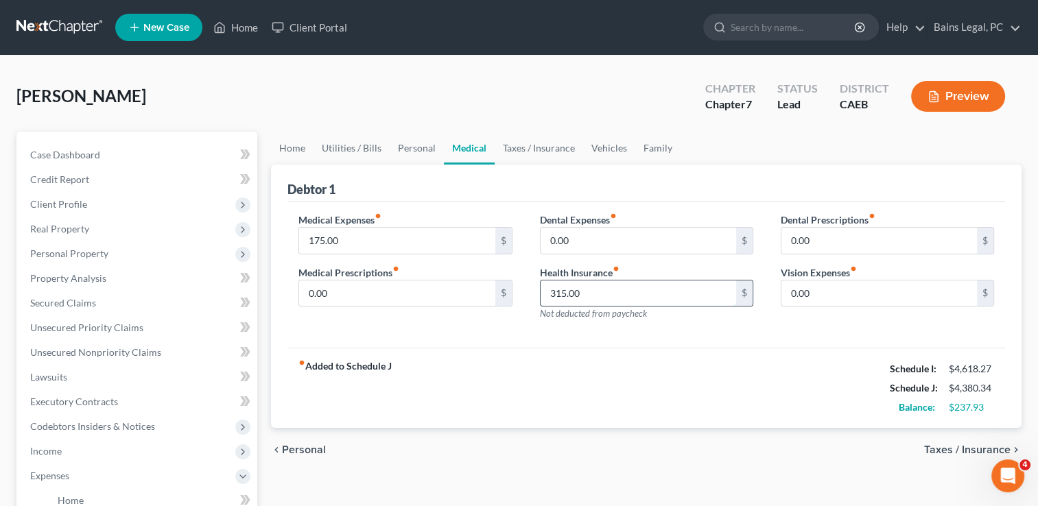
click at [661, 297] on input "315.00" at bounding box center [639, 294] width 196 height 26
type input "470.64"
click at [578, 144] on link "Taxes / Insurance" at bounding box center [539, 148] width 89 height 33
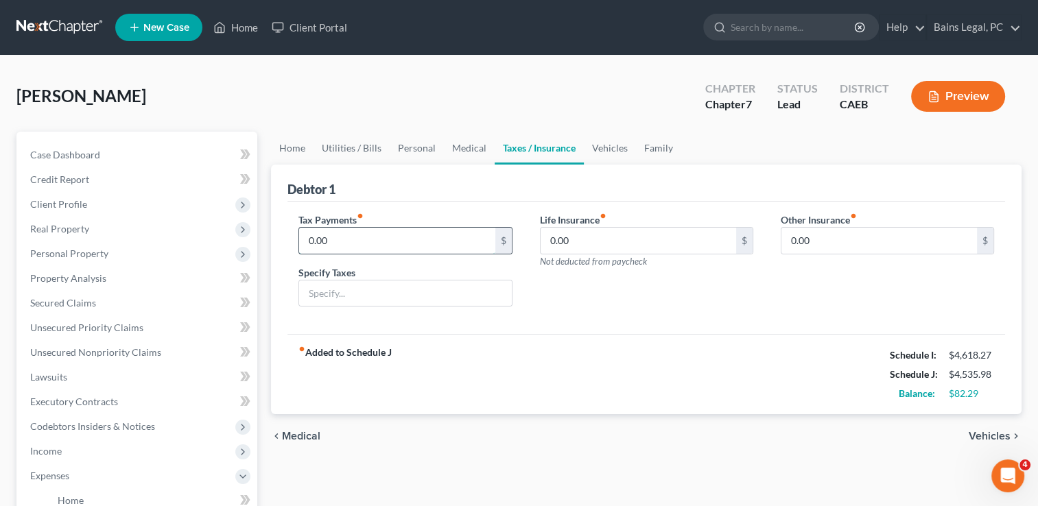
click at [433, 235] on input "0.00" at bounding box center [397, 241] width 196 height 26
type input "200"
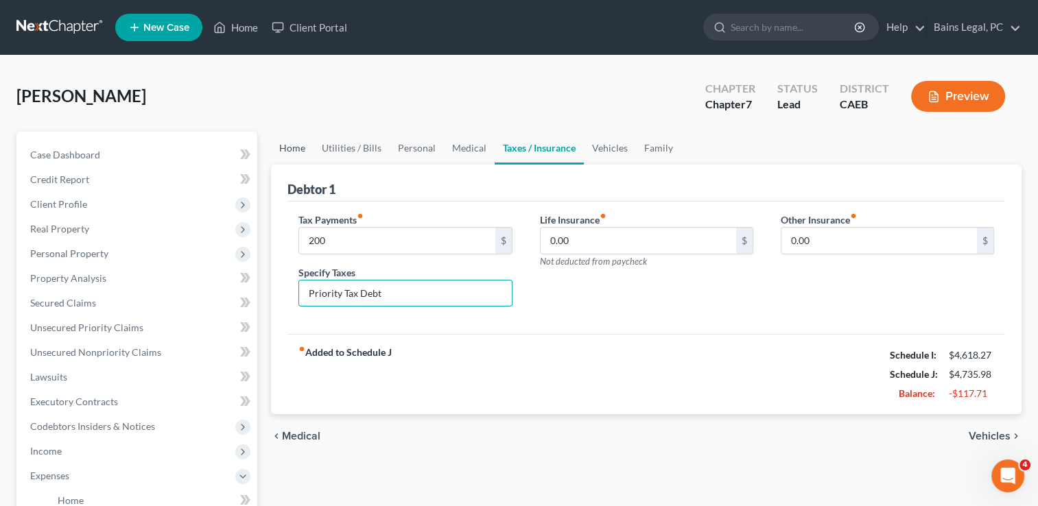
type input "Priority Tax Debt"
click at [287, 133] on link "Home" at bounding box center [292, 148] width 43 height 33
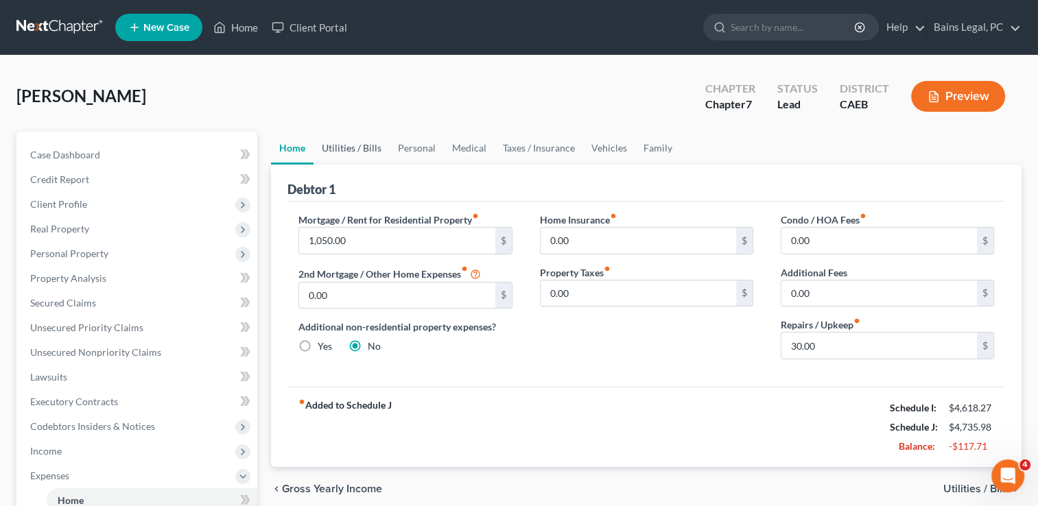
click at [363, 154] on link "Utilities / Bills" at bounding box center [352, 148] width 76 height 33
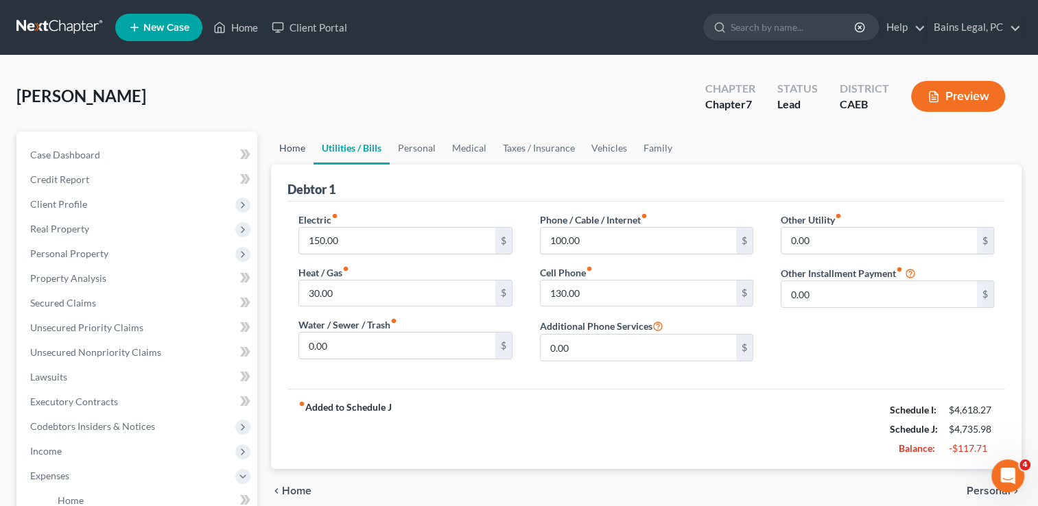
click at [284, 141] on link "Home" at bounding box center [292, 148] width 43 height 33
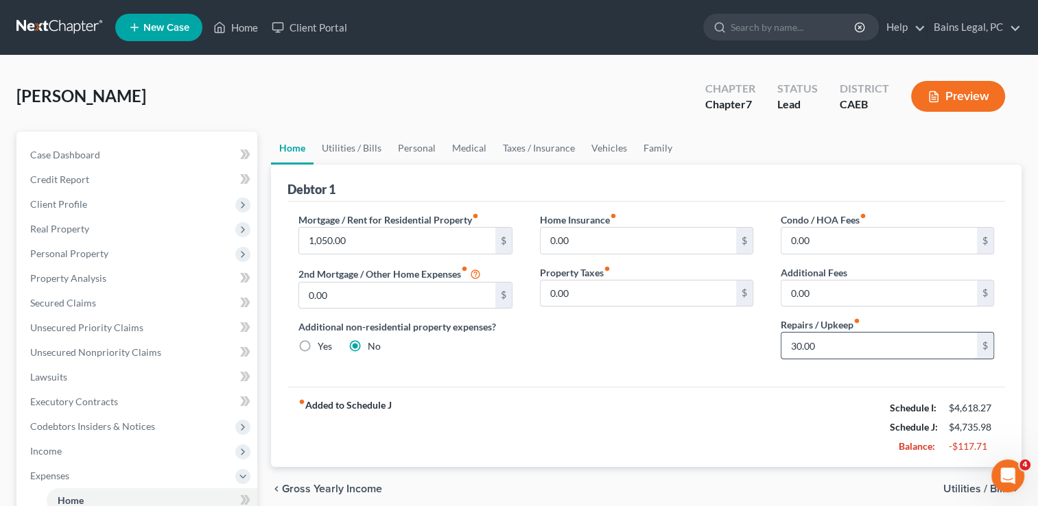
click at [881, 344] on input "30.00" at bounding box center [879, 346] width 196 height 26
type input "40.00"
click at [451, 85] on div "[PERSON_NAME] Upgraded Chapter Chapter 7 Status Lead District CAEB Preview" at bounding box center [518, 102] width 1005 height 60
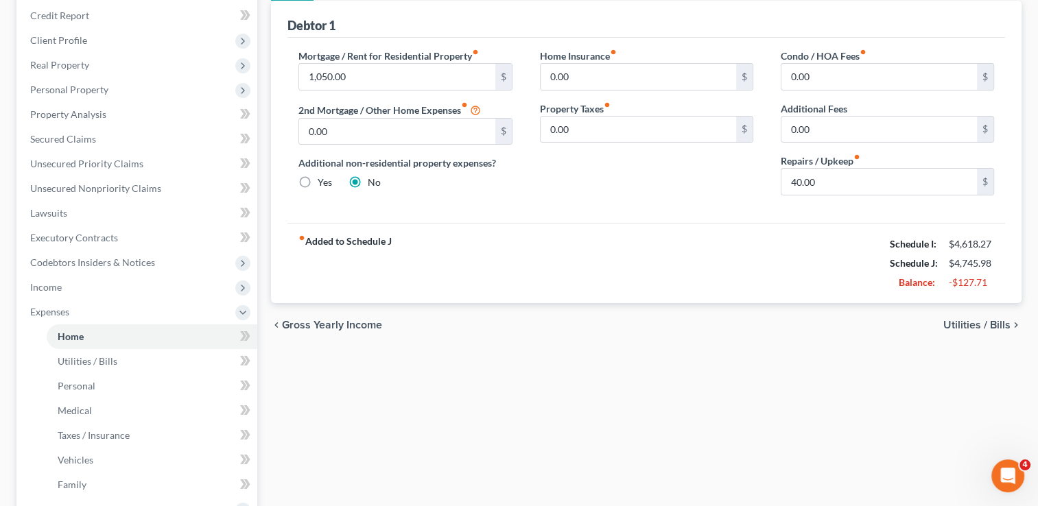
scroll to position [165, 0]
click at [143, 171] on link "Unsecured Priority Claims" at bounding box center [138, 163] width 238 height 25
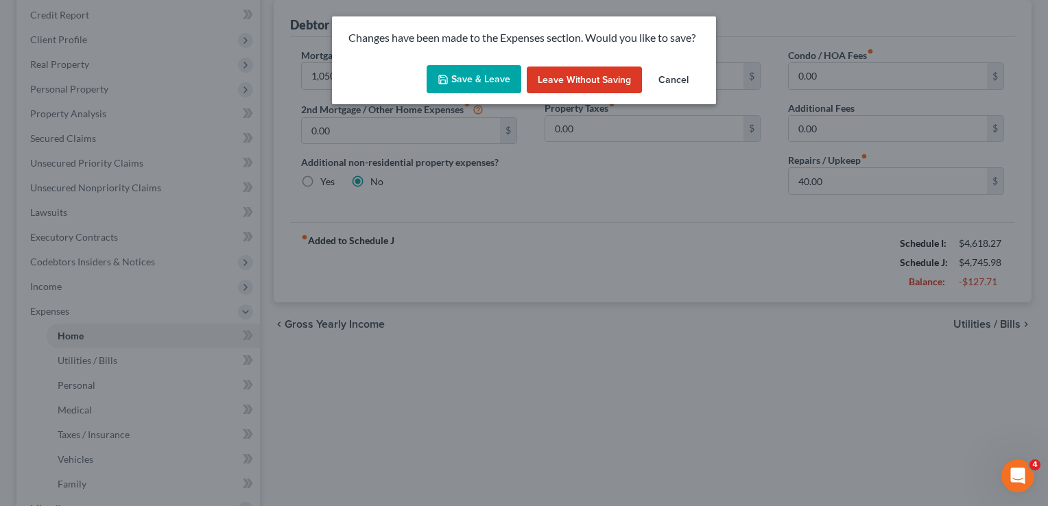
click at [474, 74] on button "Save & Leave" at bounding box center [474, 79] width 95 height 29
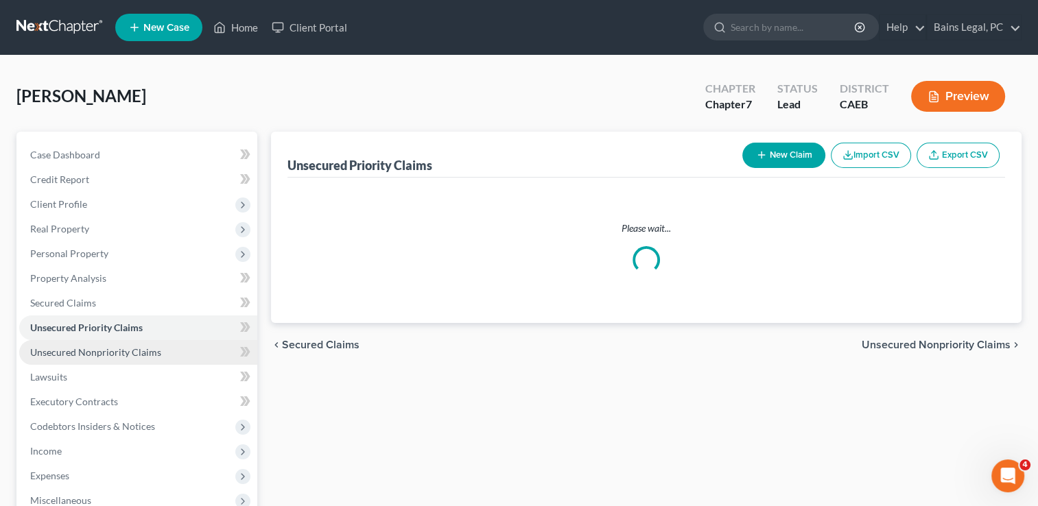
click at [115, 351] on span "Unsecured Nonpriority Claims" at bounding box center [95, 352] width 131 height 12
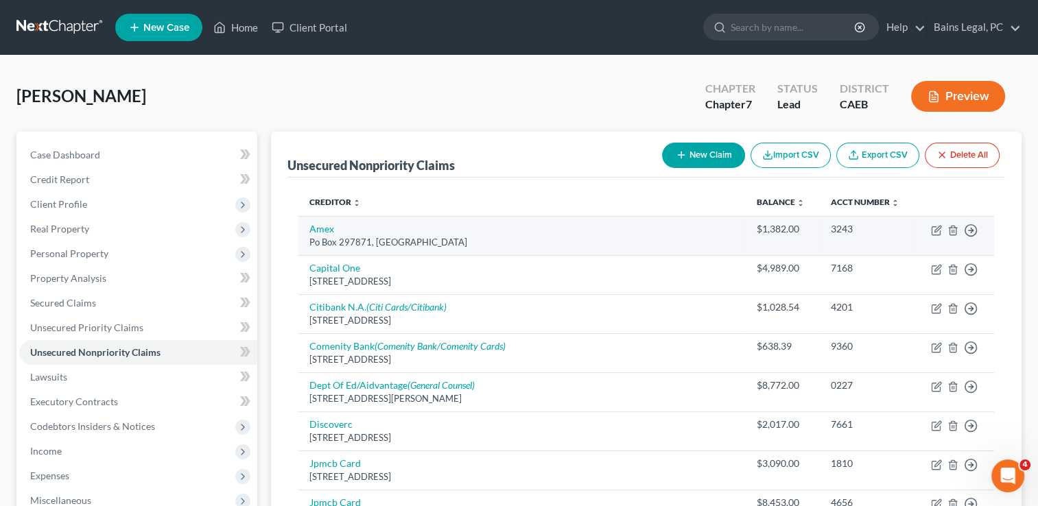
click at [334, 226] on td "Amex Po Box 297871, [GEOGRAPHIC_DATA]" at bounding box center [521, 235] width 447 height 39
click at [323, 231] on link "Amex" at bounding box center [321, 229] width 25 height 12
select select "9"
select select "2"
select select "0"
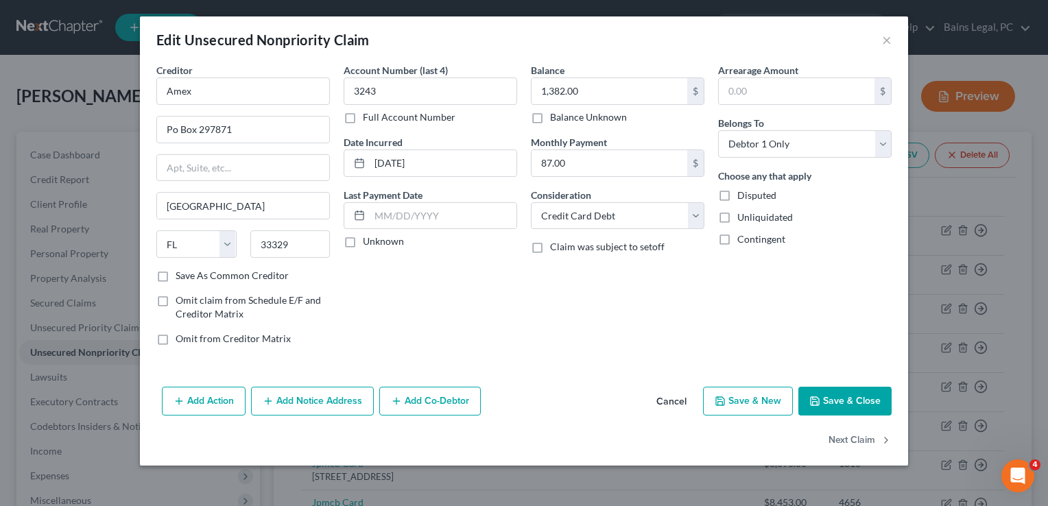
click at [357, 406] on button "Add Notice Address" at bounding box center [312, 401] width 123 height 29
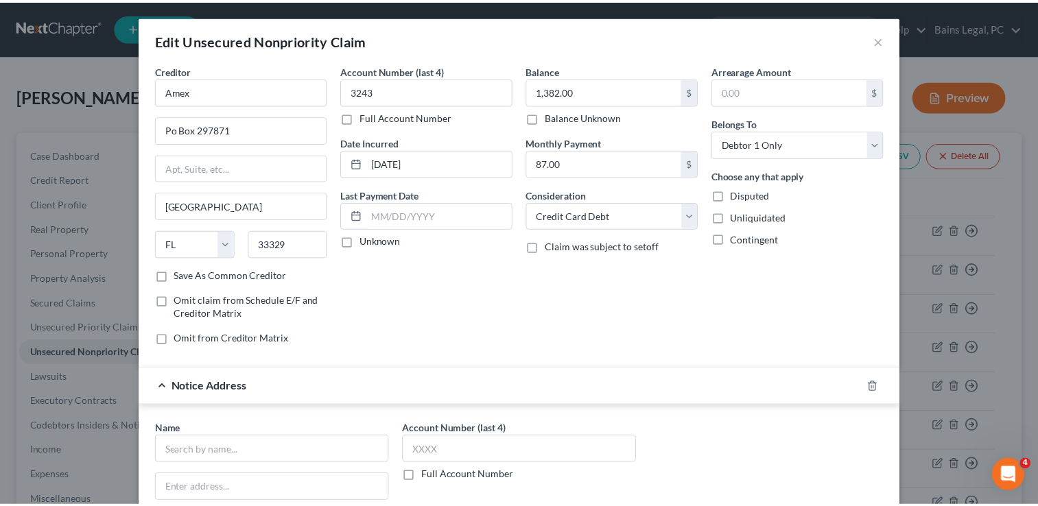
scroll to position [269, 0]
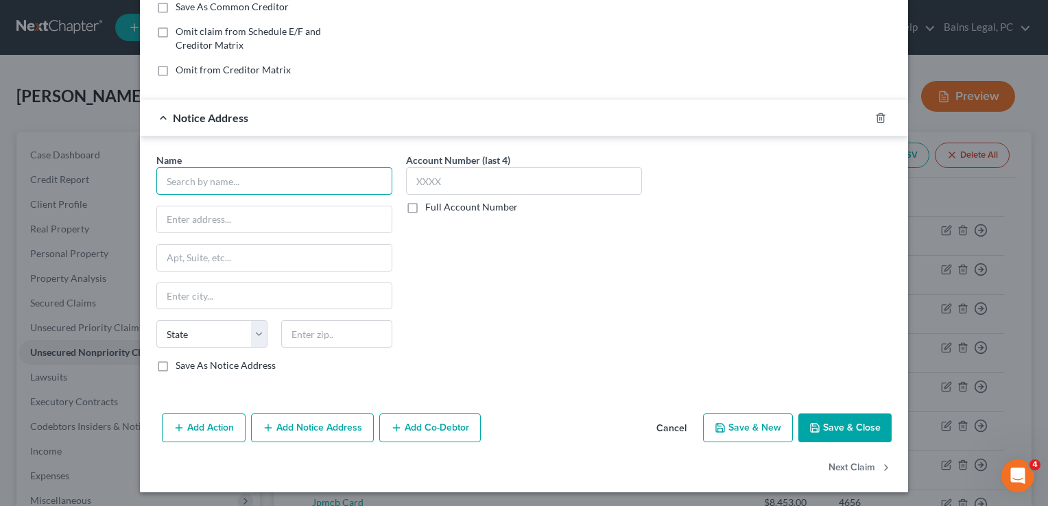
click at [343, 182] on input "text" at bounding box center [274, 180] width 236 height 27
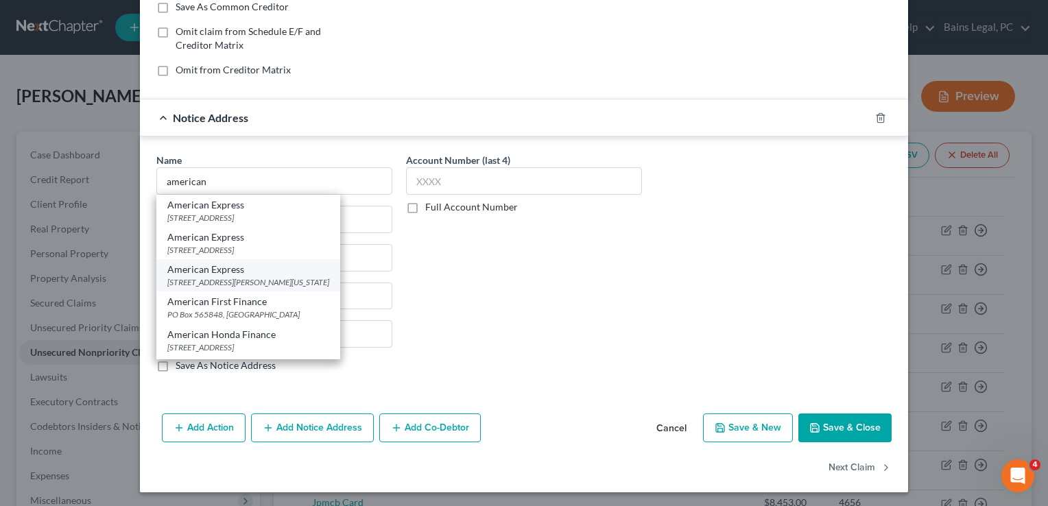
click at [241, 276] on div "[STREET_ADDRESS][PERSON_NAME][US_STATE]" at bounding box center [248, 282] width 162 height 12
type input "American Express"
type input "[STREET_ADDRESS][PERSON_NAME]"
type input "[US_STATE]"
select select "35"
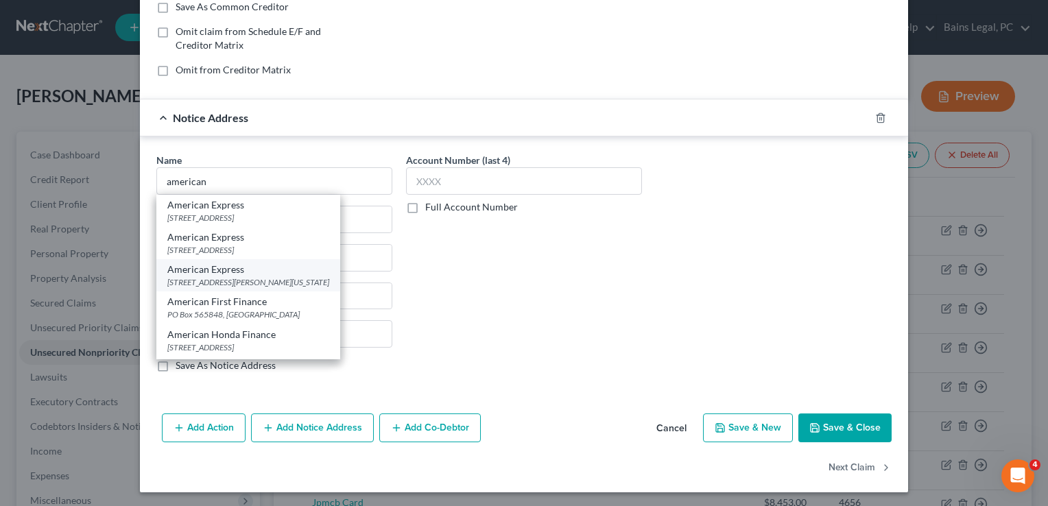
type input "10285"
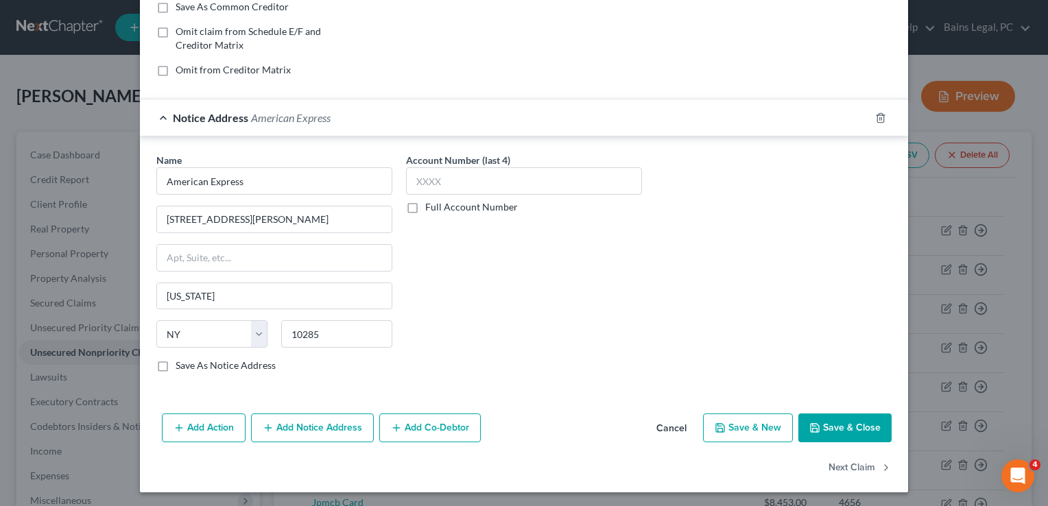
click at [863, 425] on button "Save & Close" at bounding box center [845, 428] width 93 height 29
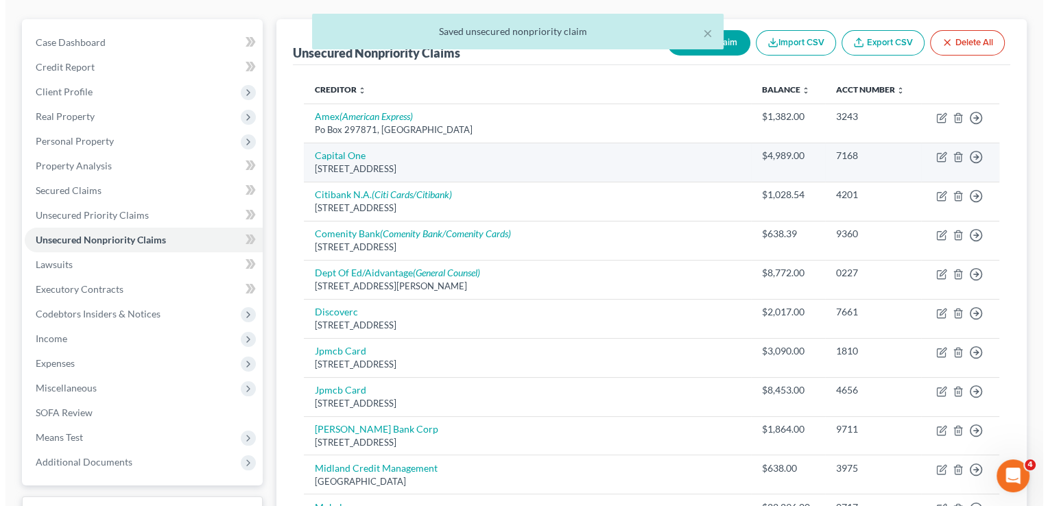
scroll to position [137, 0]
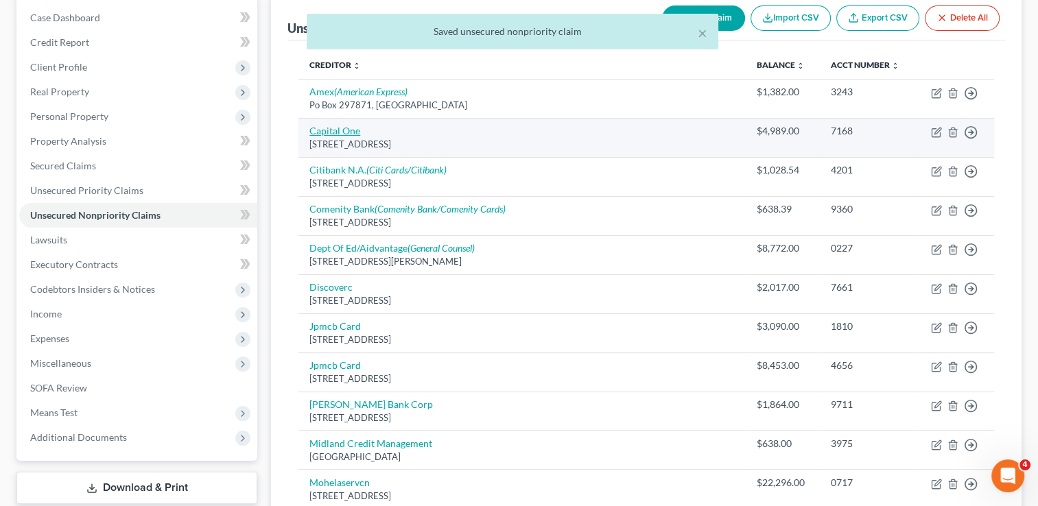
click at [349, 125] on link "Capital One" at bounding box center [334, 131] width 51 height 12
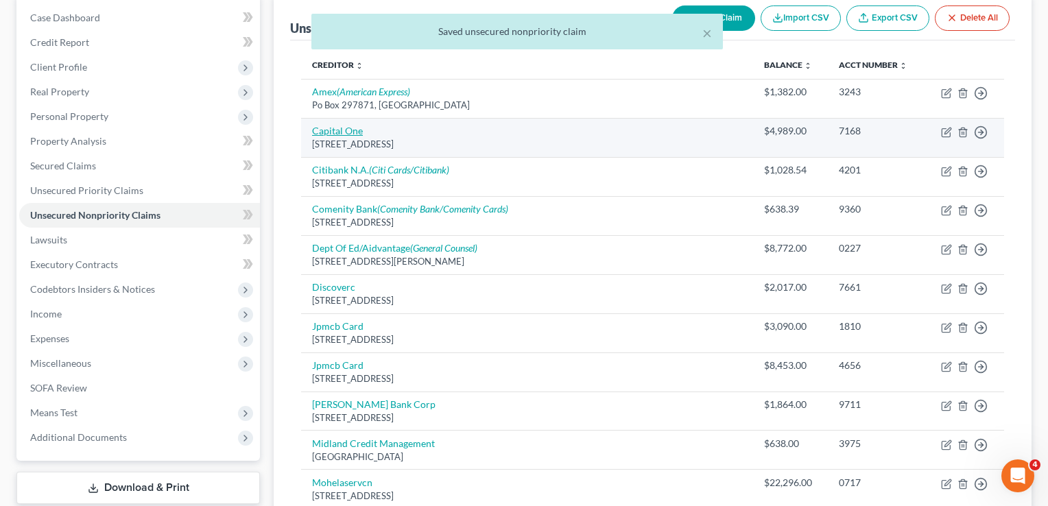
select select "46"
select select "2"
select select "0"
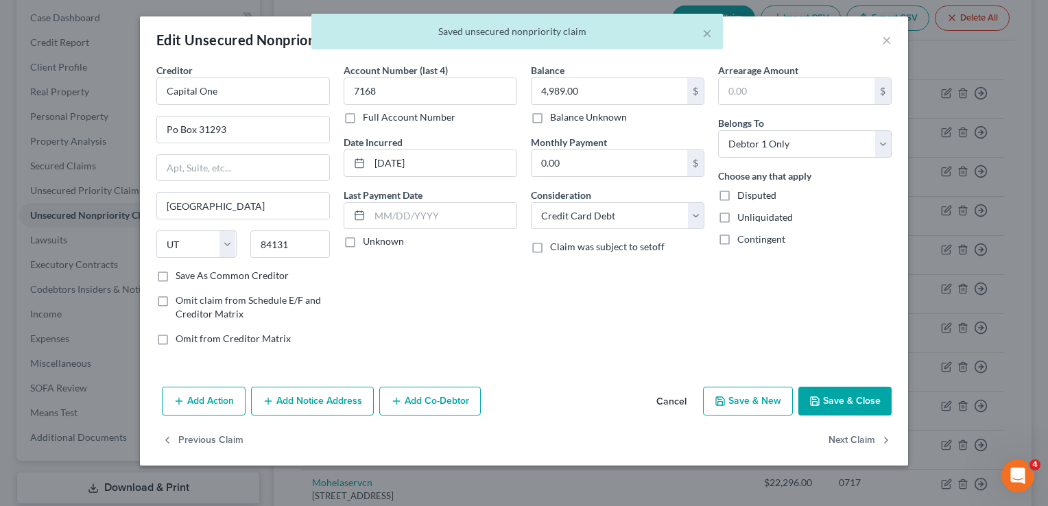
click at [331, 381] on div "Add Action Add Notice Address Add Co-Debtor Cancel Save & New Save & Close" at bounding box center [524, 403] width 768 height 45
click at [332, 401] on button "Add Notice Address" at bounding box center [312, 401] width 123 height 29
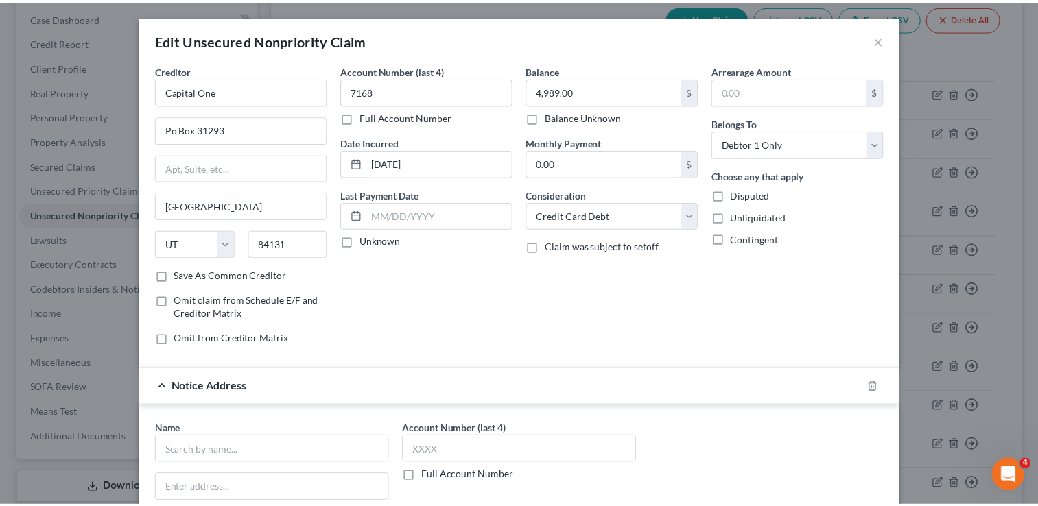
scroll to position [269, 0]
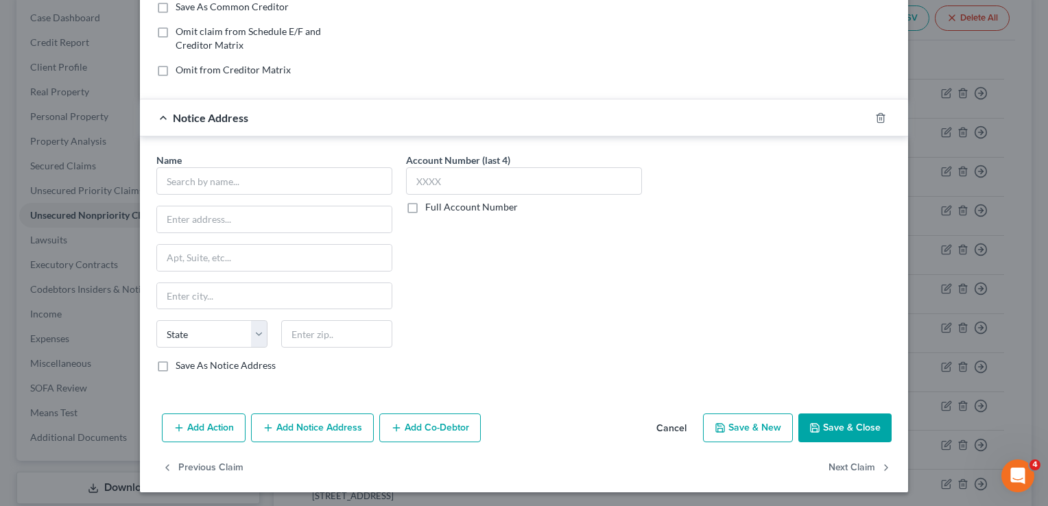
click at [330, 158] on div "Name *" at bounding box center [274, 174] width 236 height 42
click at [344, 189] on input "text" at bounding box center [274, 180] width 236 height 27
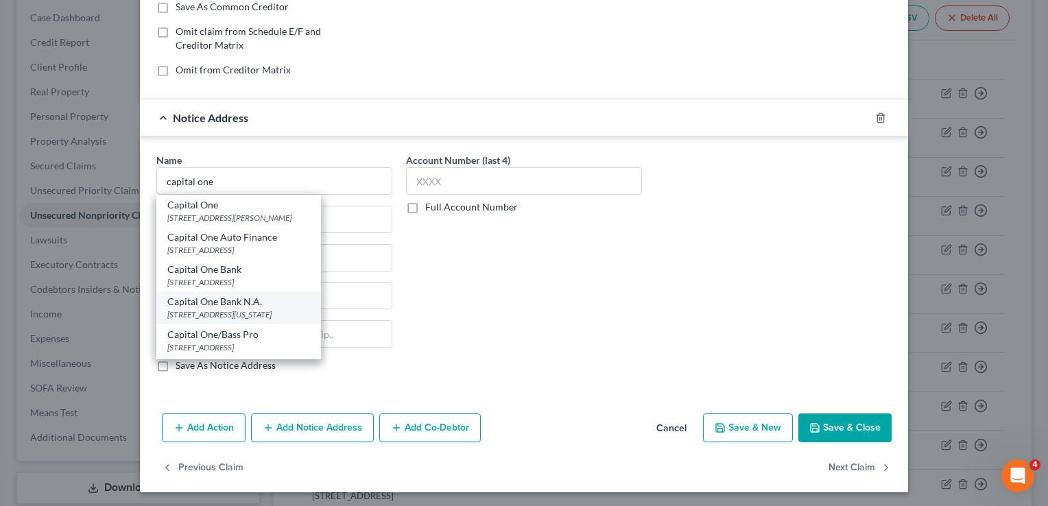
click at [262, 309] on div "[STREET_ADDRESS][US_STATE]" at bounding box center [238, 315] width 143 height 12
type input "Capital One Bank N.A."
type input "[STREET_ADDRESS]"
type input "[US_STATE][GEOGRAPHIC_DATA]"
select select "37"
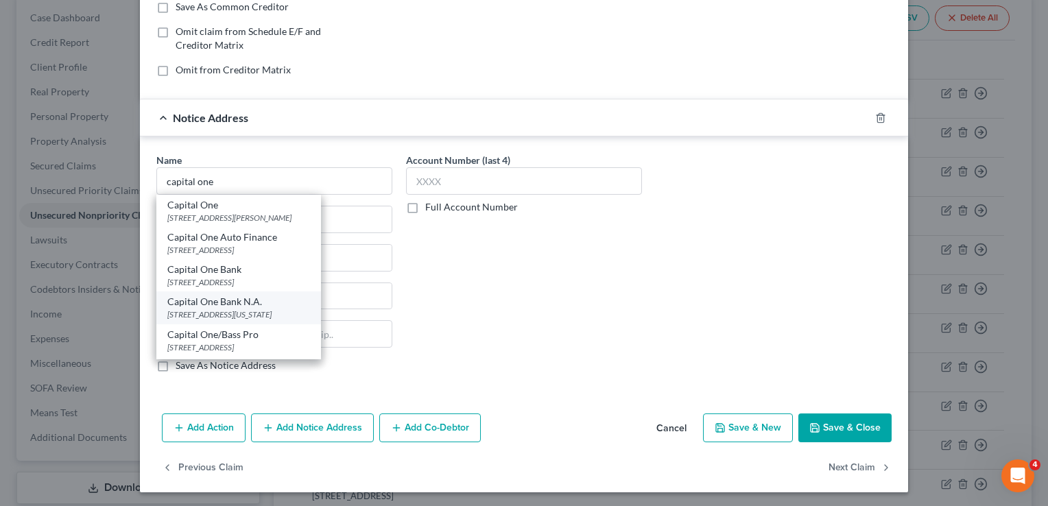
type input "73118"
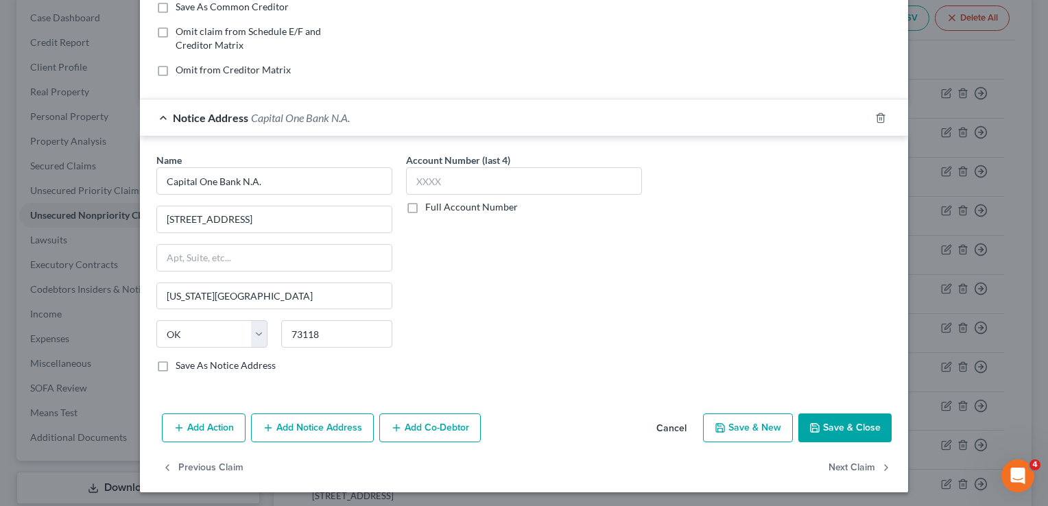
click at [858, 424] on button "Save & Close" at bounding box center [845, 428] width 93 height 29
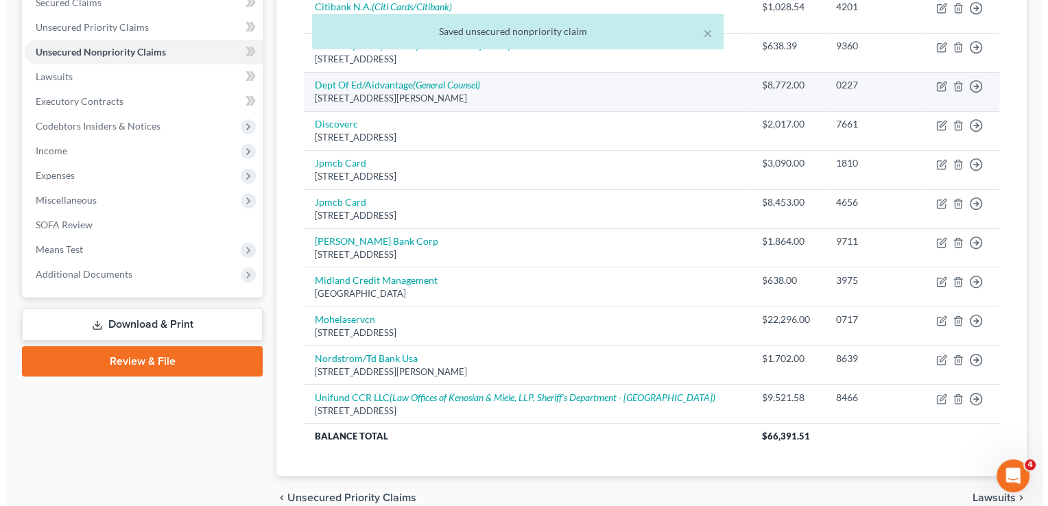
scroll to position [302, 0]
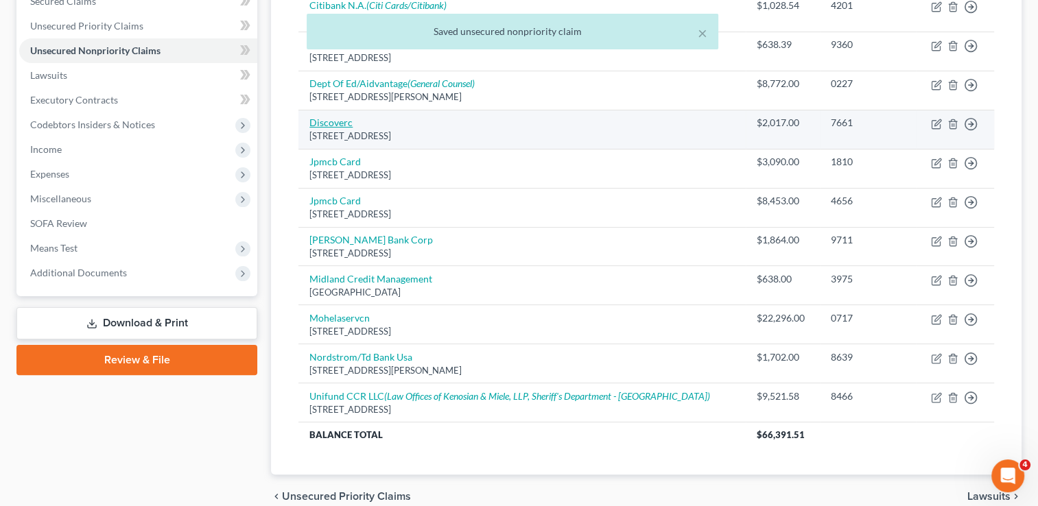
click at [324, 118] on link "Discoverc" at bounding box center [330, 123] width 43 height 12
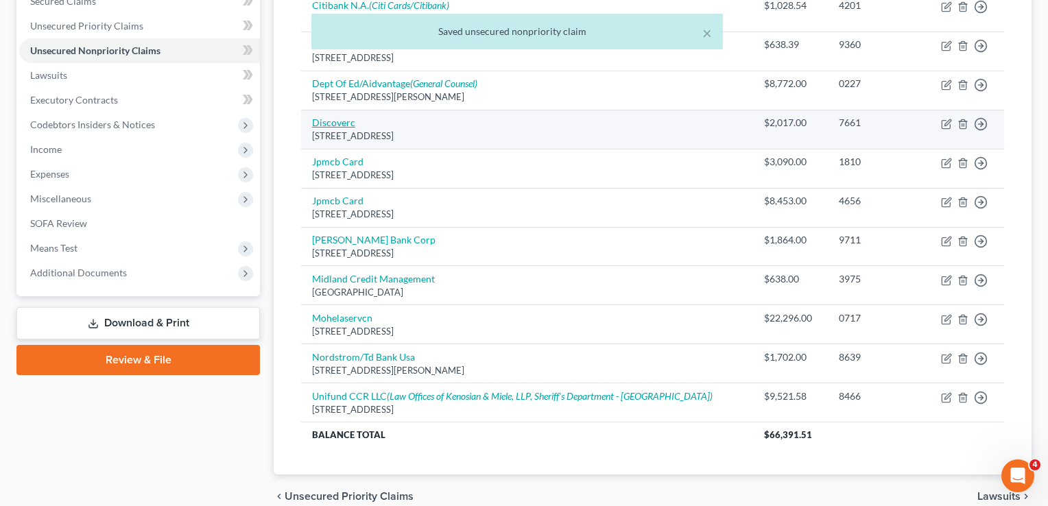
select select "46"
select select "2"
select select "0"
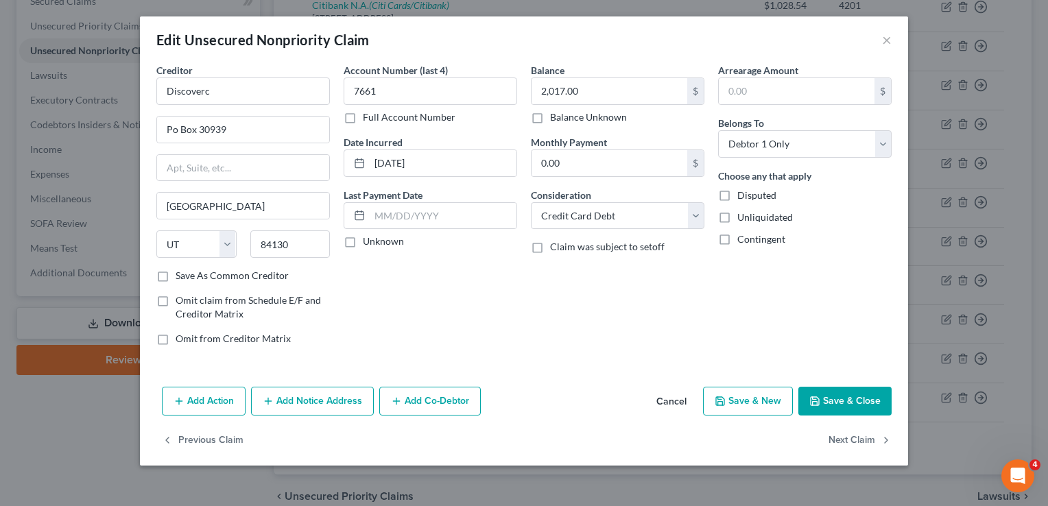
click at [327, 404] on button "Add Notice Address" at bounding box center [312, 401] width 123 height 29
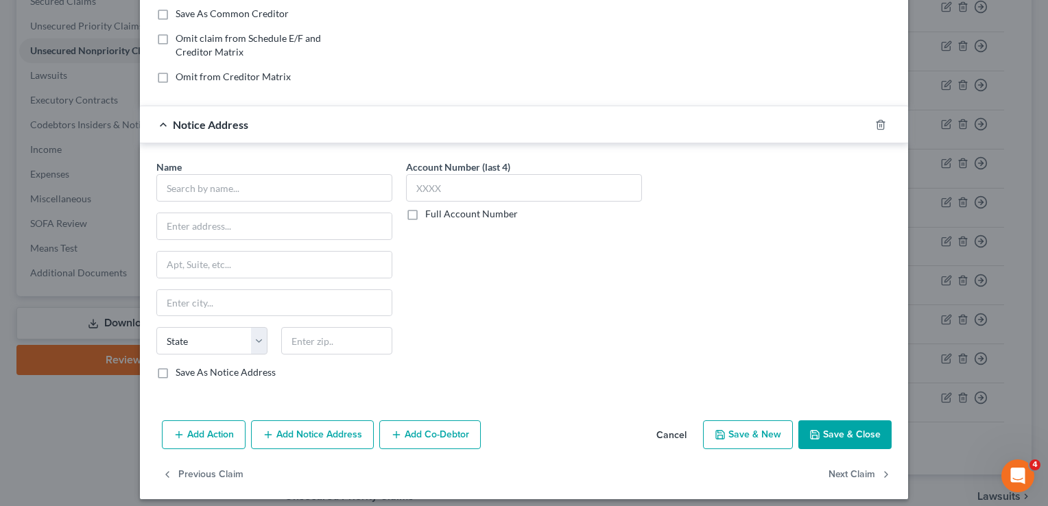
scroll to position [269, 0]
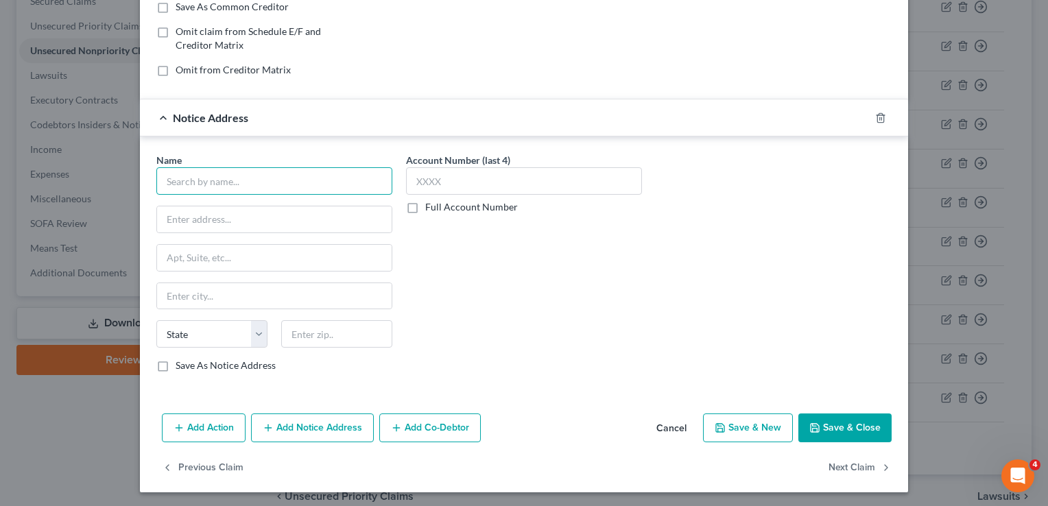
click at [213, 191] on input "text" at bounding box center [274, 180] width 236 height 27
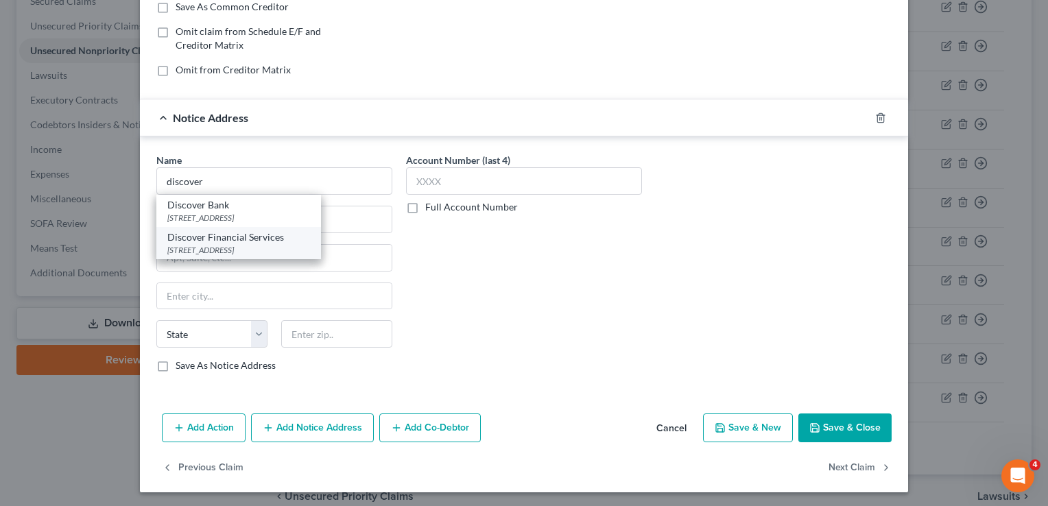
click at [214, 241] on div "Discover Financial Services" at bounding box center [238, 238] width 143 height 14
type input "Discover Financial Services"
type input "PO Box 15316"
type input "Wilmington"
select select "7"
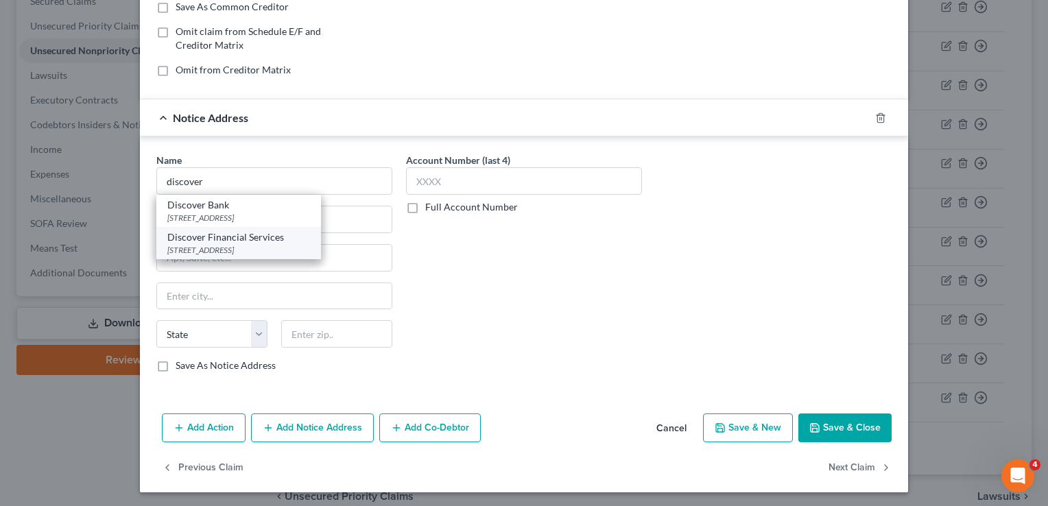
type input "19850"
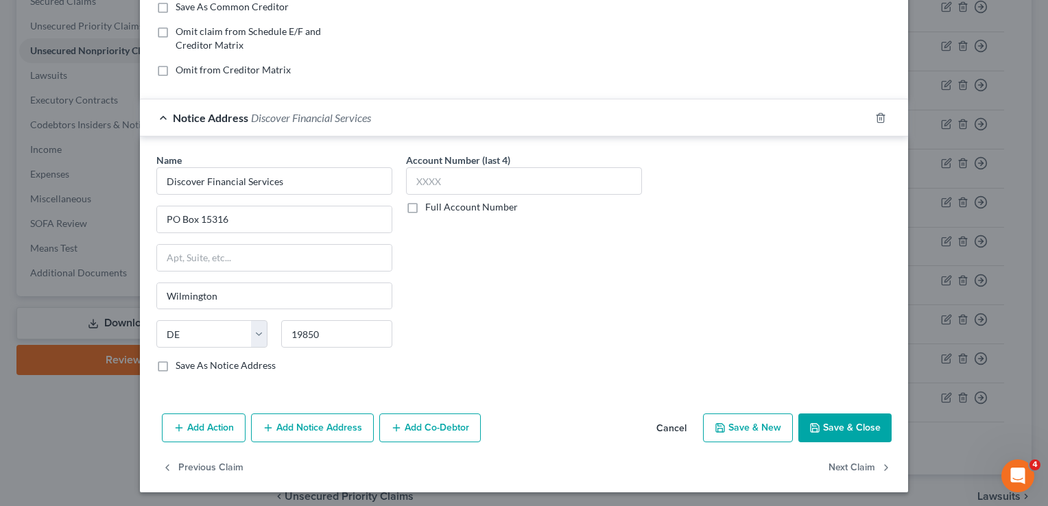
click at [845, 418] on button "Save & Close" at bounding box center [845, 428] width 93 height 29
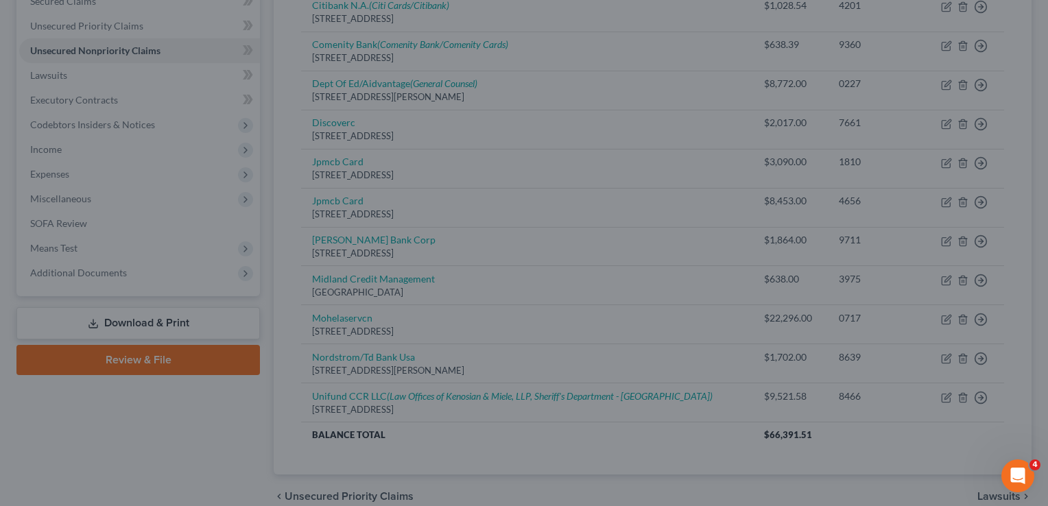
scroll to position [0, 0]
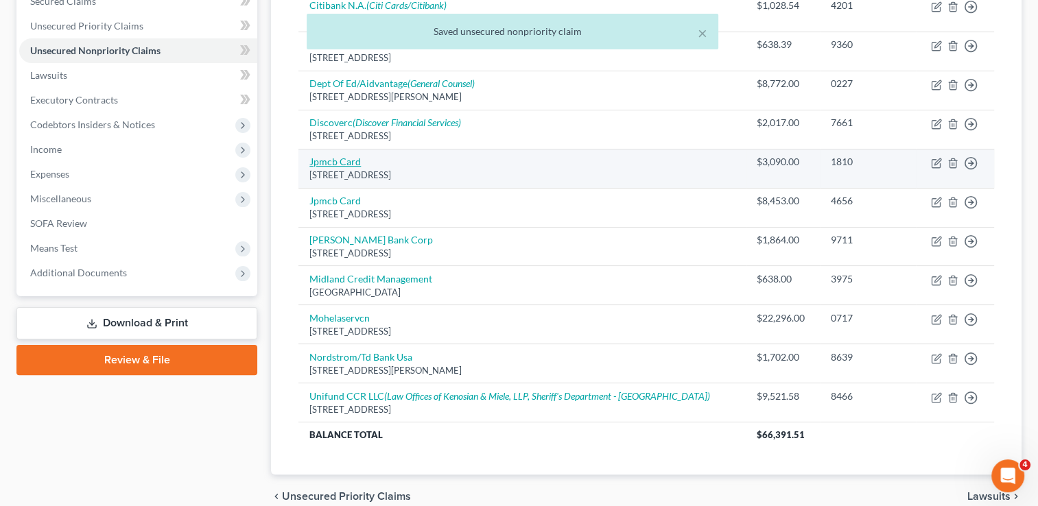
click at [335, 159] on link "Jpmcb Card" at bounding box center [334, 162] width 51 height 12
select select "7"
select select "2"
select select "0"
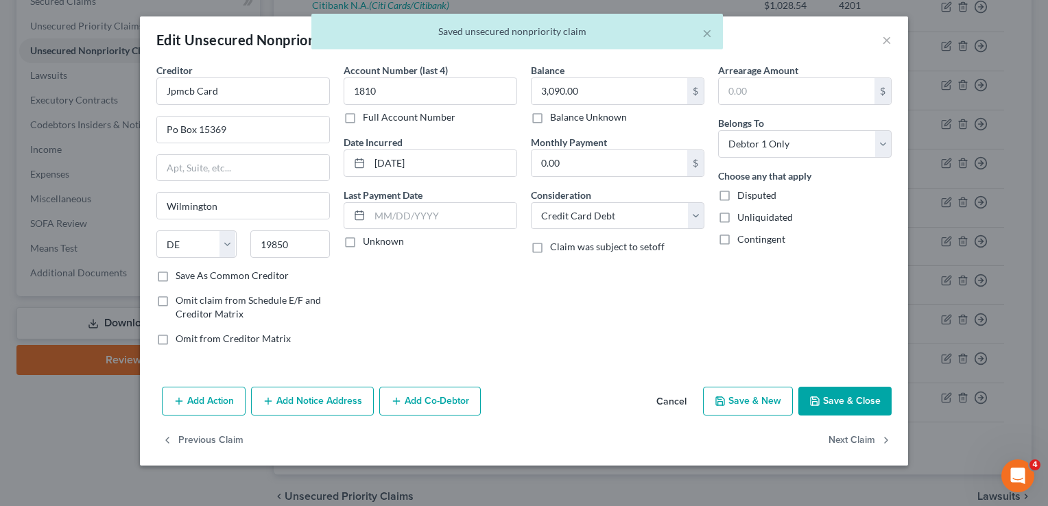
click at [327, 396] on button "Add Notice Address" at bounding box center [312, 401] width 123 height 29
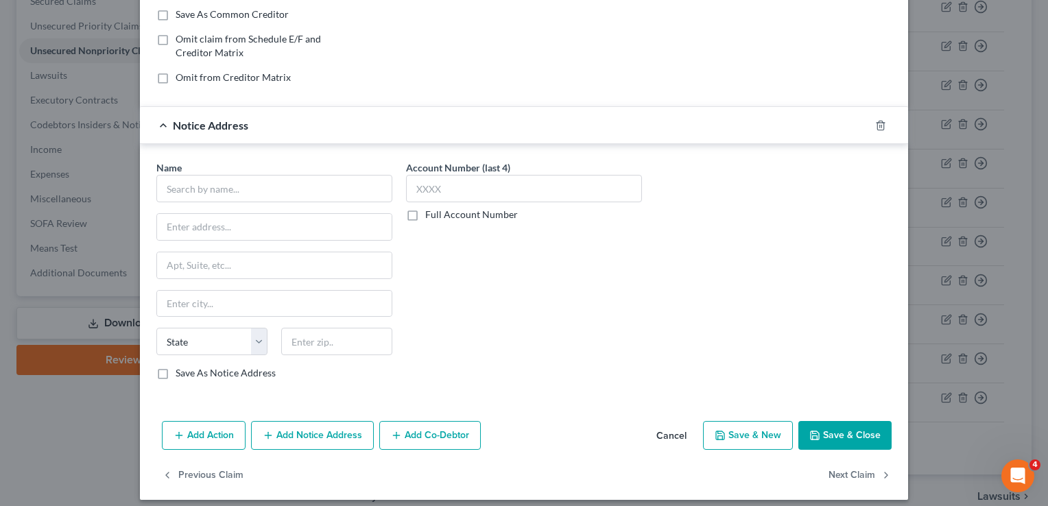
scroll to position [269, 0]
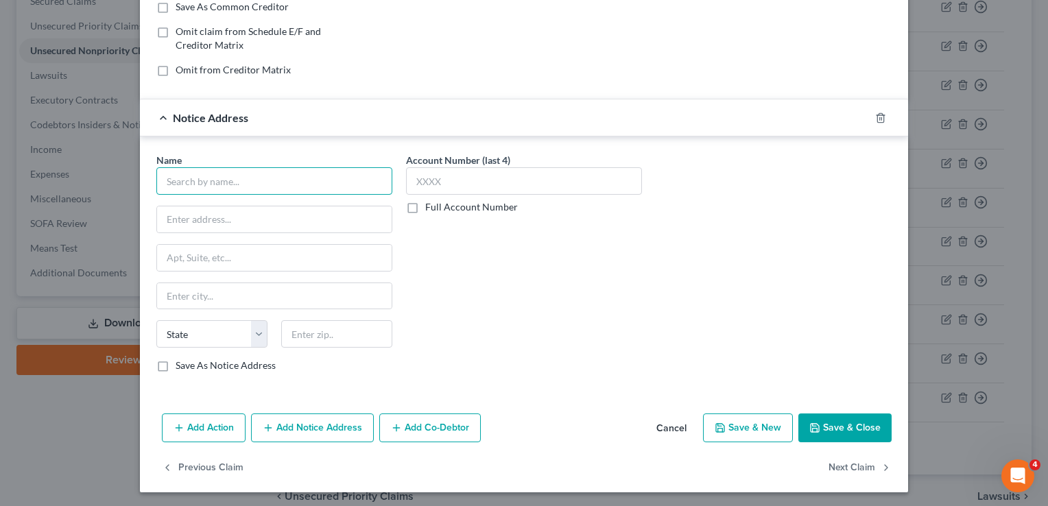
click at [222, 176] on input "text" at bounding box center [274, 180] width 236 height 27
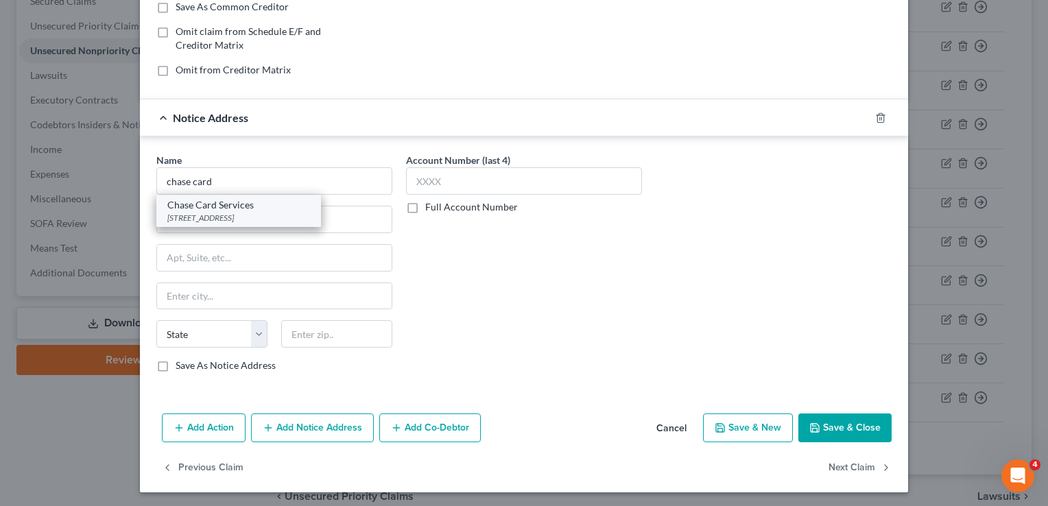
click at [223, 215] on div "[STREET_ADDRESS]" at bounding box center [238, 218] width 143 height 12
type input "Chase Card Services"
type input "PO Box 6294"
type input "[PERSON_NAME] Stream"
select select "14"
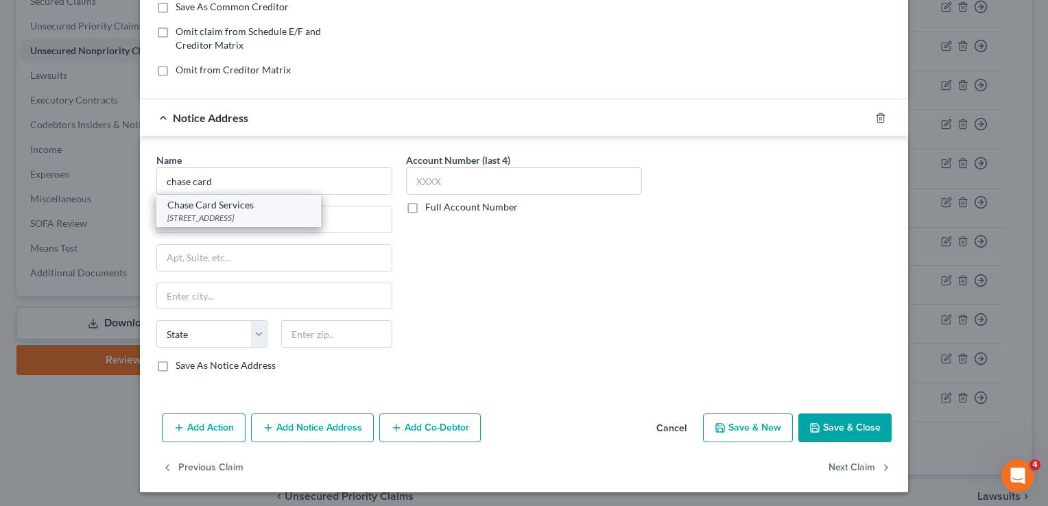
type input "60197"
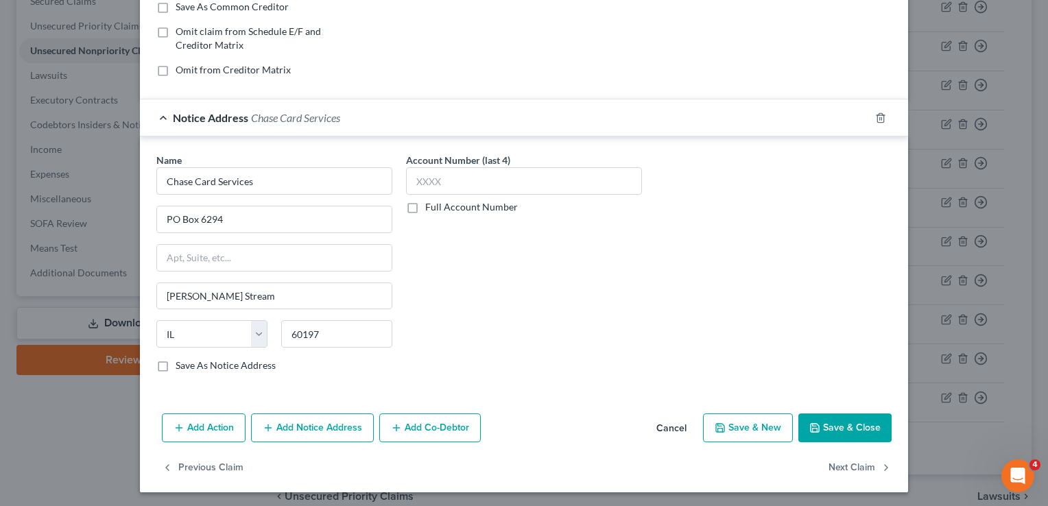
click at [849, 436] on button "Save & Close" at bounding box center [845, 428] width 93 height 29
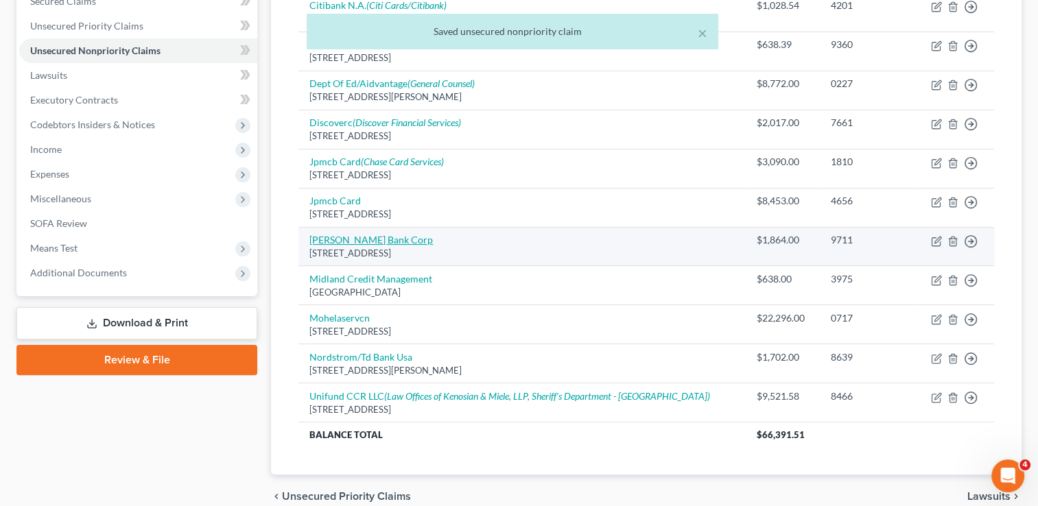
click at [364, 237] on link "[PERSON_NAME] Bank Corp" at bounding box center [370, 240] width 123 height 12
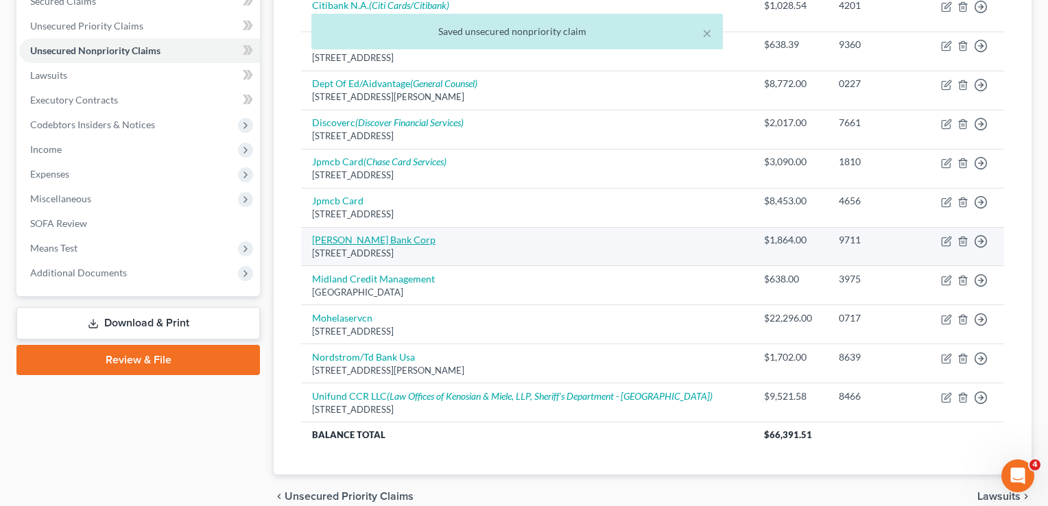
select select "35"
select select "2"
select select "0"
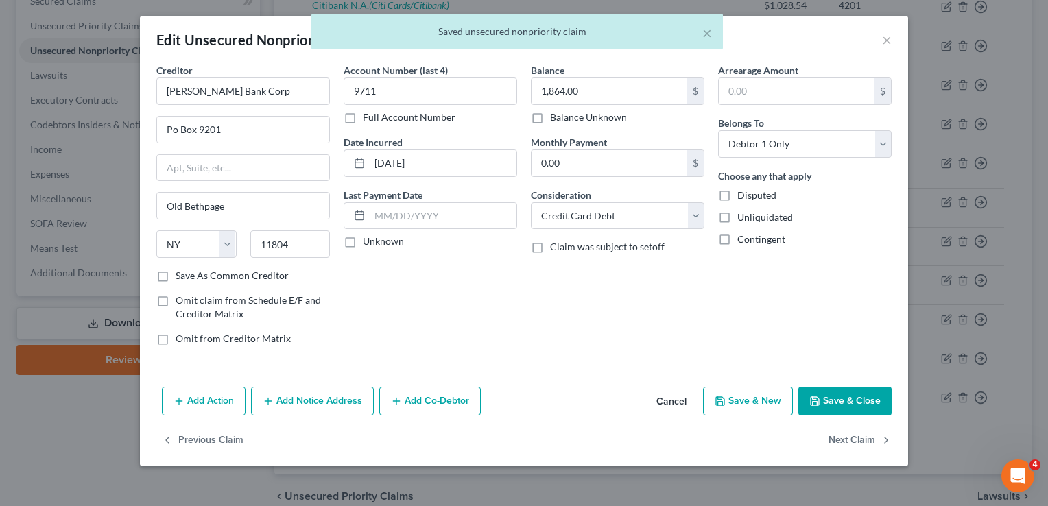
click at [340, 400] on button "Add Notice Address" at bounding box center [312, 401] width 123 height 29
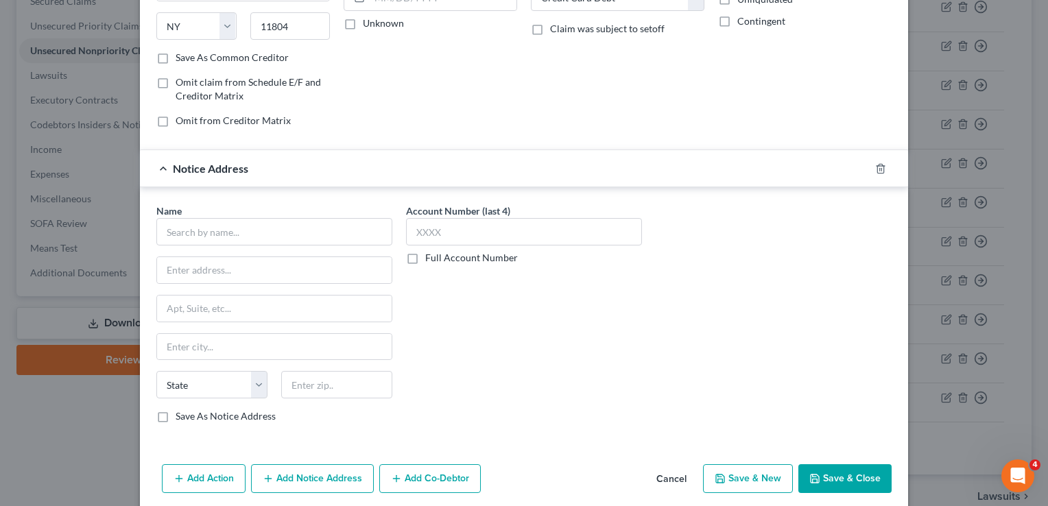
scroll to position [220, 0]
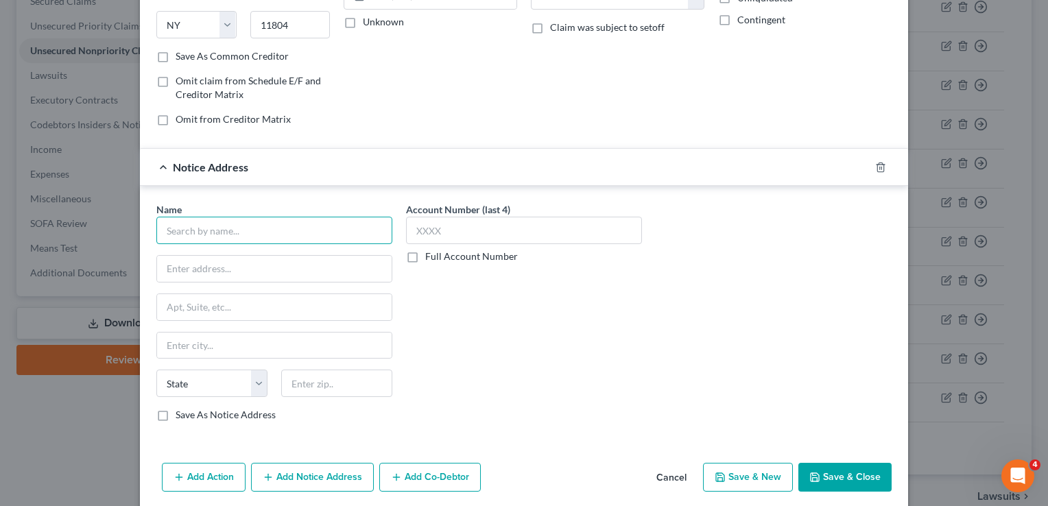
click at [257, 226] on input "text" at bounding box center [274, 230] width 236 height 27
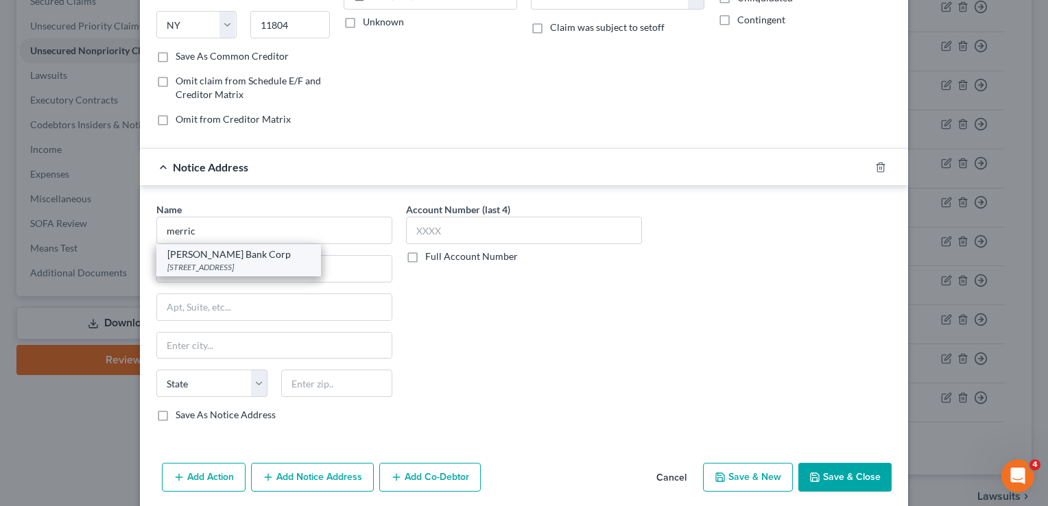
click at [246, 258] on div "[PERSON_NAME] Bank Corp" at bounding box center [238, 255] width 143 height 14
type input "[PERSON_NAME] Bank Corp"
type input "PO Box 9201"
type input "Old Bethpage"
select select "35"
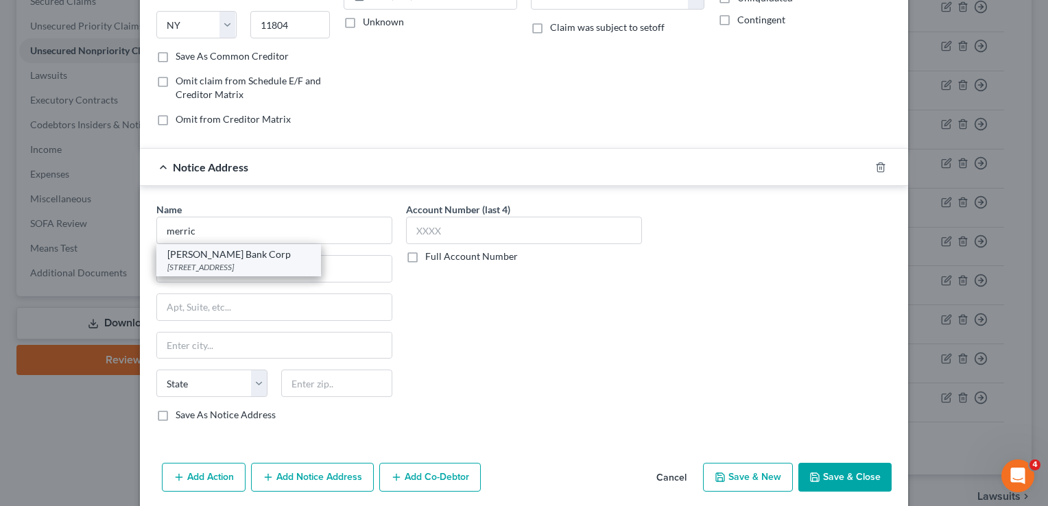
type input "11804"
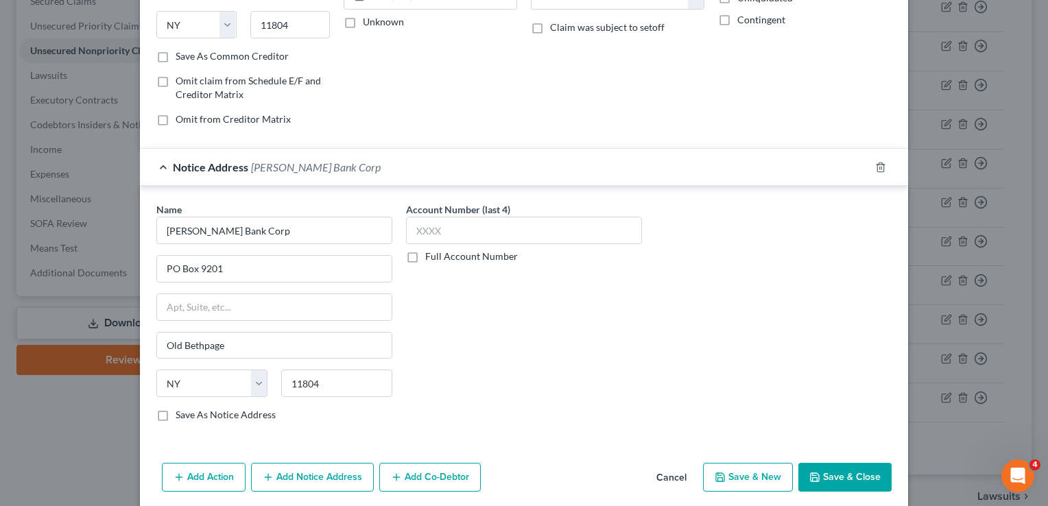
click at [866, 484] on button "Save & Close" at bounding box center [845, 477] width 93 height 29
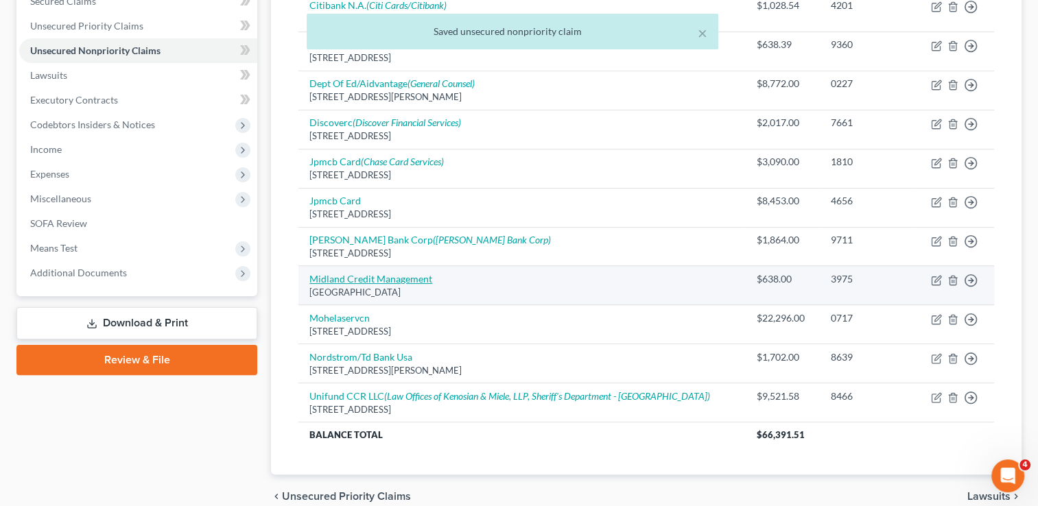
click at [401, 276] on link "Midland Credit Management" at bounding box center [370, 279] width 123 height 12
select select "4"
select select "0"
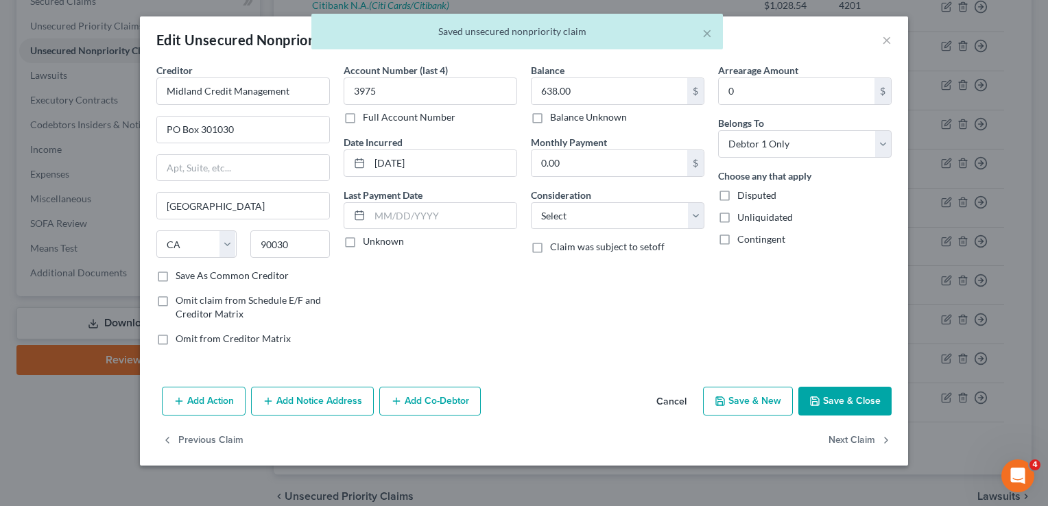
click at [328, 408] on button "Add Notice Address" at bounding box center [312, 401] width 123 height 29
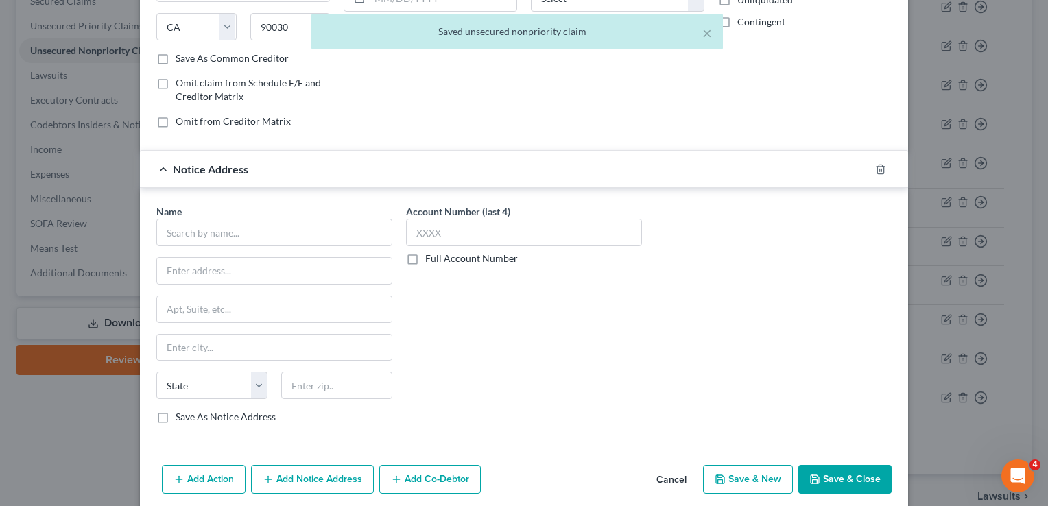
scroll to position [269, 0]
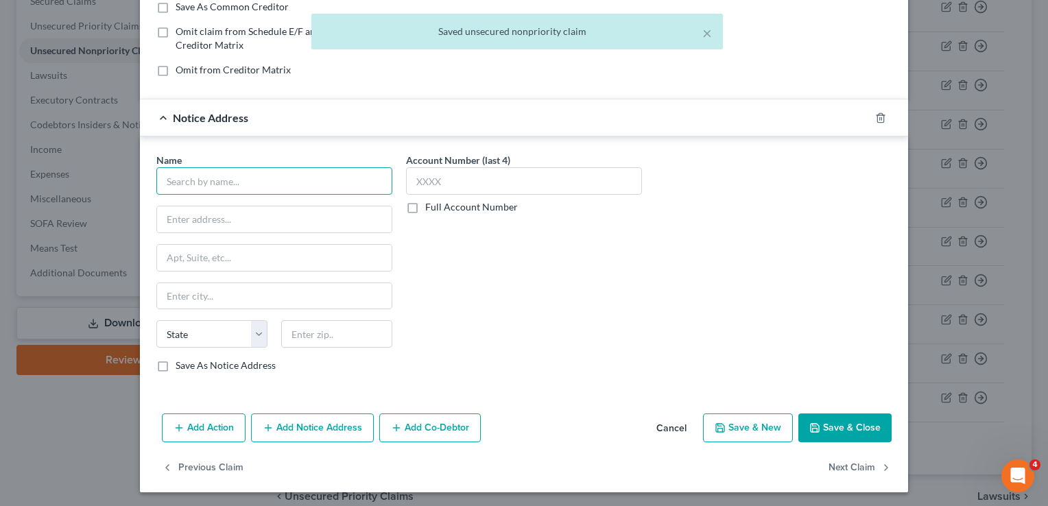
click at [228, 167] on input "text" at bounding box center [274, 180] width 236 height 27
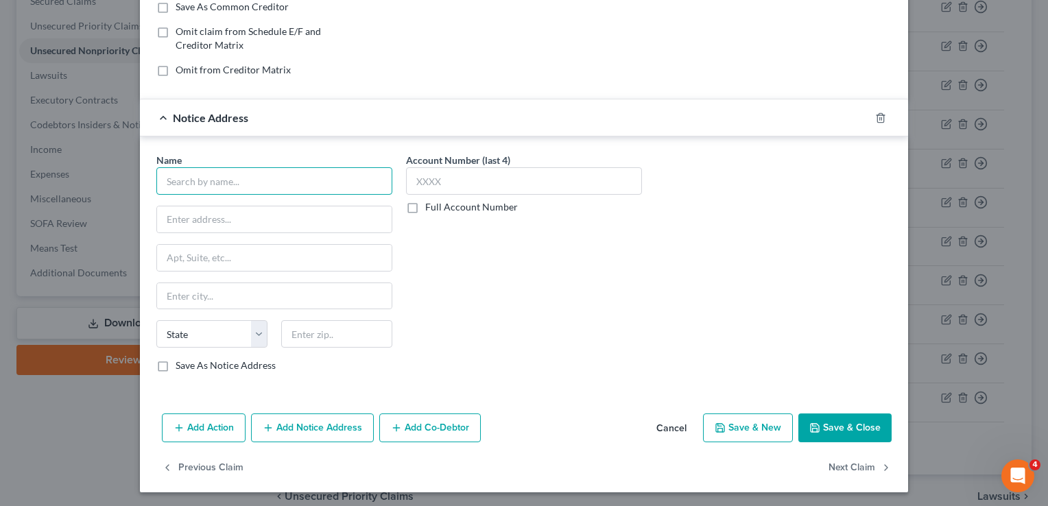
click at [228, 167] on input "text" at bounding box center [274, 180] width 236 height 27
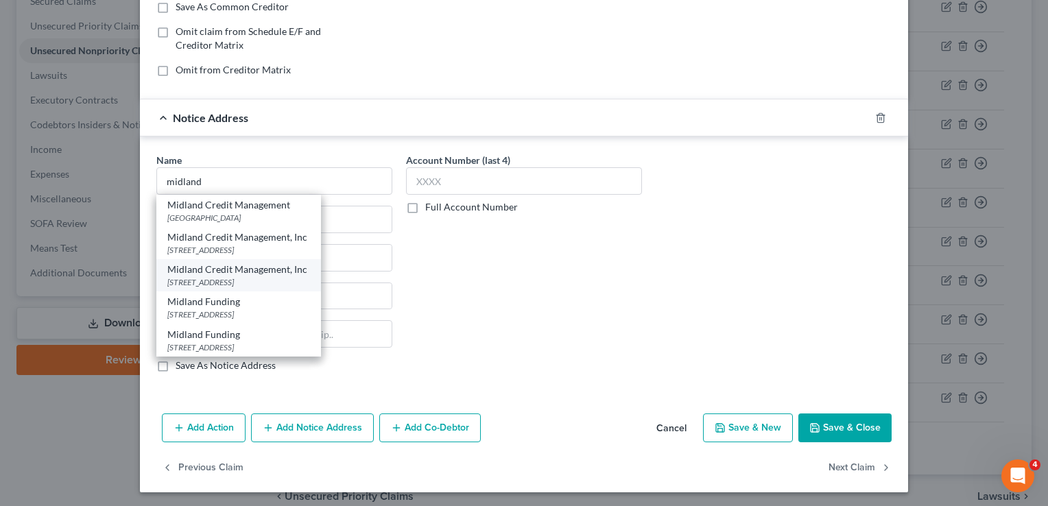
click at [231, 273] on div "Midland Credit Management, Inc" at bounding box center [238, 270] width 143 height 14
type input "Midland Credit Management, Inc"
type input "350 Camino De La Reina"
type input "Suite 100"
type input "[GEOGRAPHIC_DATA]"
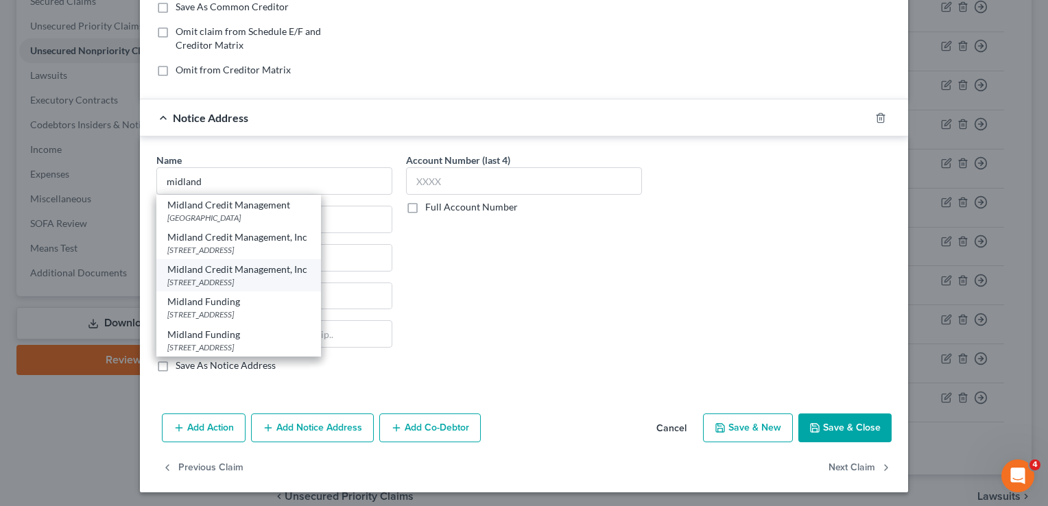
select select "4"
type input "92108"
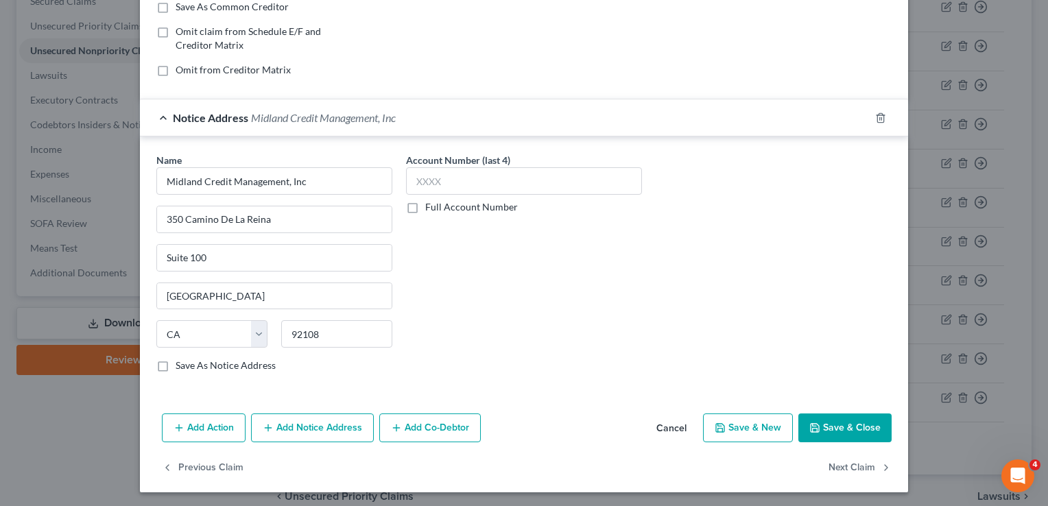
click at [869, 427] on button "Save & Close" at bounding box center [845, 428] width 93 height 29
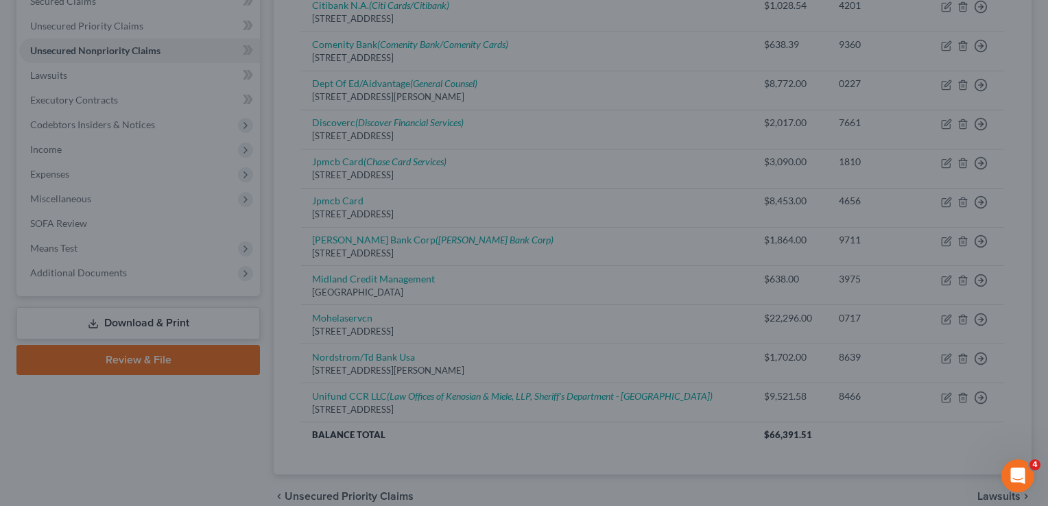
scroll to position [0, 0]
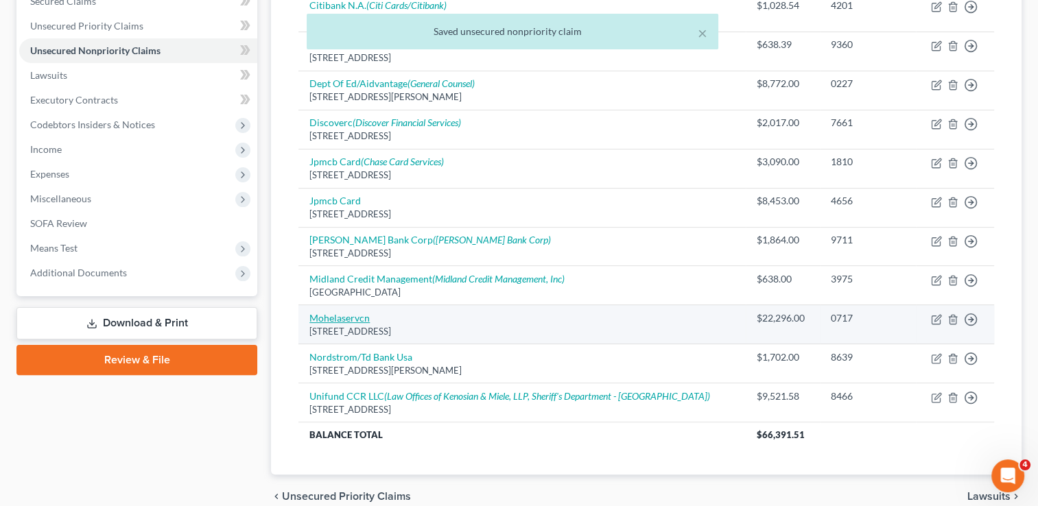
click at [344, 314] on link "Mohelaservcn" at bounding box center [339, 318] width 60 height 12
select select "26"
select select "17"
select select "0"
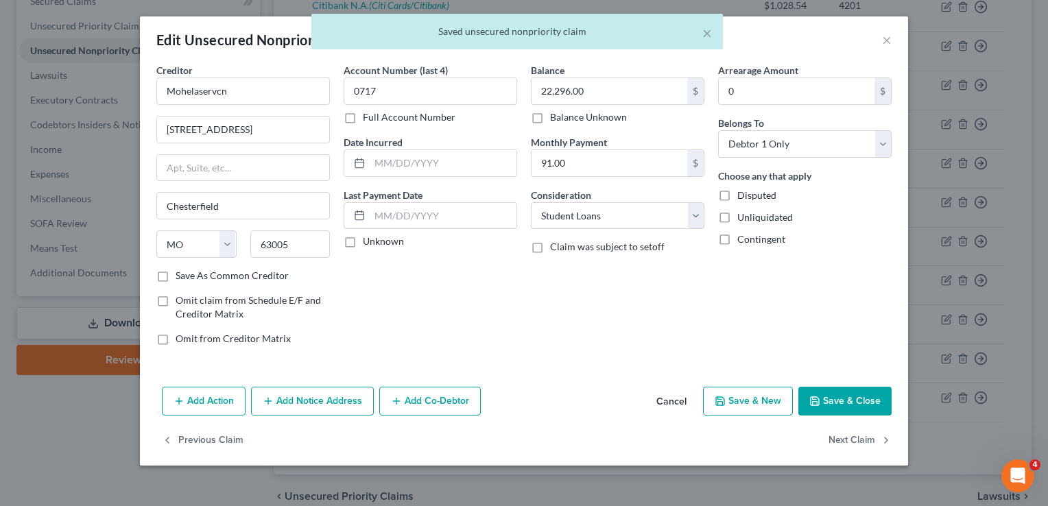
click at [318, 401] on button "Add Notice Address" at bounding box center [312, 401] width 123 height 29
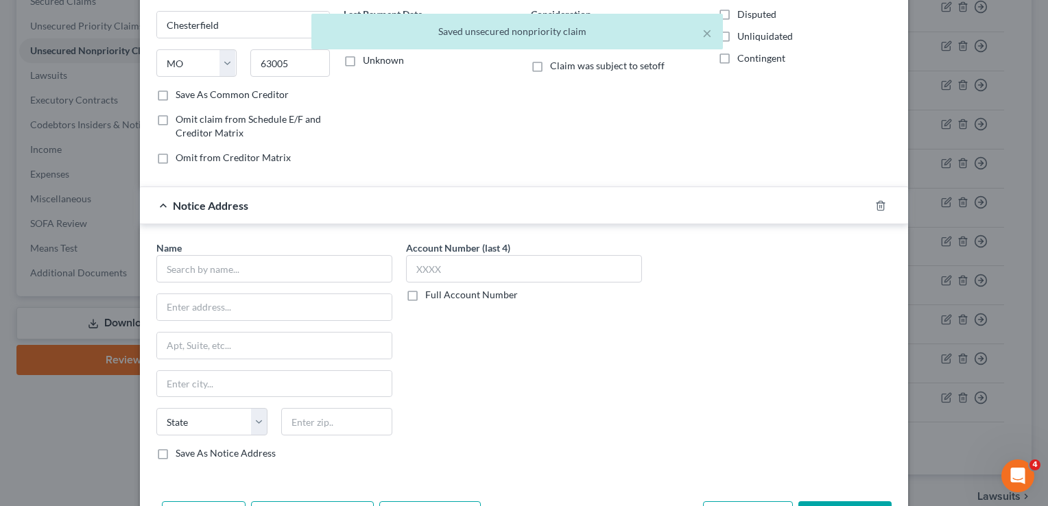
scroll to position [220, 0]
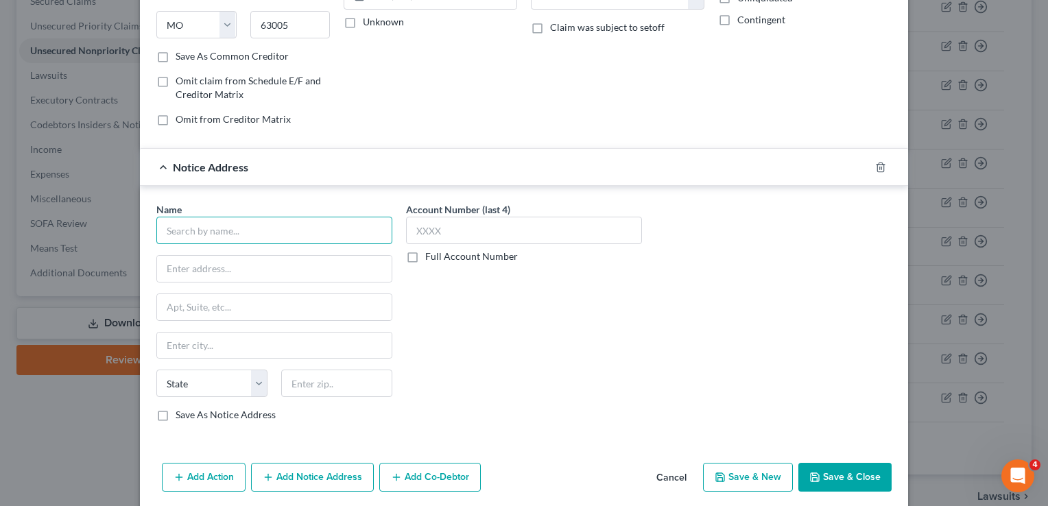
click at [215, 224] on input "text" at bounding box center [274, 230] width 236 height 27
type input "o"
drag, startPoint x: 239, startPoint y: 232, endPoint x: 52, endPoint y: 221, distance: 186.9
click at [52, 221] on div "Edit Unsecured Nonpriority Claim × Creditor * Mohelaservcn [GEOGRAPHIC_DATA] [U…" at bounding box center [524, 253] width 1048 height 506
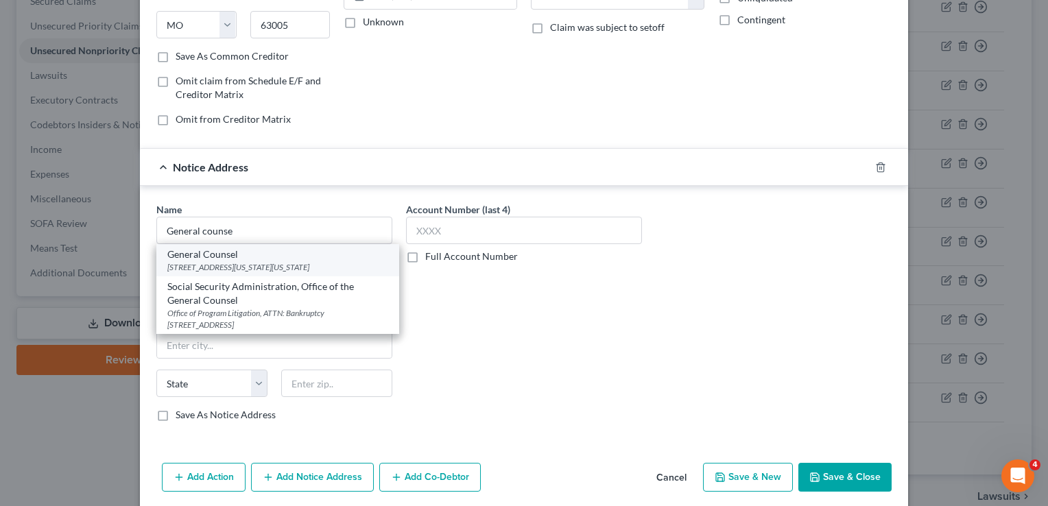
click at [238, 266] on div "[STREET_ADDRESS][US_STATE][US_STATE]" at bounding box center [277, 267] width 221 height 12
type input "General Counsel"
type input "[STREET_ADDRESS][US_STATE]"
type input "[US_STATE]"
select select "8"
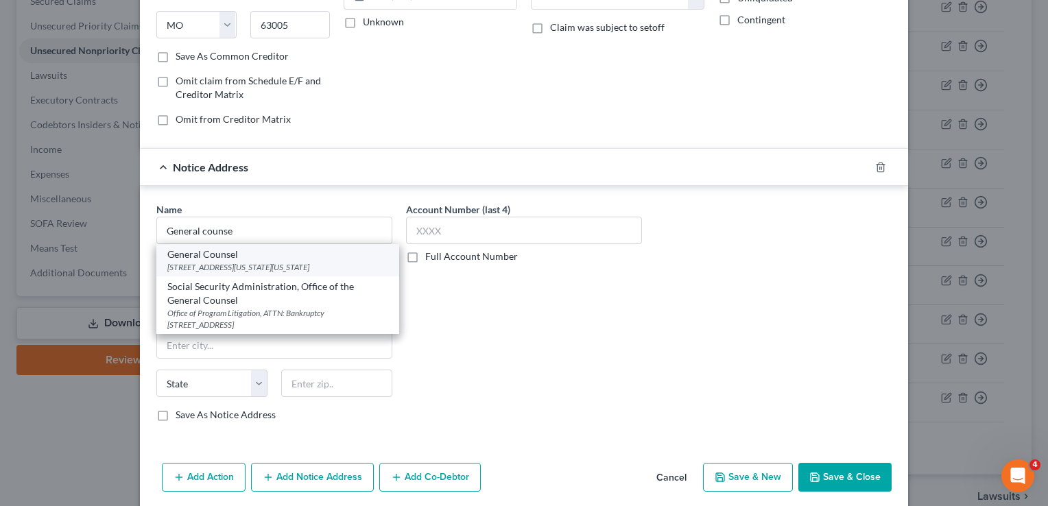
type input "20202"
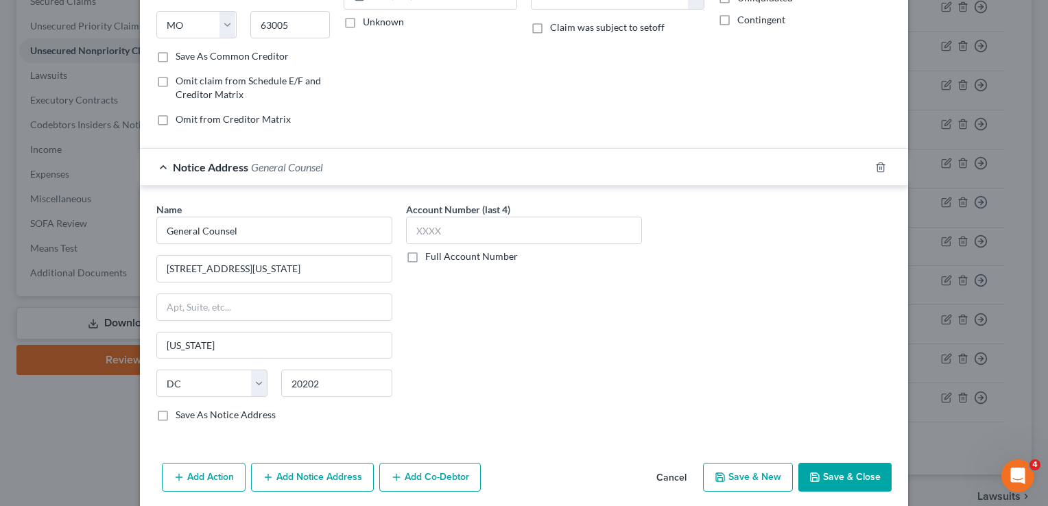
click at [828, 481] on button "Save & Close" at bounding box center [845, 477] width 93 height 29
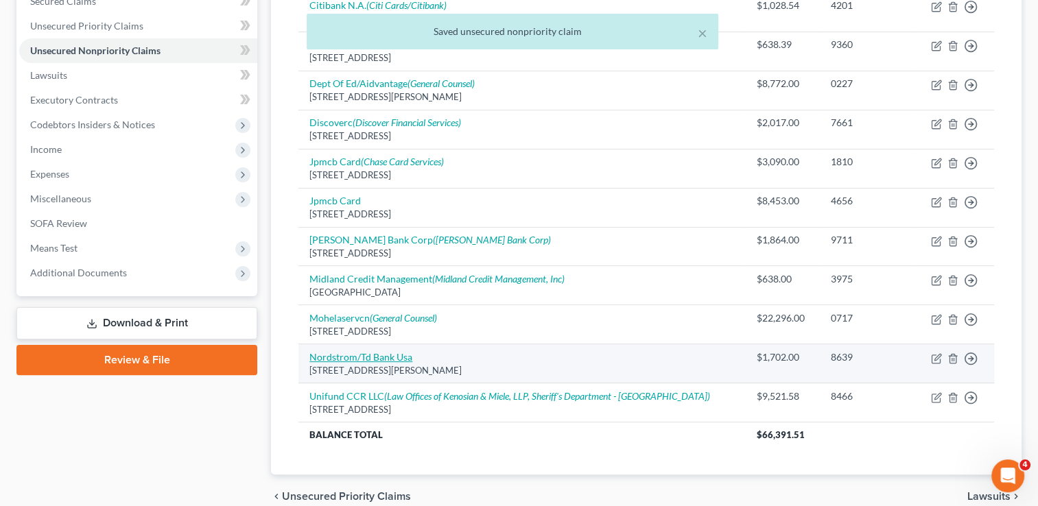
click at [383, 351] on link "Nordstrom/Td Bank Usa" at bounding box center [360, 357] width 103 height 12
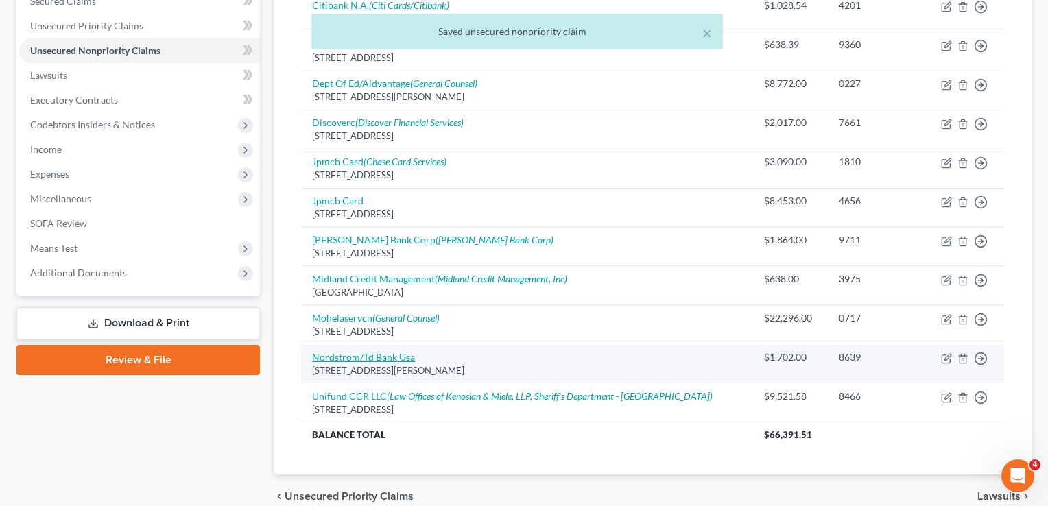
select select "5"
select select "2"
select select "0"
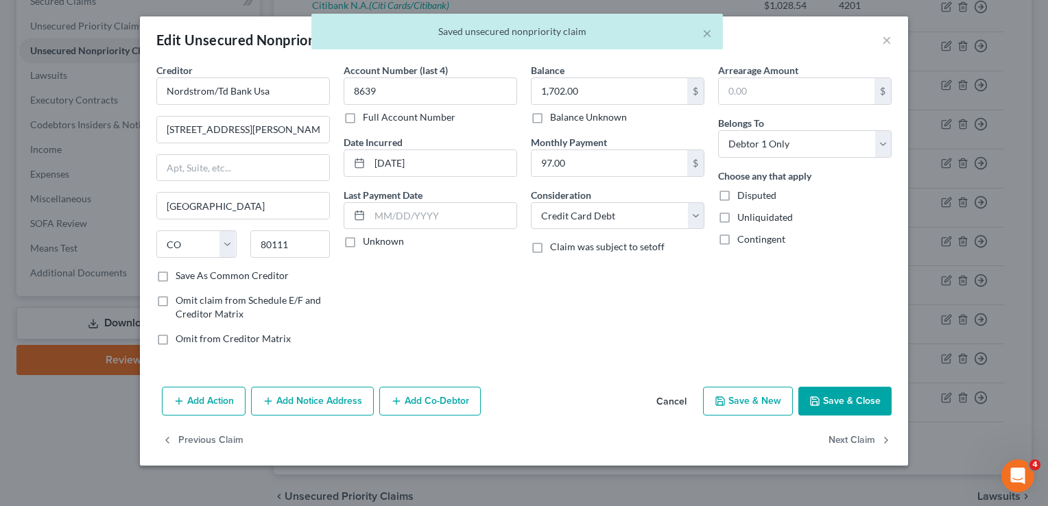
click at [355, 399] on button "Add Notice Address" at bounding box center [312, 401] width 123 height 29
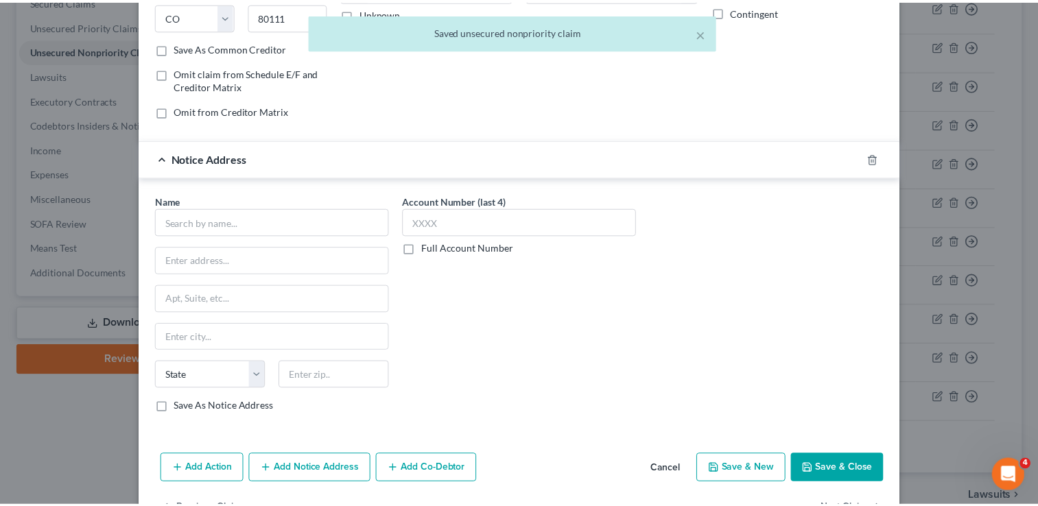
scroll to position [255, 0]
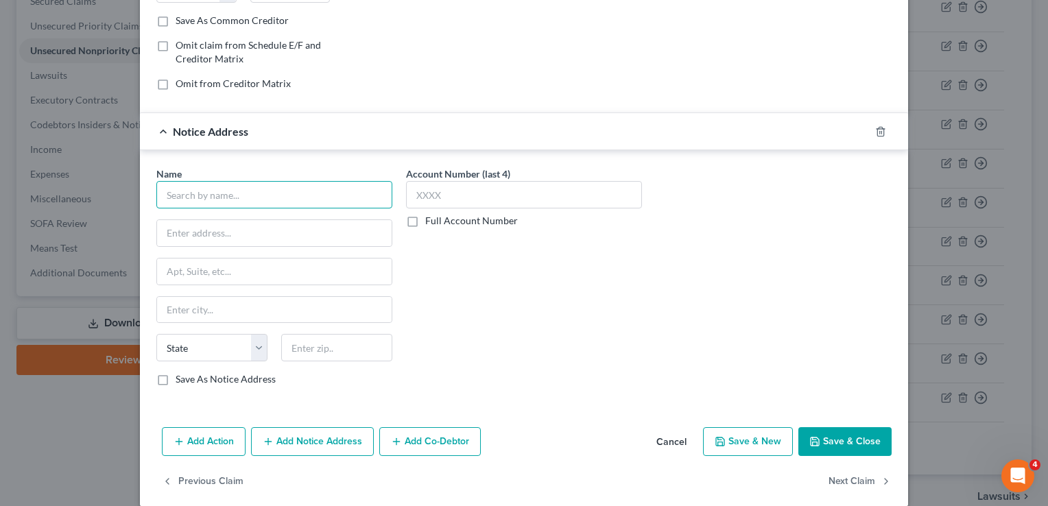
click at [369, 198] on input "text" at bounding box center [274, 194] width 236 height 27
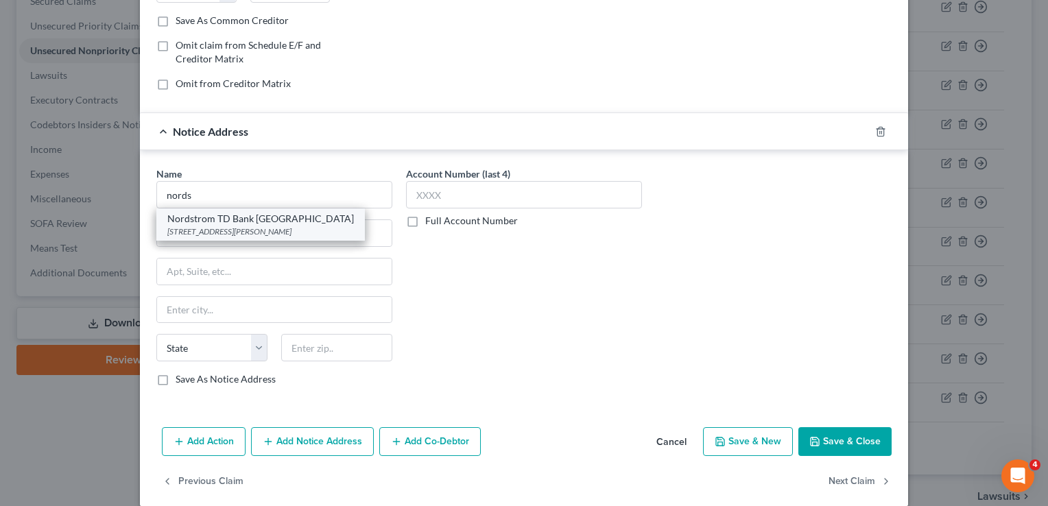
click at [226, 213] on div "Nordstrom TD Bank [GEOGRAPHIC_DATA]" at bounding box center [260, 219] width 187 height 14
type input "Nordstrom TD Bank [GEOGRAPHIC_DATA]"
type input "[STREET_ADDRESS][PERSON_NAME]"
type input "[GEOGRAPHIC_DATA]"
select select "5"
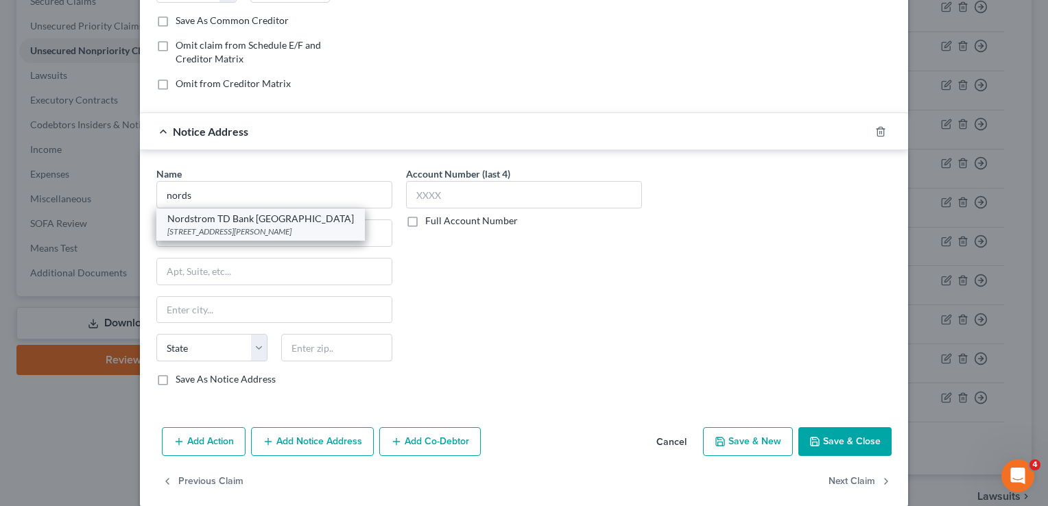
type input "80111"
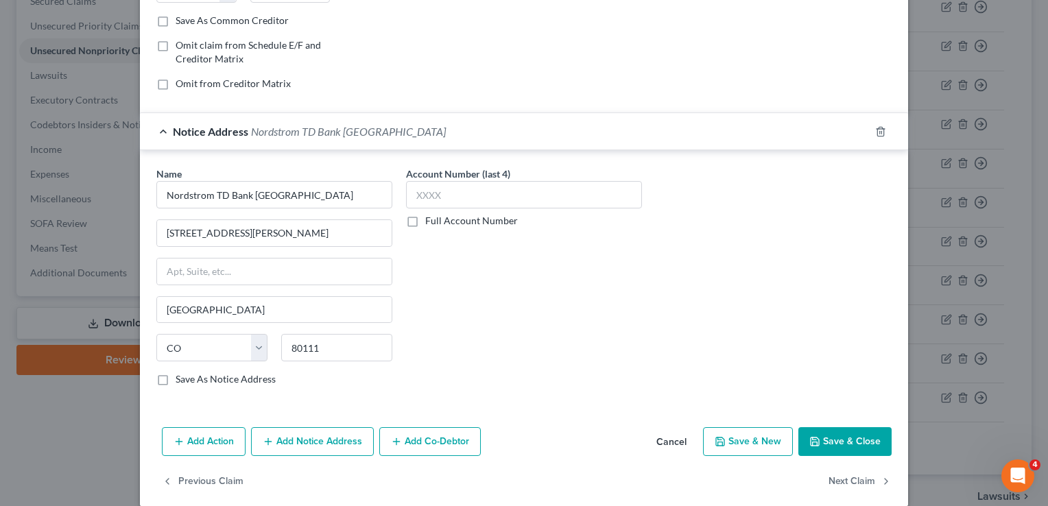
click at [848, 440] on button "Save & Close" at bounding box center [845, 441] width 93 height 29
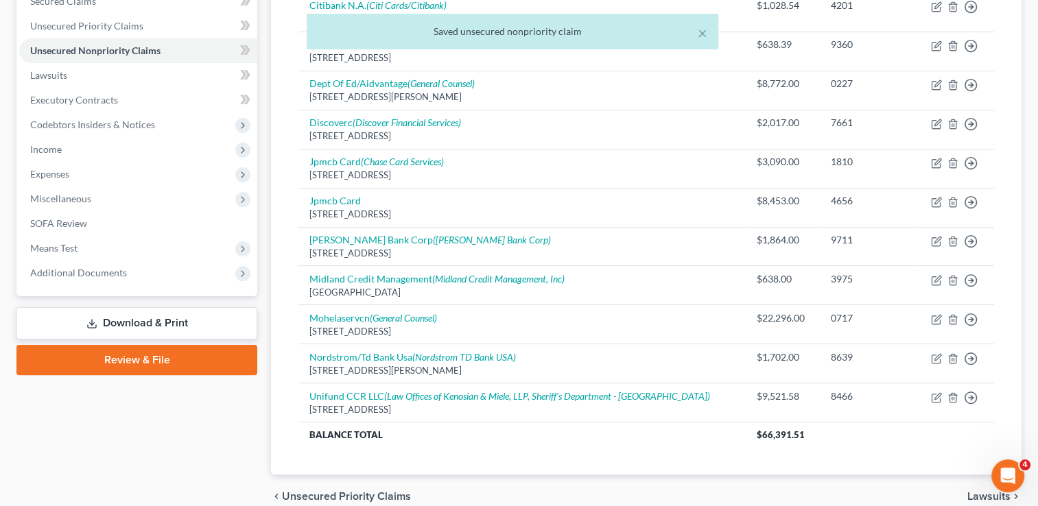
scroll to position [301, 0]
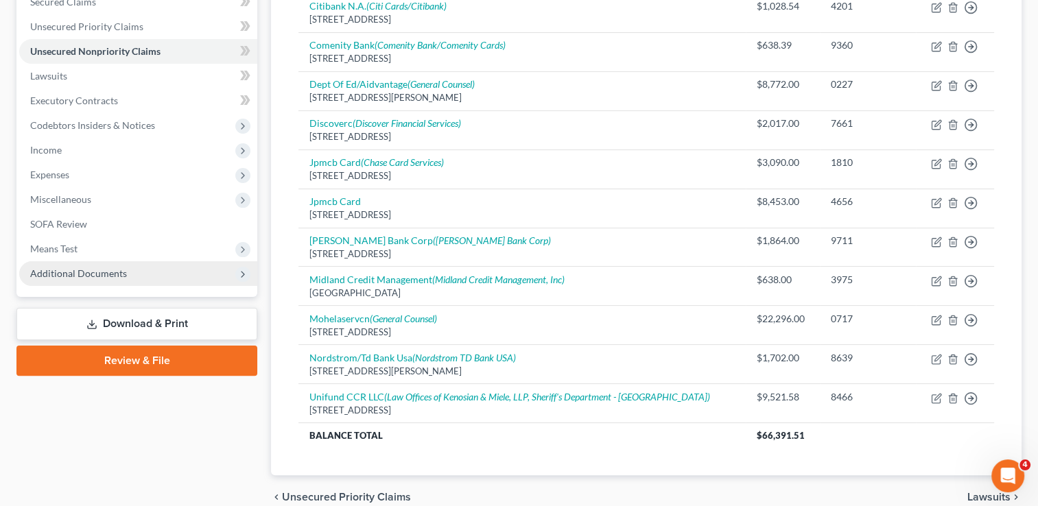
click at [74, 285] on span "Additional Documents" at bounding box center [138, 273] width 238 height 25
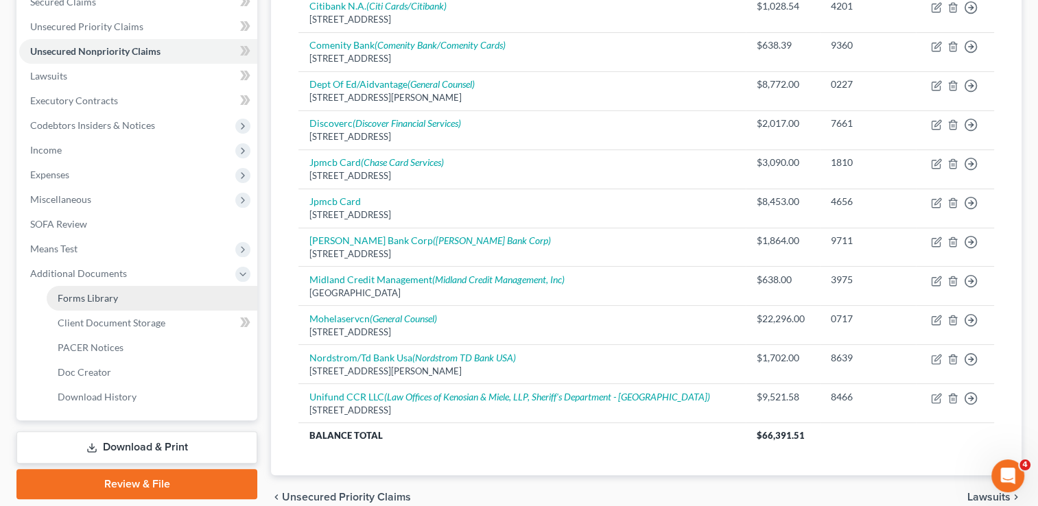
click at [77, 298] on span "Forms Library" at bounding box center [88, 298] width 60 height 12
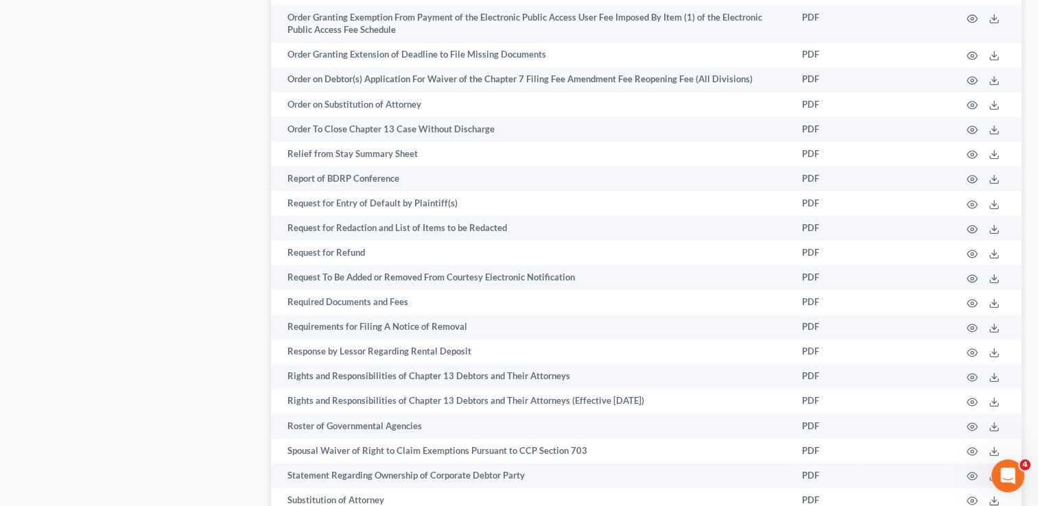
scroll to position [2146, 0]
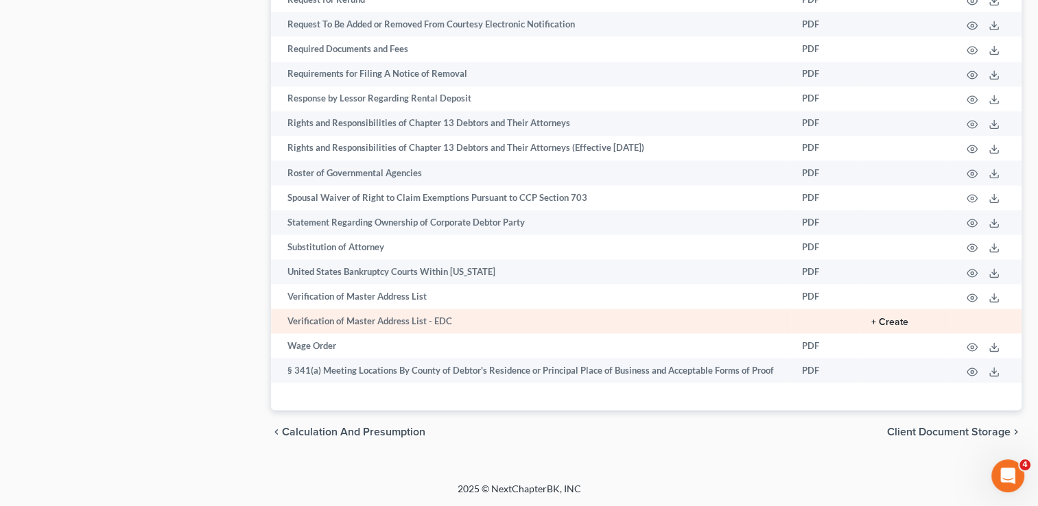
click at [897, 324] on button "+ Create" at bounding box center [889, 323] width 37 height 10
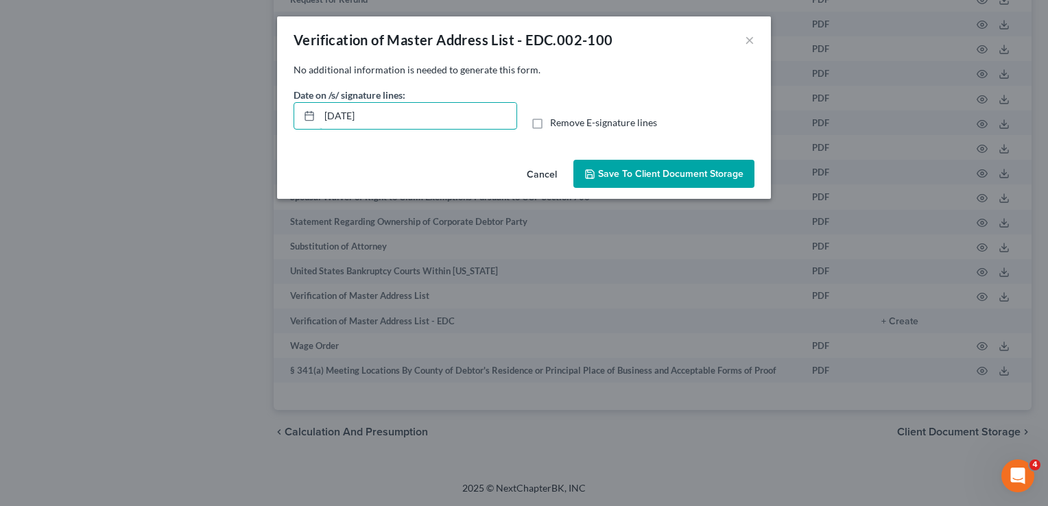
drag, startPoint x: 384, startPoint y: 115, endPoint x: 154, endPoint y: 124, distance: 230.7
click at [154, 124] on div "Verification of Master Address List - EDC.002-100 × No additional information i…" at bounding box center [524, 253] width 1048 height 506
click at [550, 123] on label "Remove E-signature lines" at bounding box center [603, 123] width 107 height 14
click at [556, 123] on input "Remove E-signature lines" at bounding box center [560, 120] width 9 height 9
checkbox input "true"
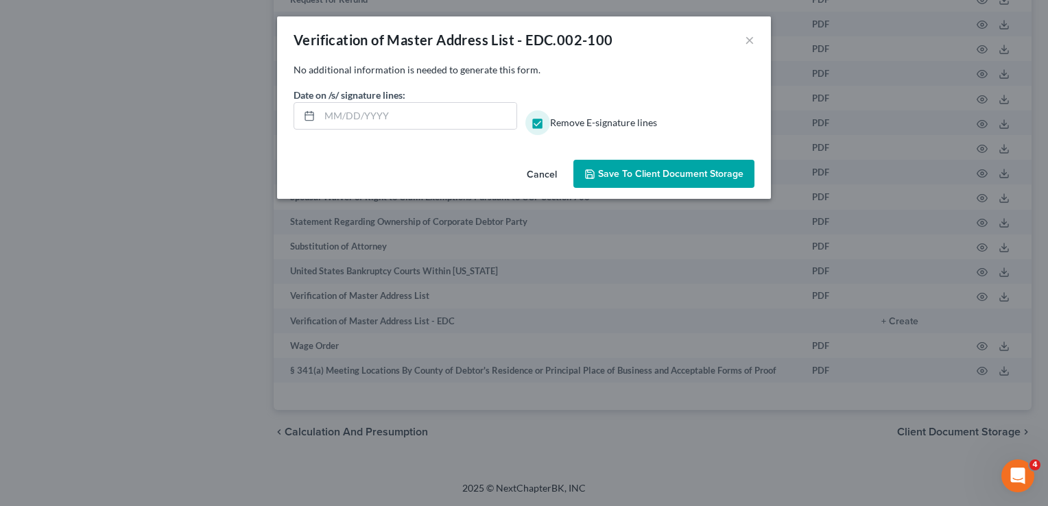
click at [604, 180] on button "Save to Client Document Storage" at bounding box center [664, 174] width 181 height 29
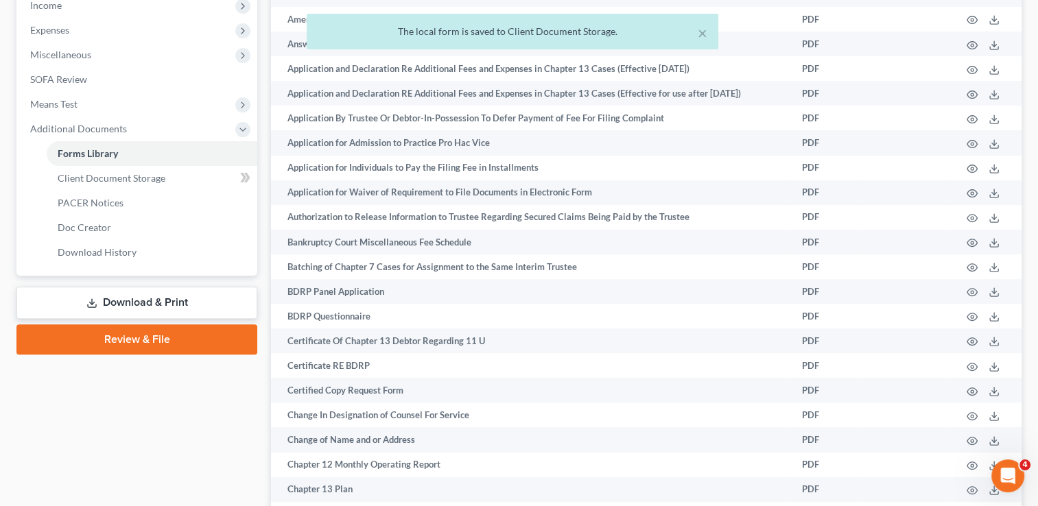
scroll to position [443, 0]
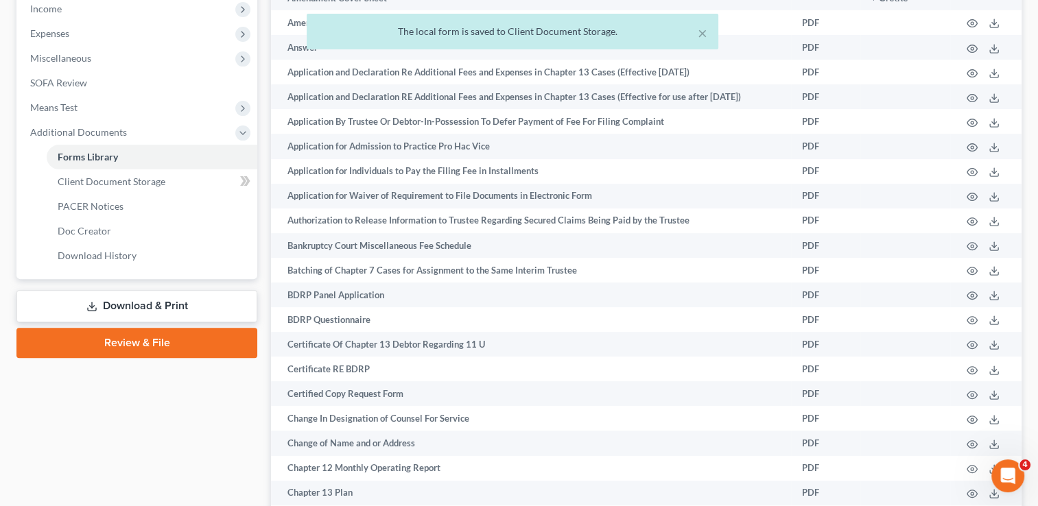
click at [145, 298] on link "Download & Print" at bounding box center [136, 306] width 241 height 32
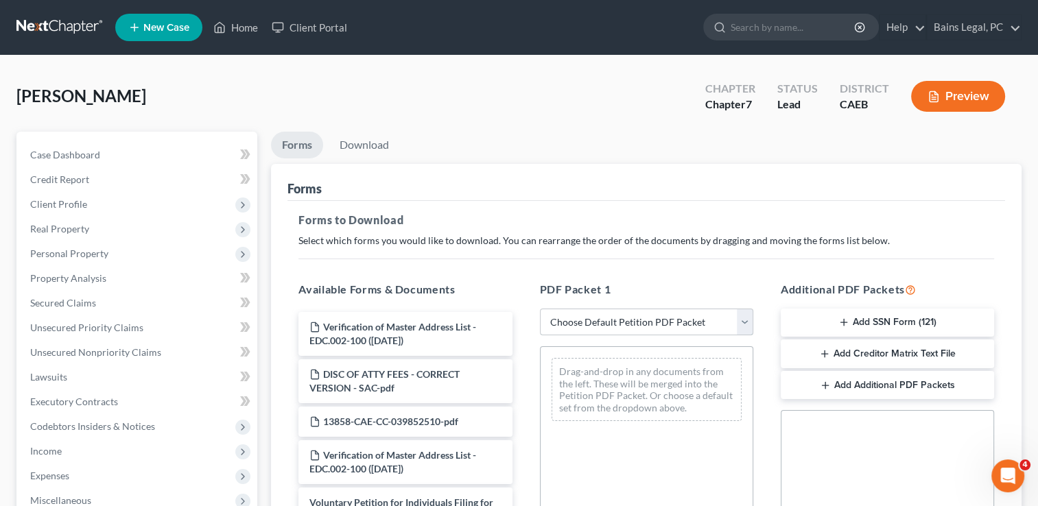
click at [633, 320] on select "Choose Default Petition PDF Packet Complete Bankruptcy Petition (all forms and …" at bounding box center [646, 322] width 213 height 27
select select "0"
click at [540, 309] on select "Choose Default Petition PDF Packet Complete Bankruptcy Petition (all forms and …" at bounding box center [646, 322] width 213 height 27
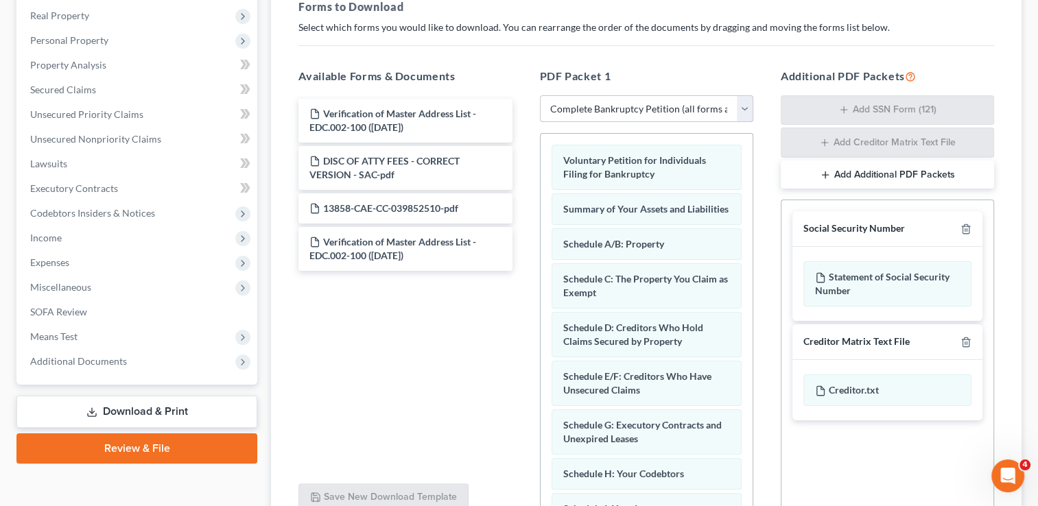
scroll to position [224, 0]
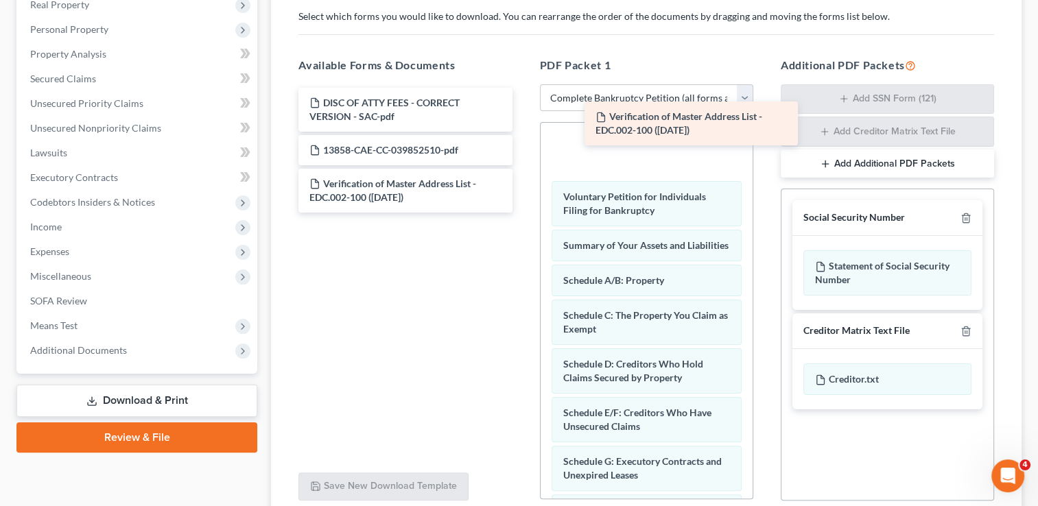
drag, startPoint x: 397, startPoint y: 111, endPoint x: 683, endPoint y: 126, distance: 286.5
click at [523, 126] on div "Verification of Master Address List - EDC.002-100 ([DATE]) Verification of Mast…" at bounding box center [404, 150] width 235 height 125
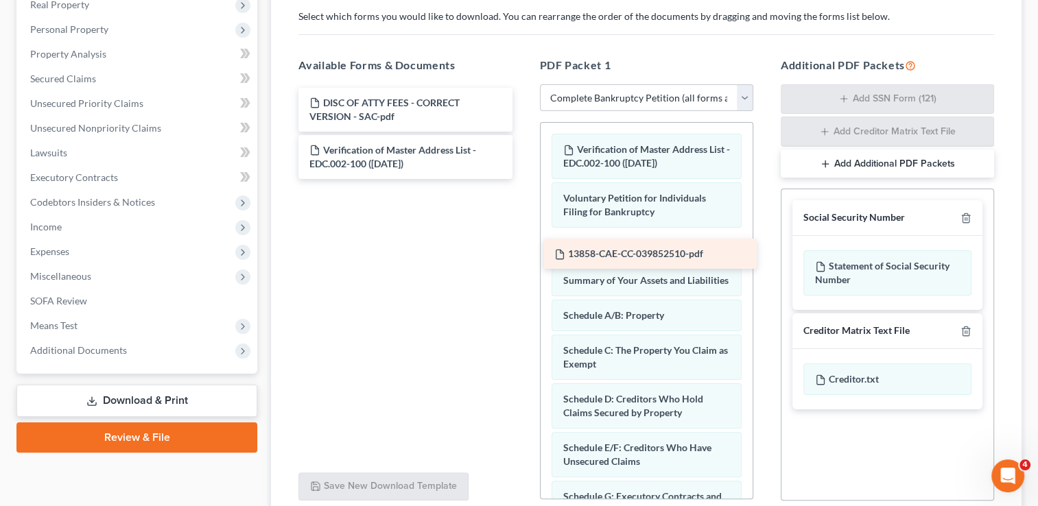
drag, startPoint x: 408, startPoint y: 146, endPoint x: 653, endPoint y: 251, distance: 266.5
click at [523, 179] on div "13858-CAE-CC-039852510-pdf DISC OF ATTY FEES - CORRECT VERSION - SAC-pdf 13858-…" at bounding box center [404, 133] width 235 height 91
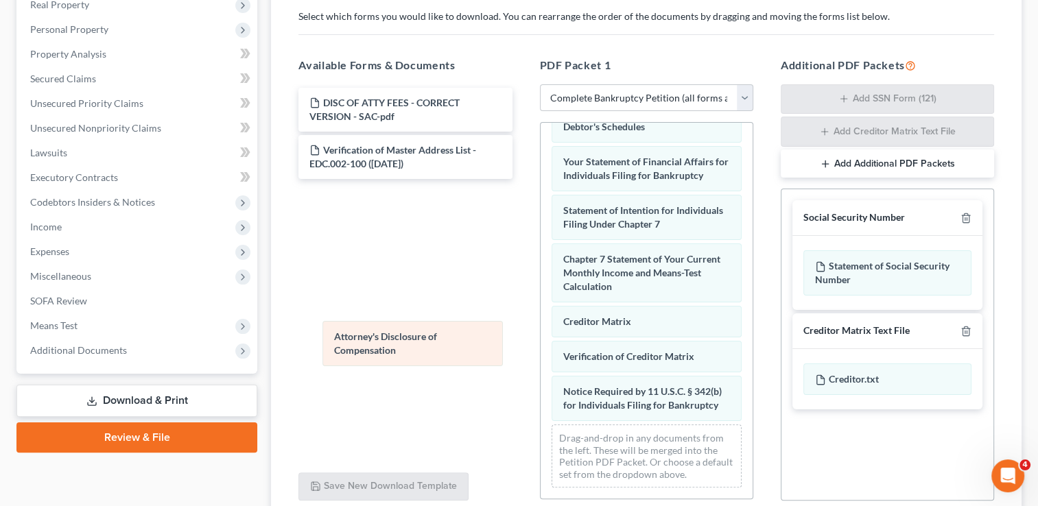
scroll to position [560, 0]
drag, startPoint x: 642, startPoint y: 388, endPoint x: 412, endPoint y: 333, distance: 237.1
click at [541, 333] on div "Attorney's Disclosure of Compensation Verification of Master Address List - EDC…" at bounding box center [647, 41] width 212 height 915
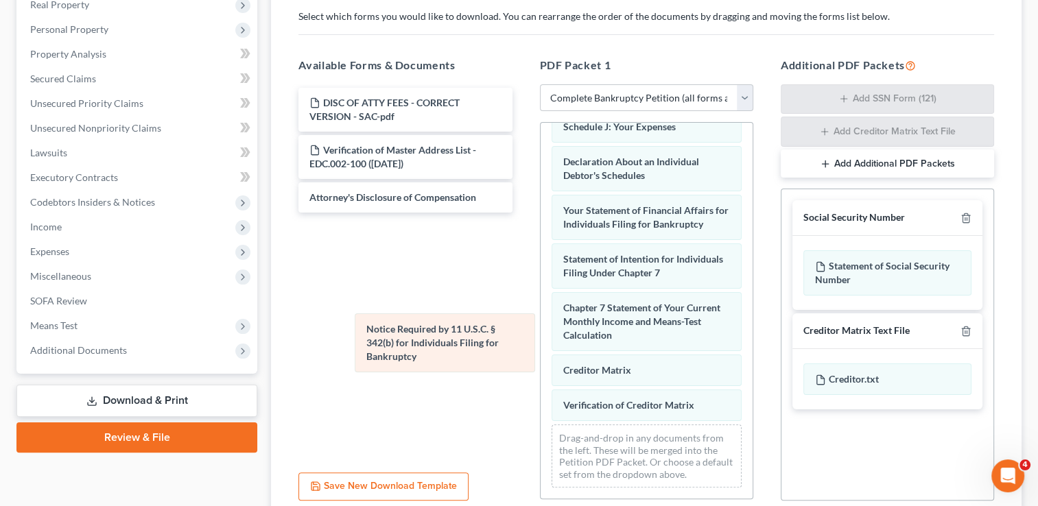
scroll to position [497, 0]
drag, startPoint x: 604, startPoint y: 379, endPoint x: 365, endPoint y: 309, distance: 249.0
click at [541, 309] on div "Notice Required by 11 U.S.C. § 342(b) for Individuals Filing for Bankruptcy Ver…" at bounding box center [647, 66] width 212 height 866
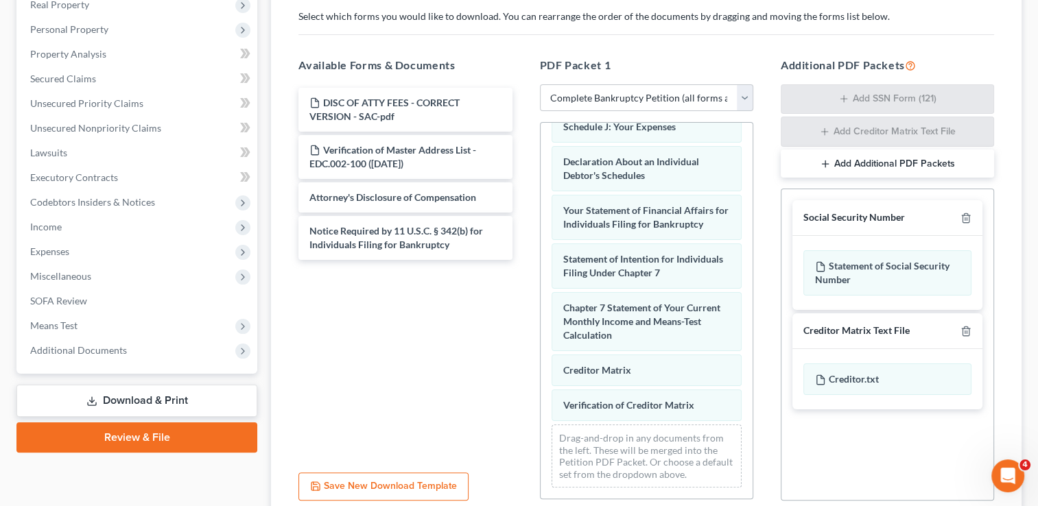
scroll to position [463, 0]
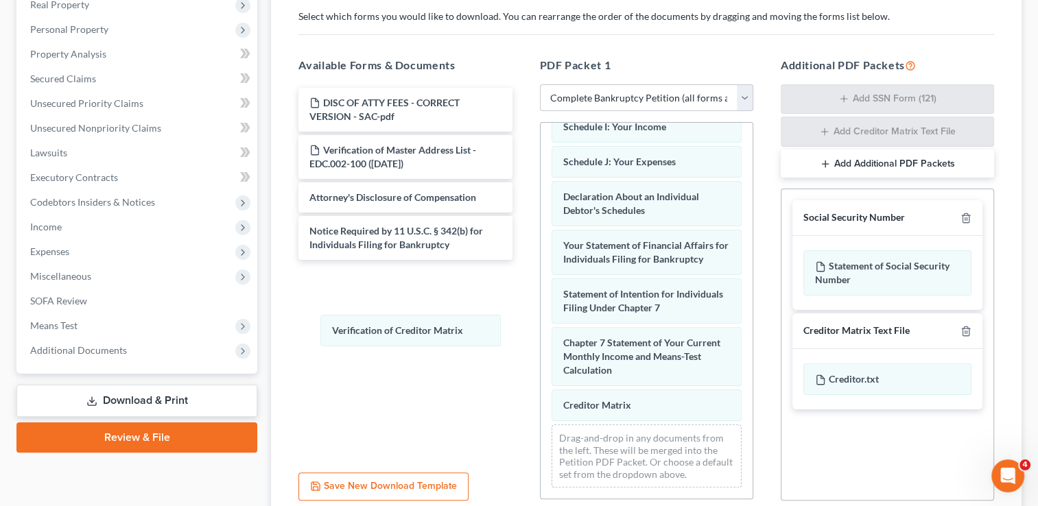
drag, startPoint x: 613, startPoint y: 405, endPoint x: 403, endPoint y: 344, distance: 218.4
click at [541, 330] on div "Verification of Creditor Matrix Verification of Master Address List - EDC.002-1…" at bounding box center [647, 83] width 212 height 831
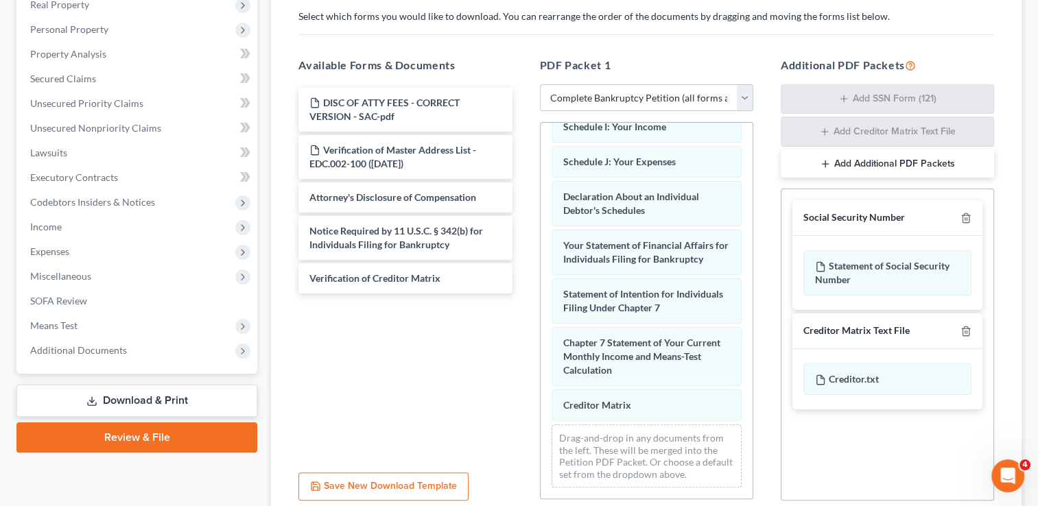
scroll to position [428, 0]
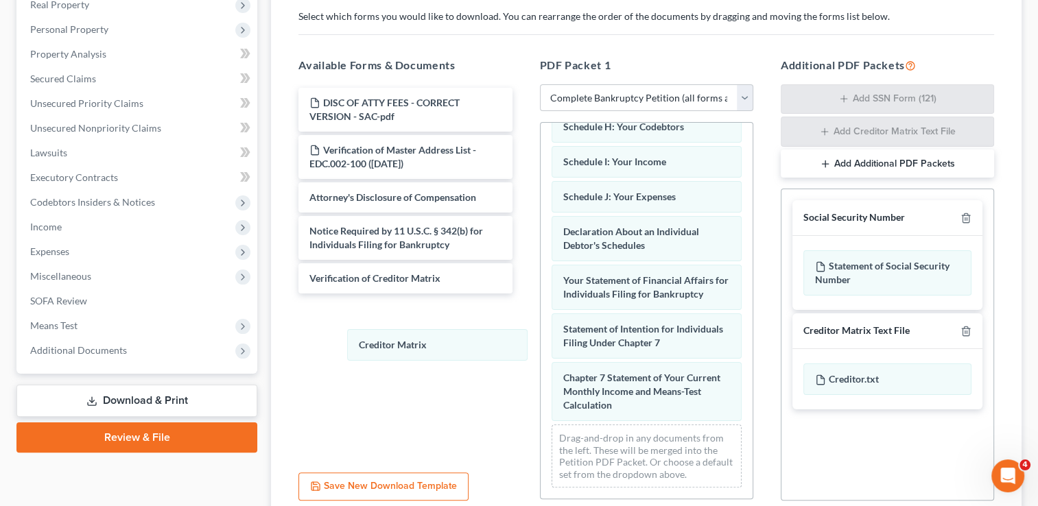
drag, startPoint x: 574, startPoint y: 397, endPoint x: 384, endPoint y: 344, distance: 197.7
click at [541, 336] on div "Creditor Matrix Verification of Master Address List - EDC.002-100 ([DATE]) Volu…" at bounding box center [647, 101] width 212 height 796
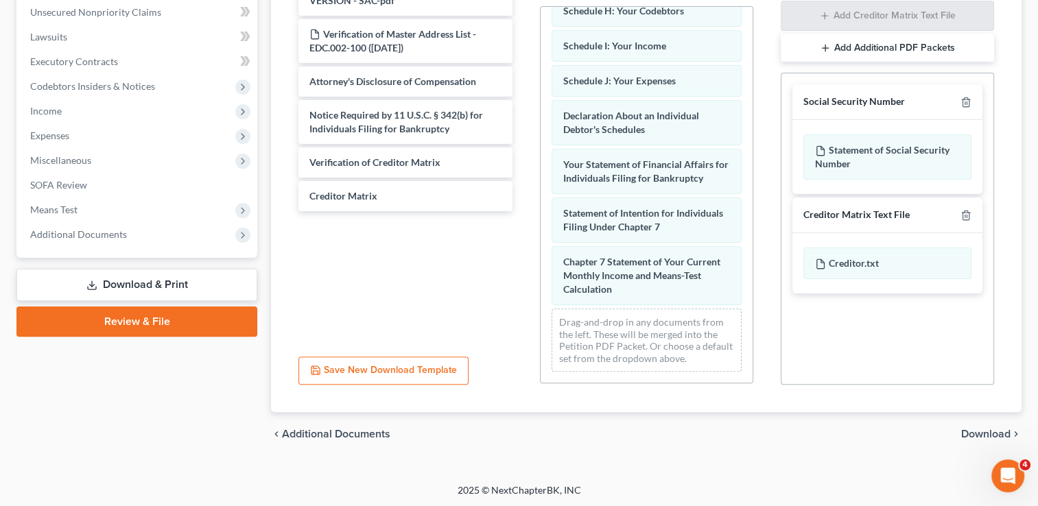
click at [982, 434] on span "Download" at bounding box center [985, 434] width 49 height 11
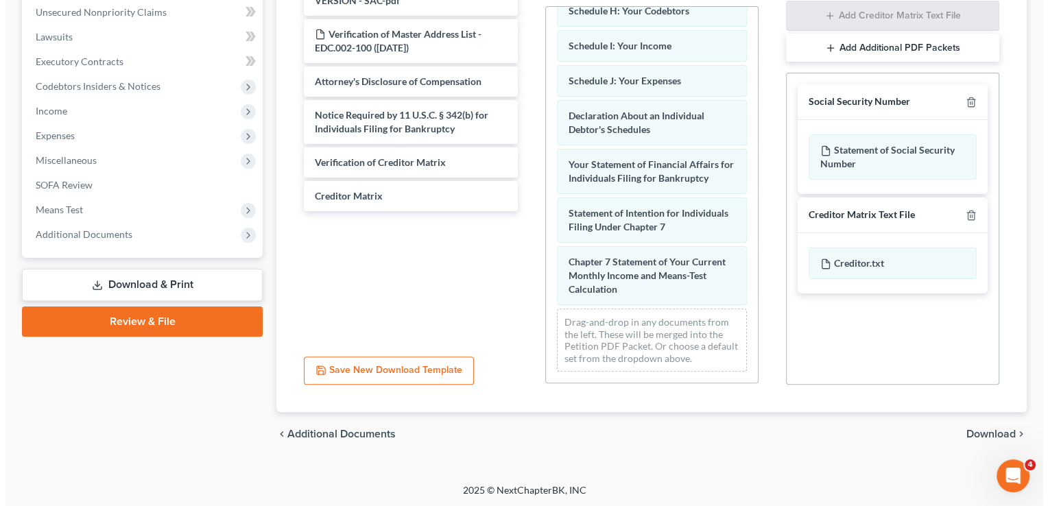
scroll to position [222, 0]
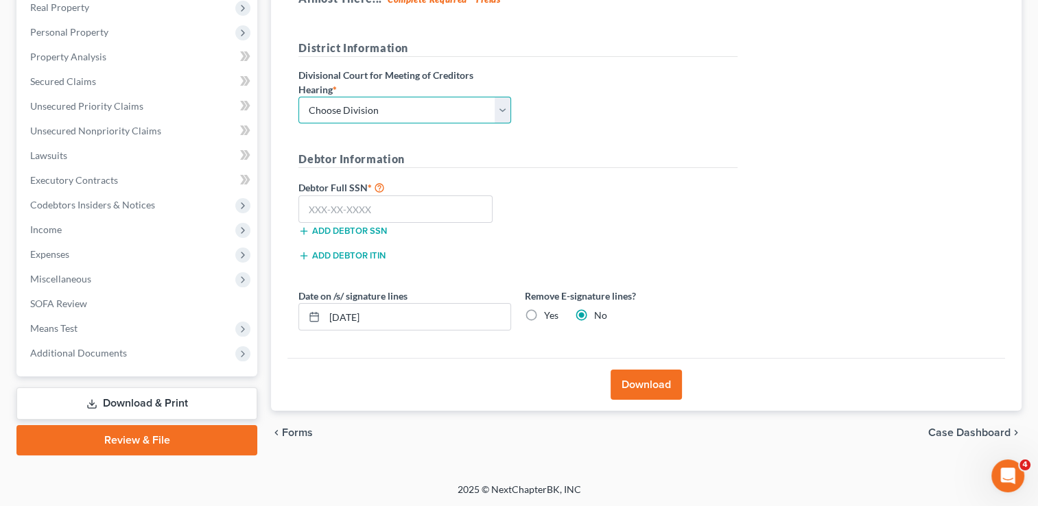
click at [392, 112] on select "Choose Division Fresno Modesto [GEOGRAPHIC_DATA]" at bounding box center [404, 110] width 213 height 27
select select "2"
click at [298, 97] on select "Choose Division Fresno Modesto [GEOGRAPHIC_DATA]" at bounding box center [404, 110] width 213 height 27
click at [402, 203] on input "text" at bounding box center [395, 209] width 194 height 27
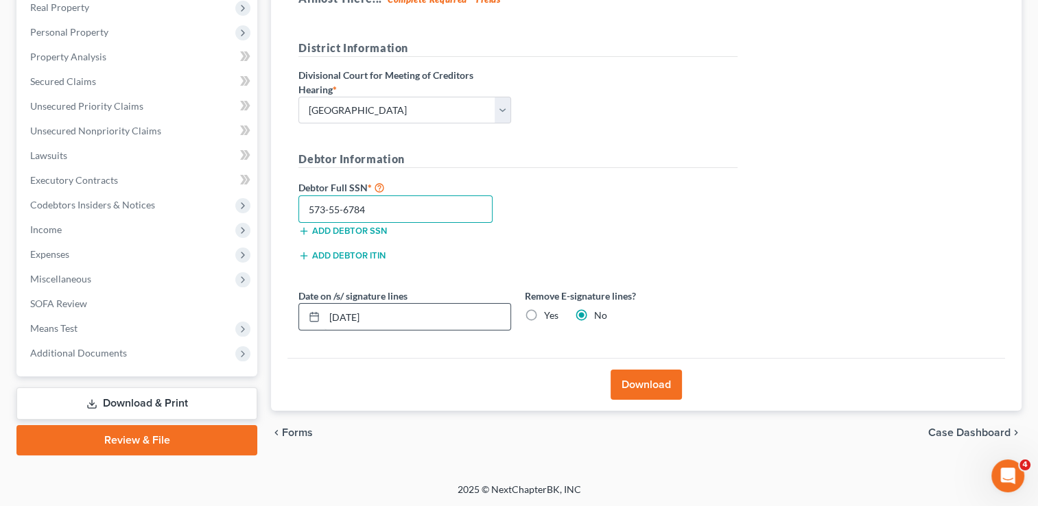
type input "573-55-6784"
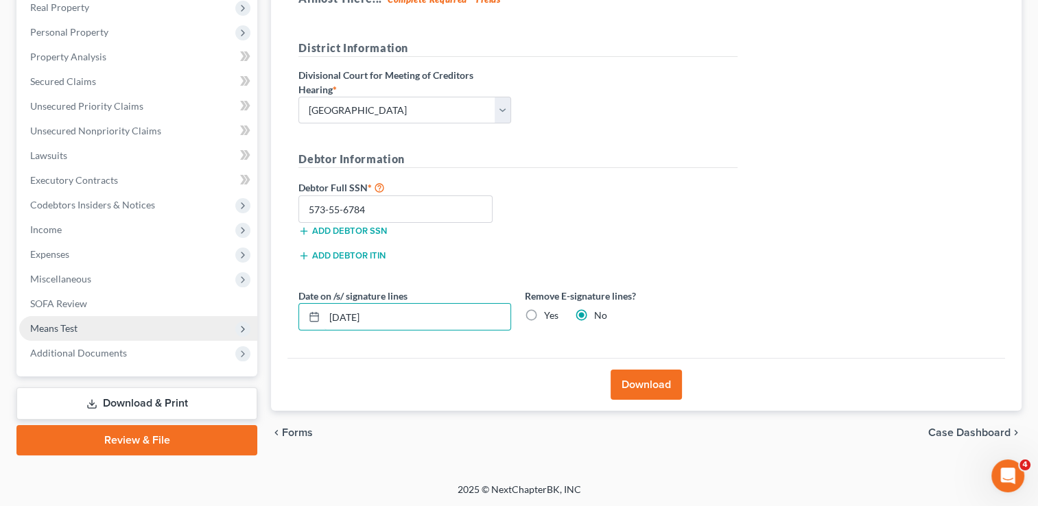
drag, startPoint x: 445, startPoint y: 317, endPoint x: 178, endPoint y: 318, distance: 267.6
click at [178, 318] on div "Petition Navigation Case Dashboard Payments Invoices Payments Payments Credit R…" at bounding box center [519, 182] width 1019 height 545
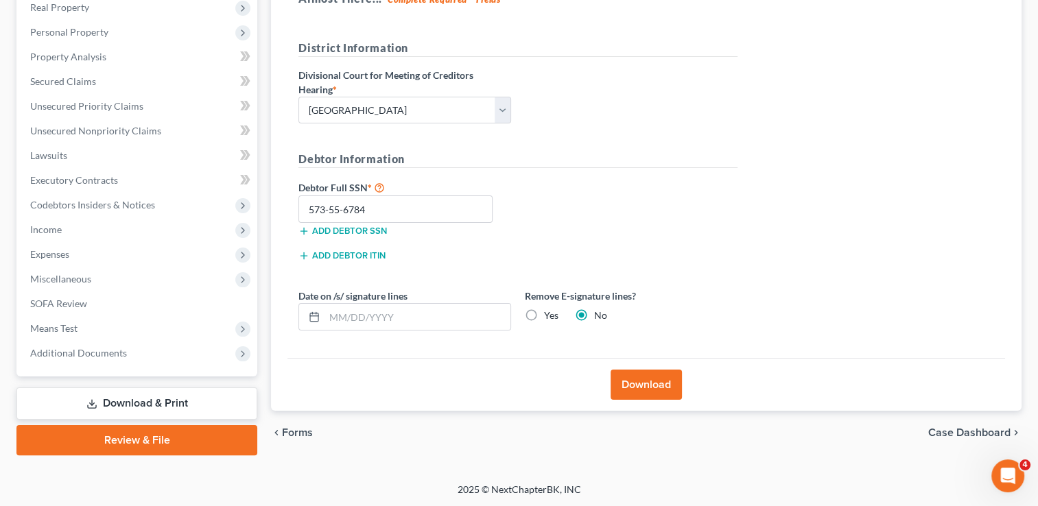
click at [544, 314] on label "Yes" at bounding box center [551, 316] width 14 height 14
click at [550, 314] on input "Yes" at bounding box center [554, 313] width 9 height 9
radio input "true"
radio input "false"
click at [641, 375] on button "Download" at bounding box center [646, 385] width 71 height 30
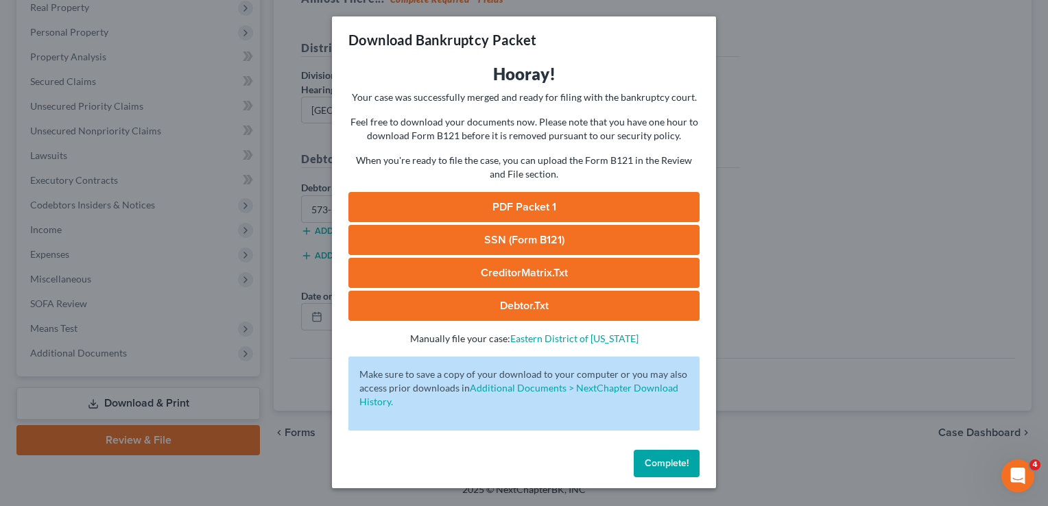
click at [539, 212] on link "PDF Packet 1" at bounding box center [524, 207] width 351 height 30
click at [595, 246] on link "SSN (Form B121)" at bounding box center [524, 240] width 351 height 30
